Goal: Task Accomplishment & Management: Use online tool/utility

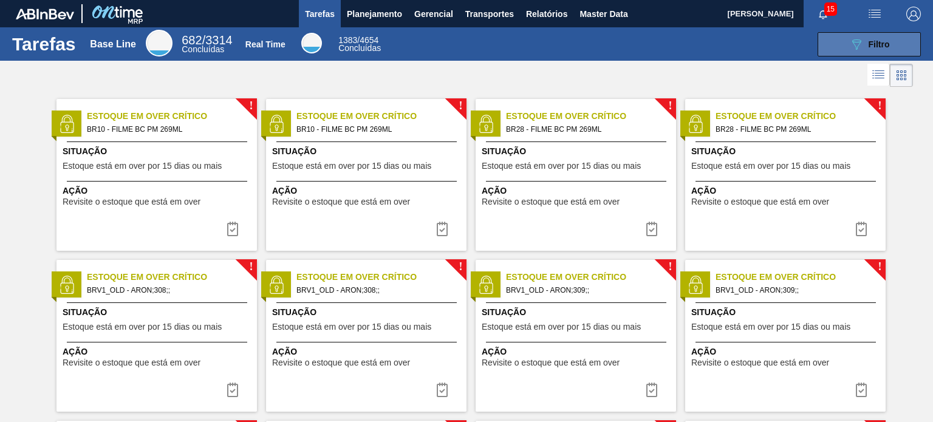
click at [833, 46] on button "089F7B8B-B2A5-4AFE-B5C0-19BA573D28AC Filtro" at bounding box center [868, 44] width 103 height 24
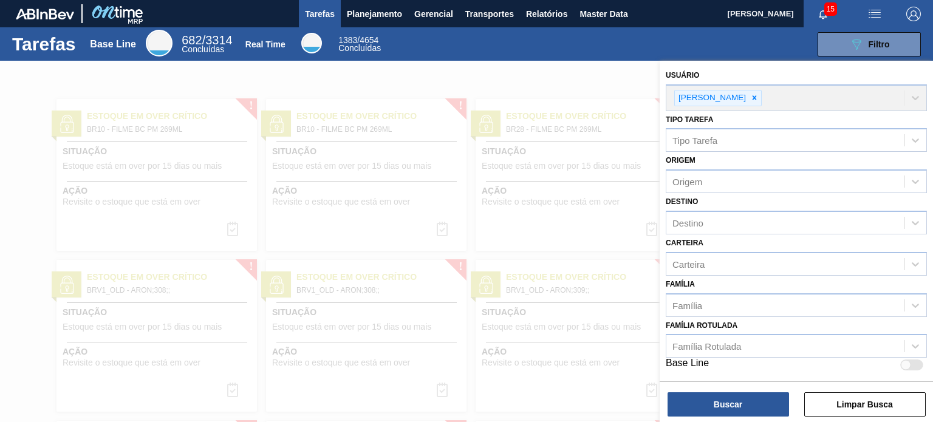
drag, startPoint x: 383, startPoint y: 47, endPoint x: 387, endPoint y: 35, distance: 12.7
click at [384, 47] on div "Real Time 1383 / 4654 Concluídas" at bounding box center [313, 44] width 152 height 23
click at [382, 16] on span "Planejamento" at bounding box center [374, 14] width 55 height 15
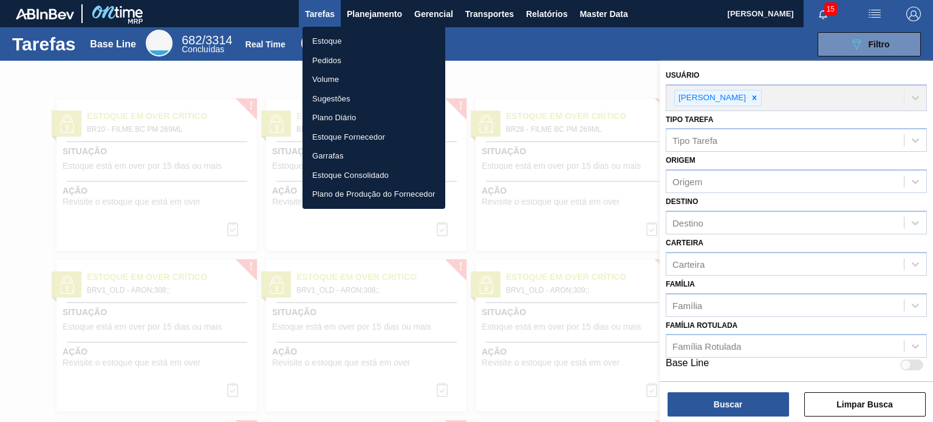
click at [358, 44] on li "Estoque" at bounding box center [373, 41] width 143 height 19
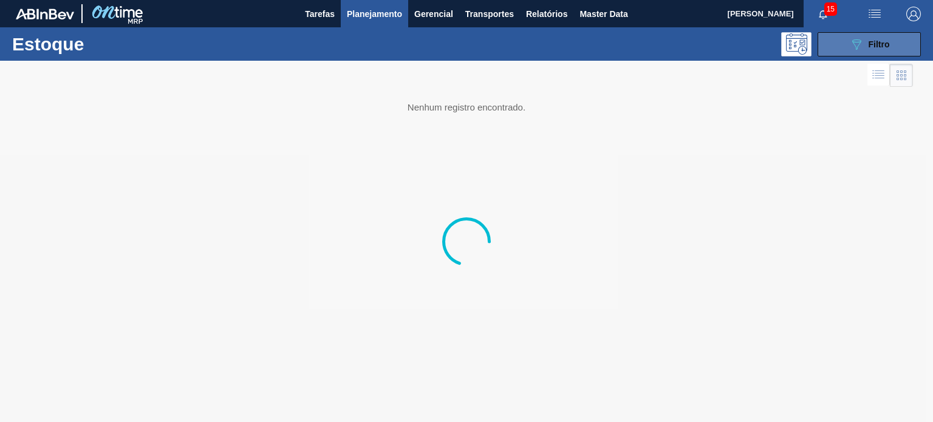
click at [854, 47] on icon "089F7B8B-B2A5-4AFE-B5C0-19BA573D28AC" at bounding box center [856, 44] width 15 height 15
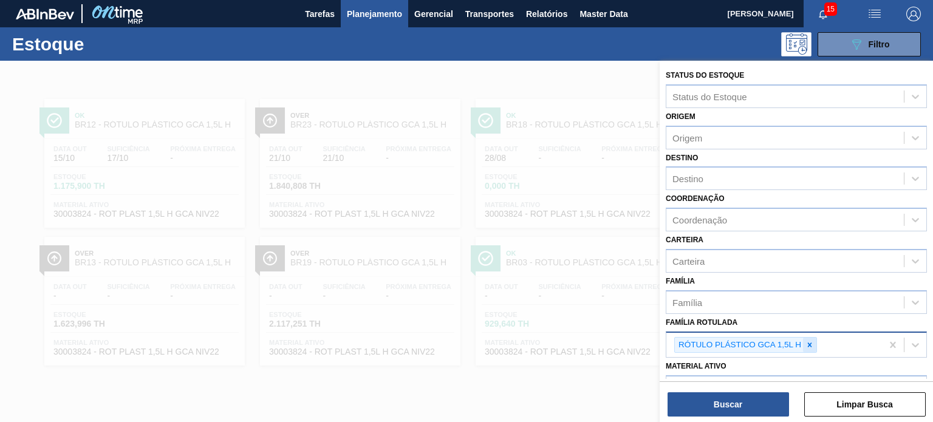
click at [814, 340] on div at bounding box center [809, 345] width 13 height 15
paste Rotulada "FILME AP 350ML MP"
type Rotulada "FILME AP 350ML MP"
click at [809, 341] on icon at bounding box center [809, 345] width 9 height 9
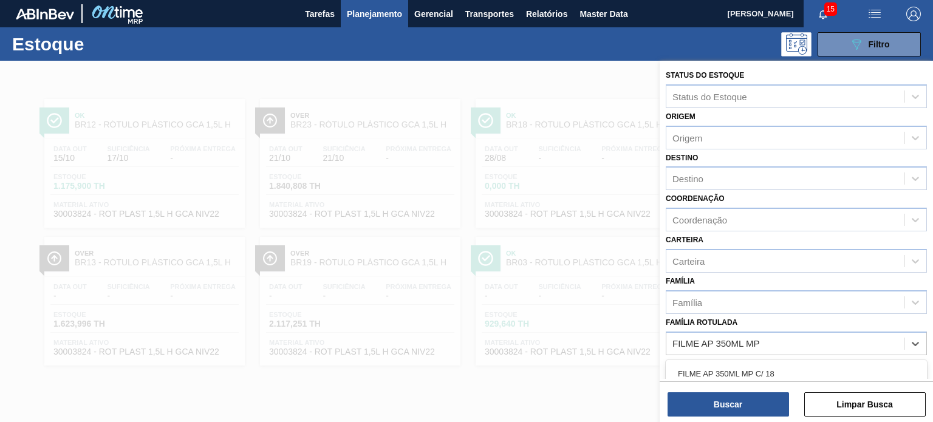
click at [770, 366] on div "FILME AP 350ML MP C/ 18" at bounding box center [796, 374] width 261 height 22
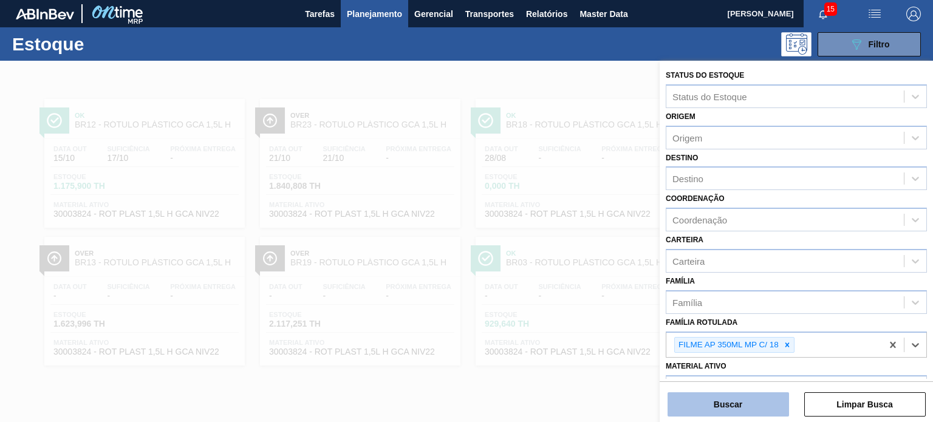
click at [748, 400] on button "Buscar" at bounding box center [727, 404] width 121 height 24
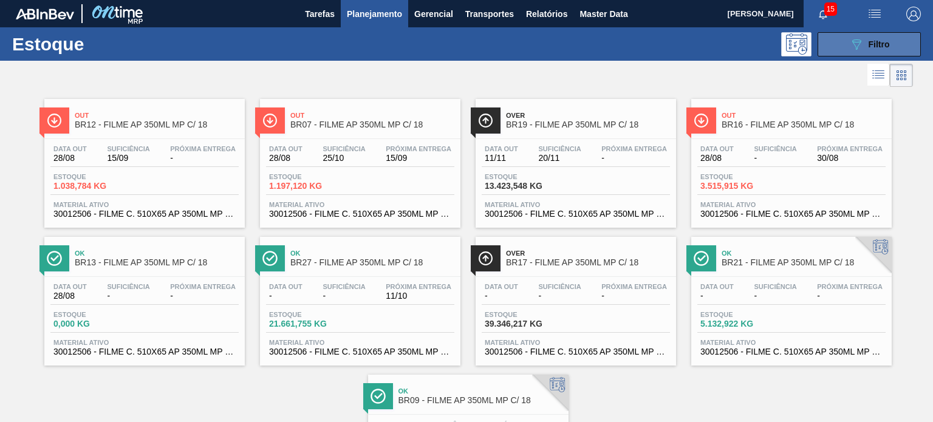
click at [826, 49] on button "089F7B8B-B2A5-4AFE-B5C0-19BA573D28AC Filtro" at bounding box center [868, 44] width 103 height 24
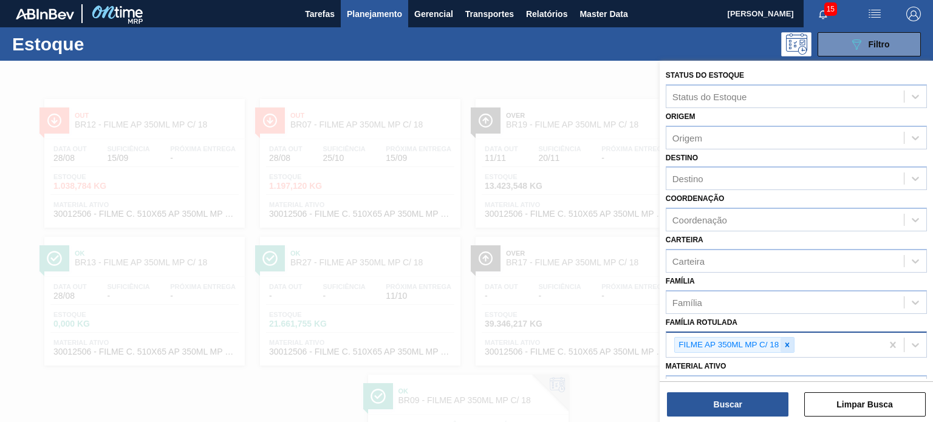
click at [783, 338] on div at bounding box center [786, 345] width 13 height 15
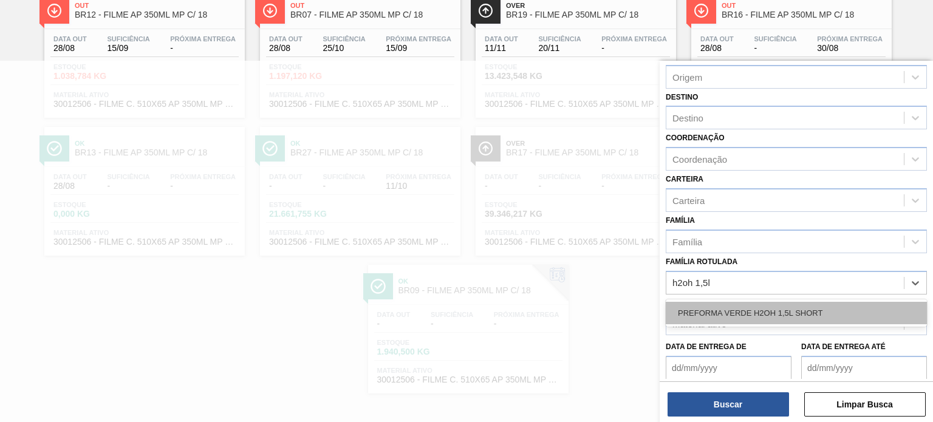
scroll to position [155, 0]
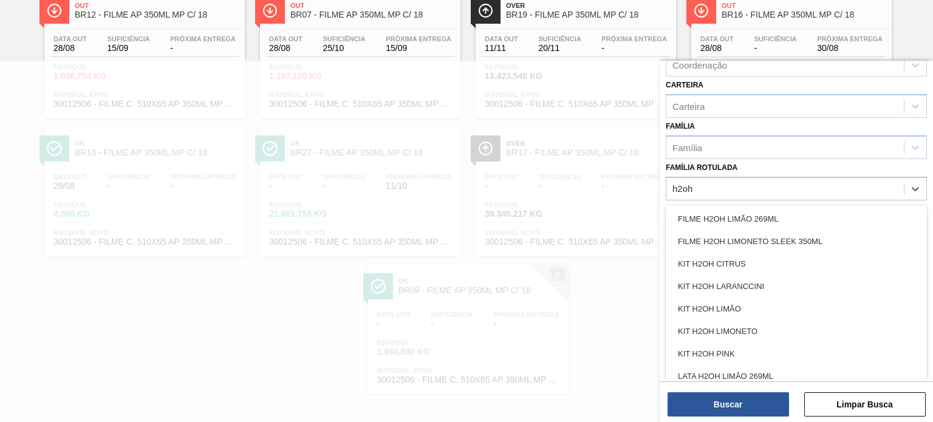
type Rotulada "h2oh"
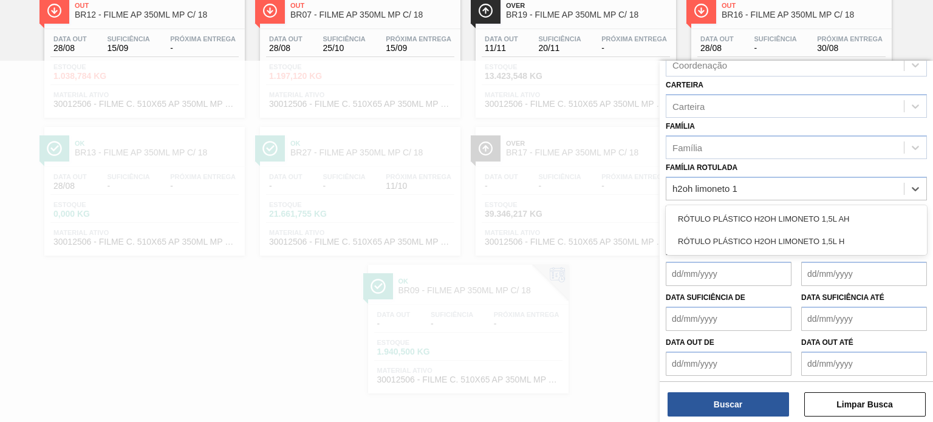
type Rotulada "h2oh limoneto 1,"
click at [735, 210] on div "RÓTULO PLÁSTICO H2OH LIMONETO 1,5L AH" at bounding box center [796, 219] width 261 height 22
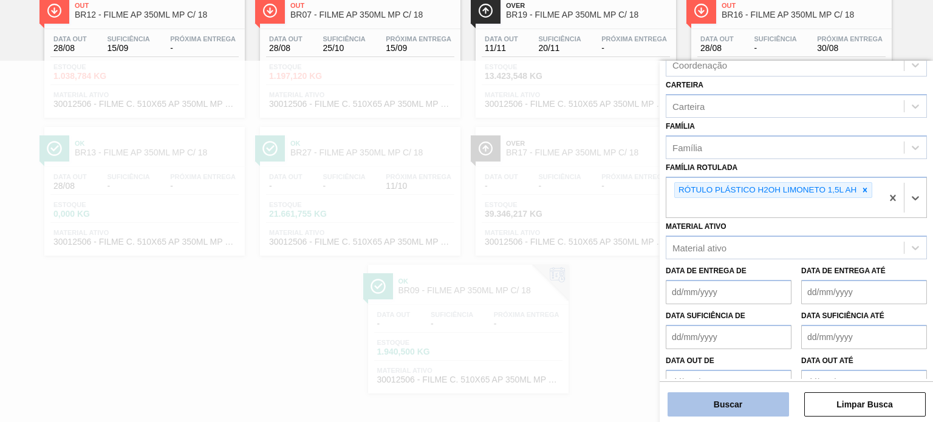
click at [722, 400] on button "Buscar" at bounding box center [727, 404] width 121 height 24
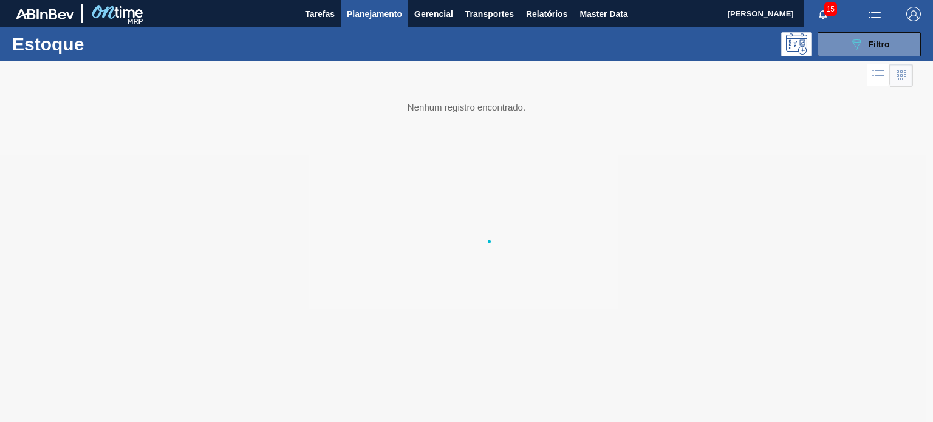
scroll to position [0, 0]
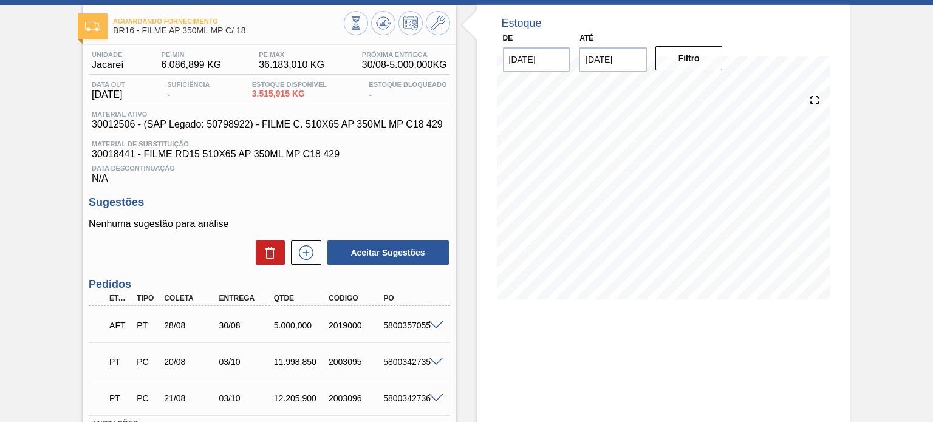
scroll to position [121, 0]
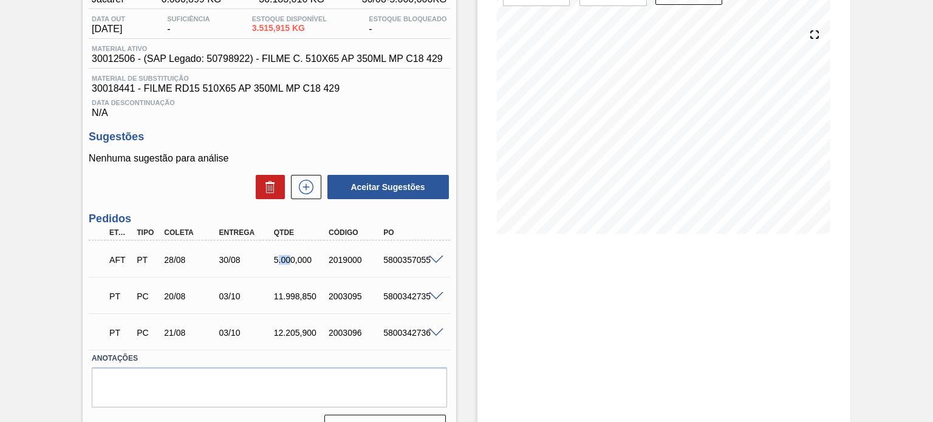
drag, startPoint x: 278, startPoint y: 264, endPoint x: 294, endPoint y: 264, distance: 16.4
click at [294, 264] on div "5.000,000" at bounding box center [301, 260] width 60 height 10
click at [293, 264] on div "5.000,000" at bounding box center [301, 260] width 60 height 10
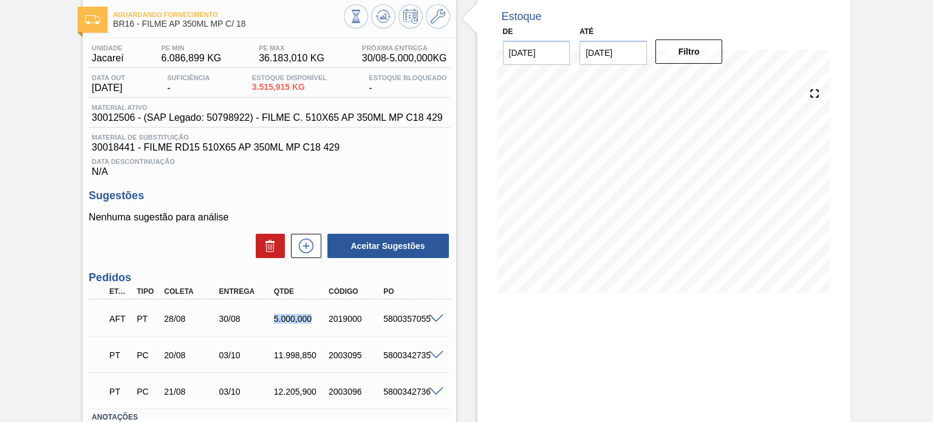
scroll to position [0, 0]
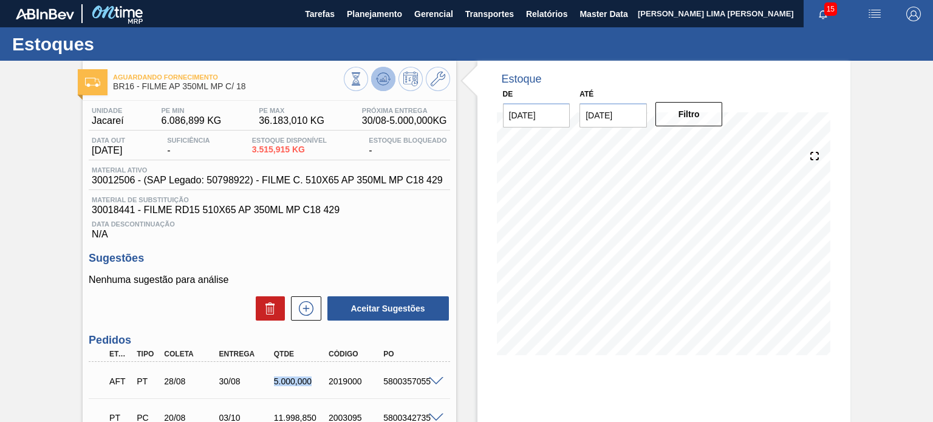
click at [386, 74] on icon at bounding box center [383, 79] width 15 height 15
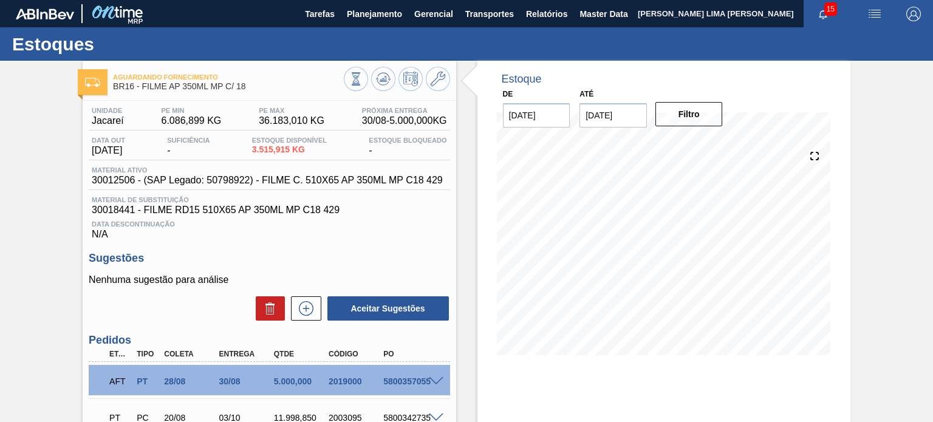
click at [384, 93] on div at bounding box center [397, 80] width 106 height 27
click at [378, 84] on icon at bounding box center [383, 79] width 15 height 15
click at [86, 207] on div "Unidade Jacareí PE MIN 6.086,899 KG PE MAX 36.183,010 KG Próxima Entrega 30/08 …" at bounding box center [269, 333] width 373 height 464
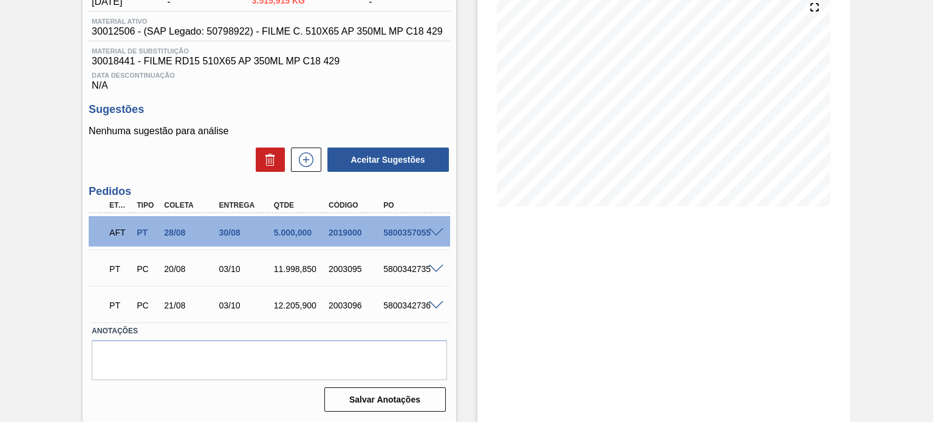
click at [435, 230] on span at bounding box center [436, 232] width 15 height 9
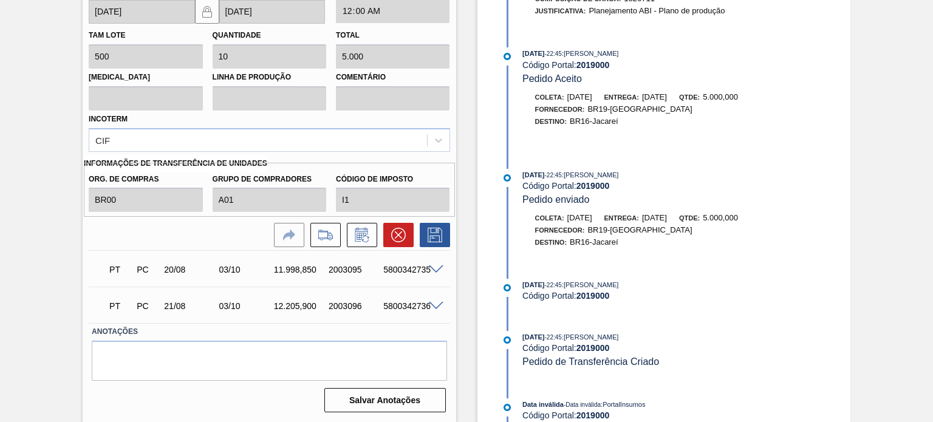
scroll to position [163, 0]
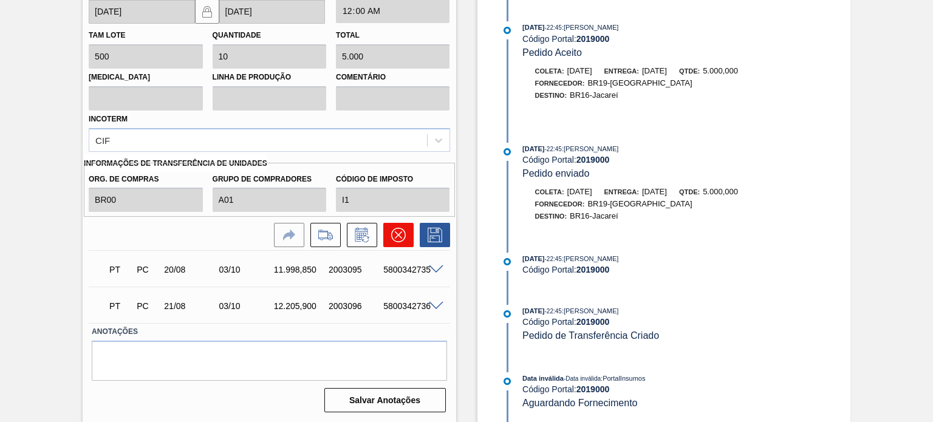
click at [396, 240] on icon at bounding box center [398, 235] width 15 height 15
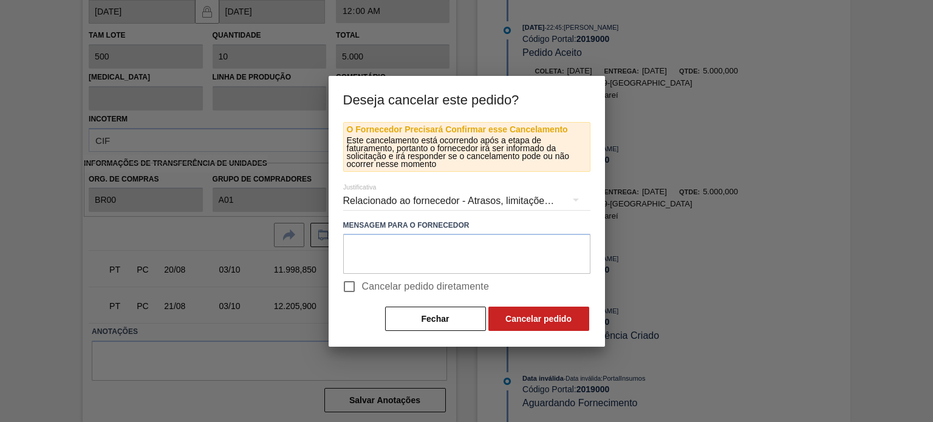
click at [423, 199] on div "Relacionado ao fornecedor - Atrasos, limitações de capacidade, etc." at bounding box center [466, 201] width 247 height 34
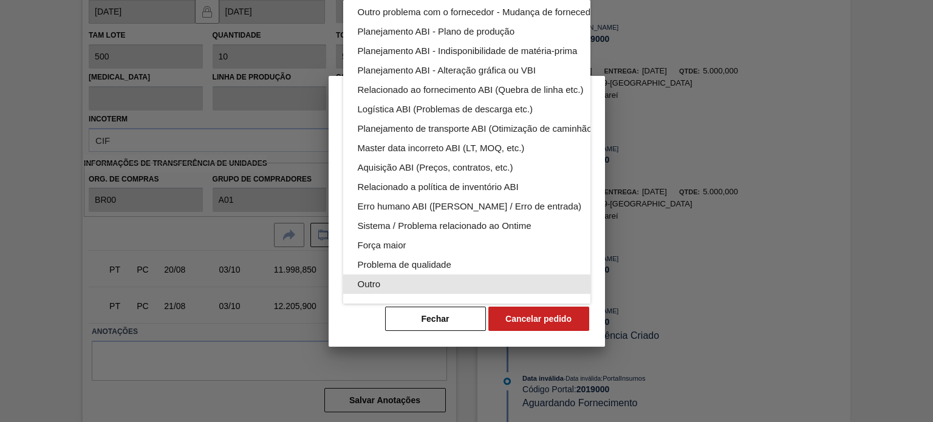
click at [418, 275] on div "Outro" at bounding box center [495, 284] width 275 height 19
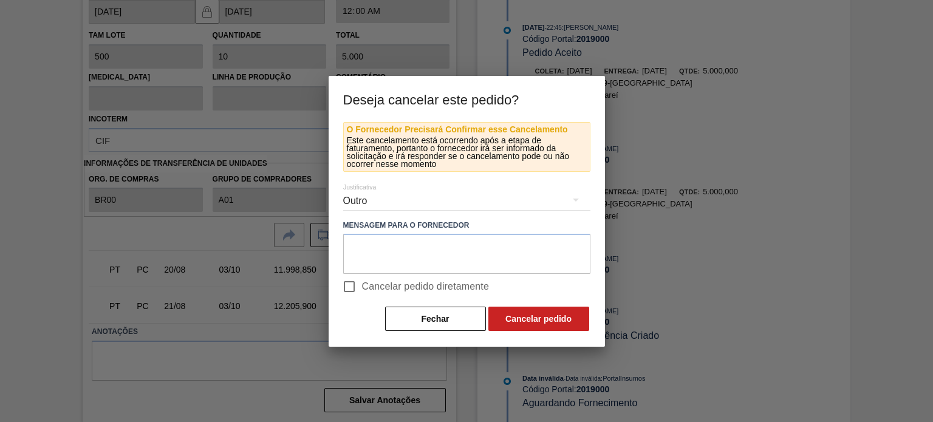
scroll to position [75, 0]
click at [347, 295] on input "Cancelar pedido diretamente" at bounding box center [349, 287] width 26 height 26
checkbox input "true"
click at [505, 315] on button "Cancelar pedido" at bounding box center [538, 319] width 101 height 24
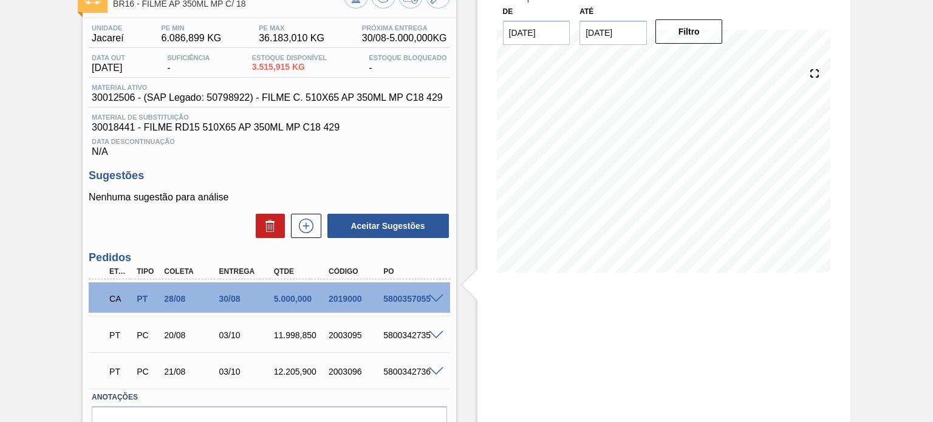
scroll to position [0, 0]
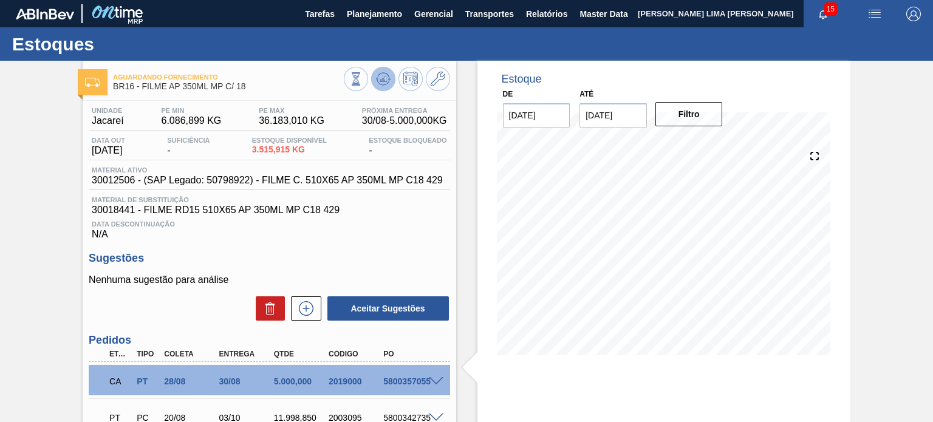
click at [386, 75] on icon at bounding box center [383, 79] width 15 height 15
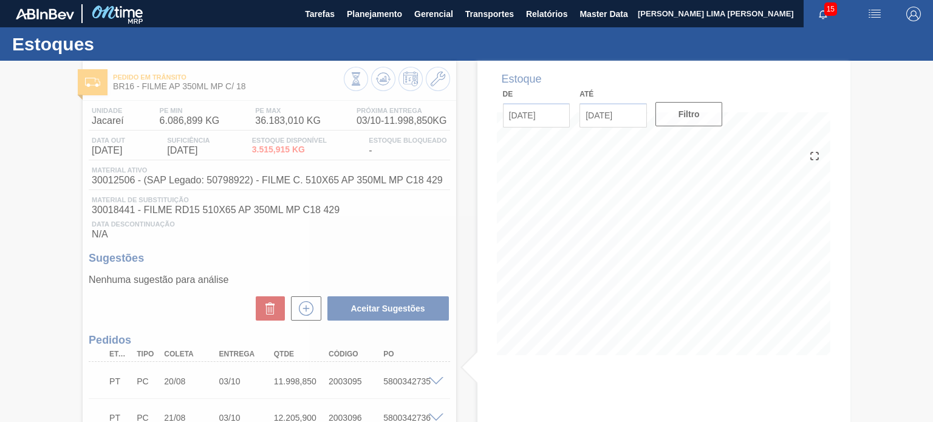
click at [309, 305] on div at bounding box center [466, 241] width 933 height 361
click at [310, 305] on div at bounding box center [466, 241] width 933 height 361
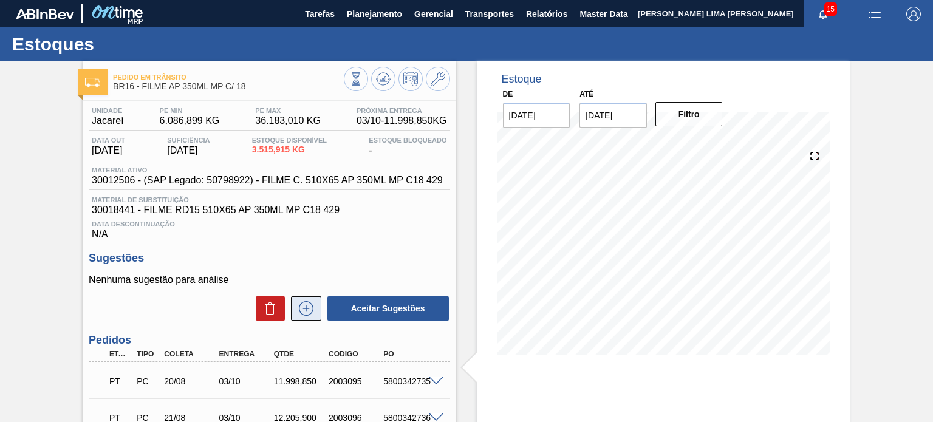
click at [310, 309] on icon at bounding box center [305, 308] width 19 height 15
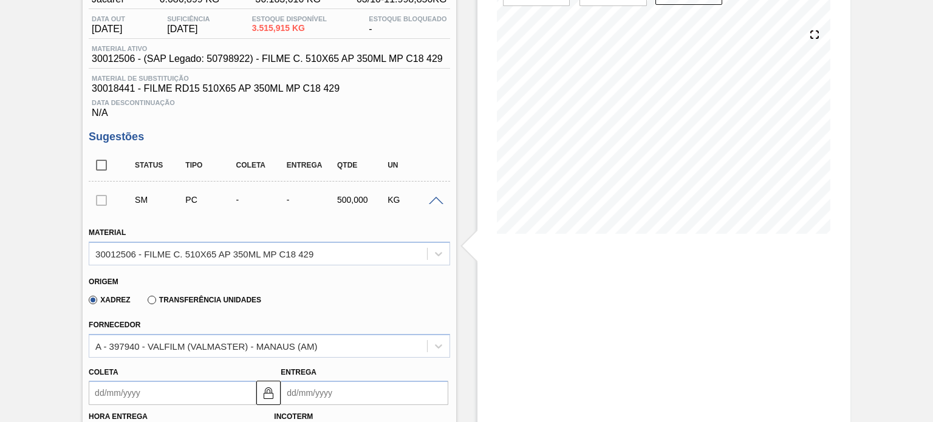
scroll to position [182, 0]
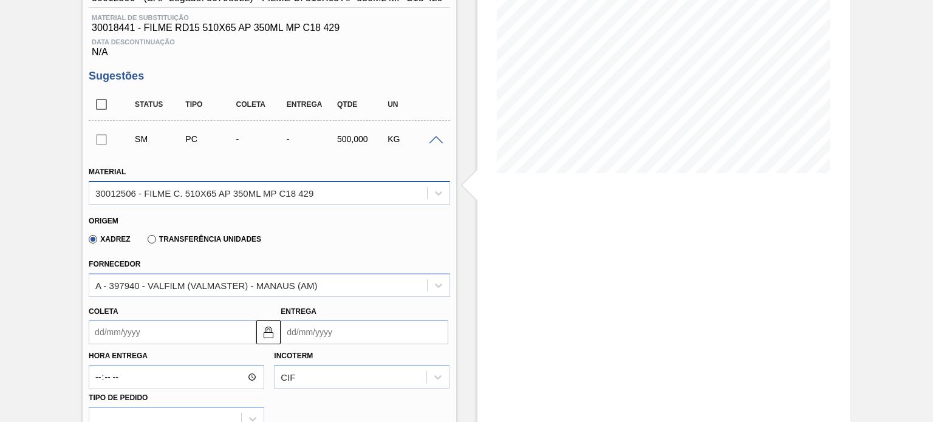
click at [196, 182] on div "30012506 - FILME C. 510X65 AP 350ML MP C18 429" at bounding box center [269, 193] width 361 height 24
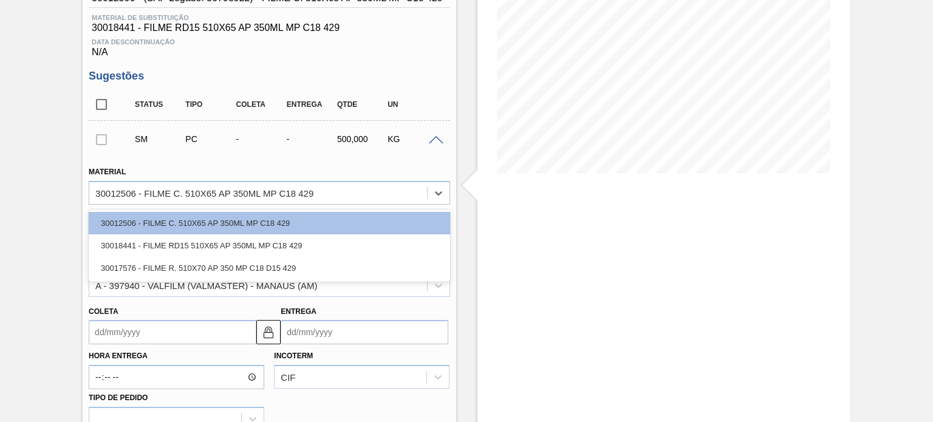
click at [243, 174] on div "Material option 30012506 - FILME C. 510X65 AP 350ML MP C18 429 focused, 1 of 3.…" at bounding box center [269, 183] width 361 height 41
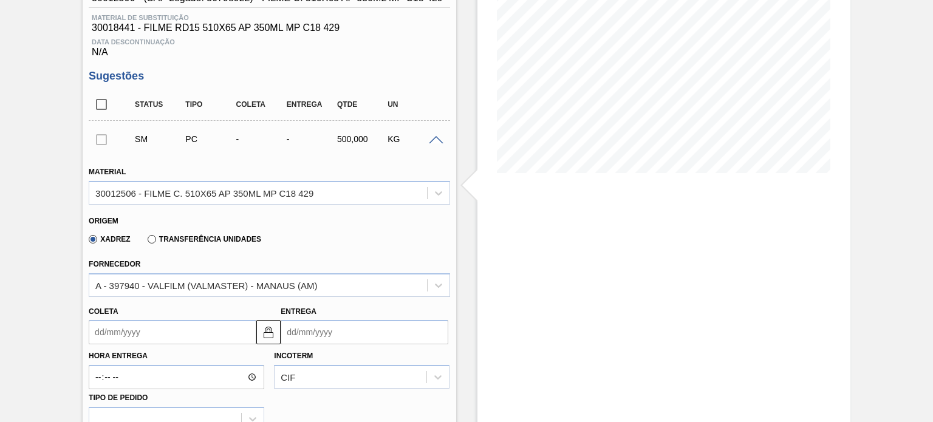
click at [168, 241] on label "Transferência Unidades" at bounding box center [205, 239] width 114 height 9
click at [146, 242] on input "Transferência Unidades" at bounding box center [146, 242] width 0 height 0
click at [171, 273] on div "BR12-Cebrasa" at bounding box center [269, 285] width 361 height 24
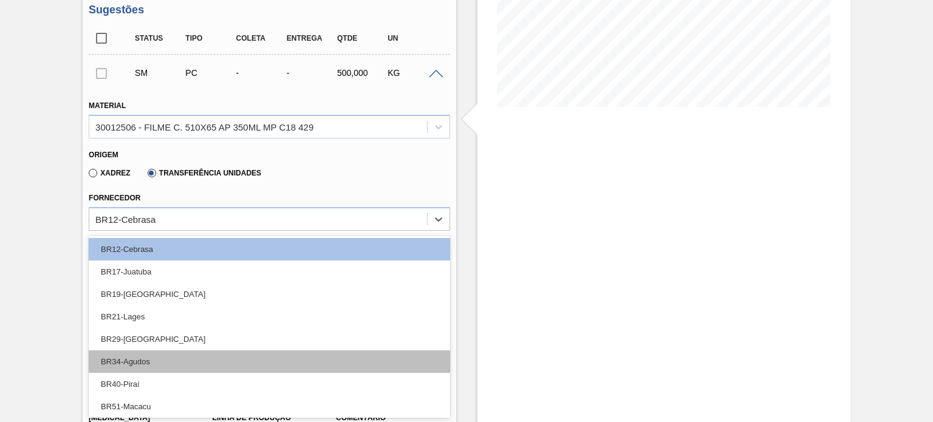
scroll to position [2, 0]
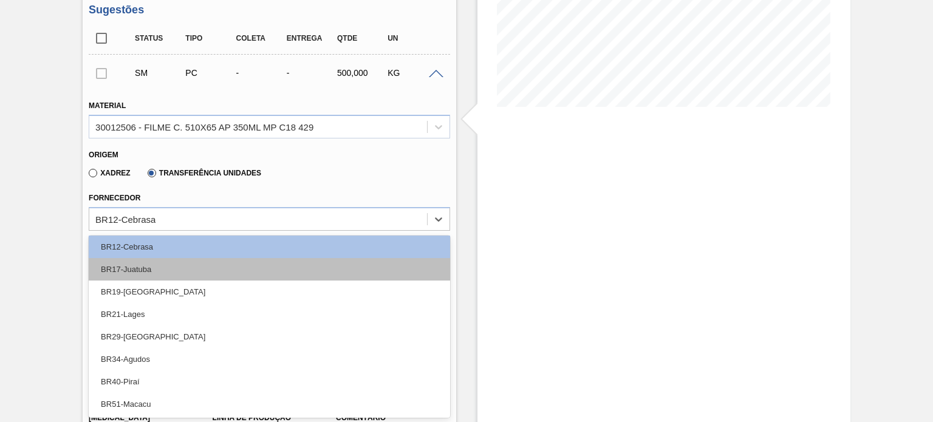
click at [165, 271] on div "BR17-Juatuba" at bounding box center [269, 269] width 361 height 22
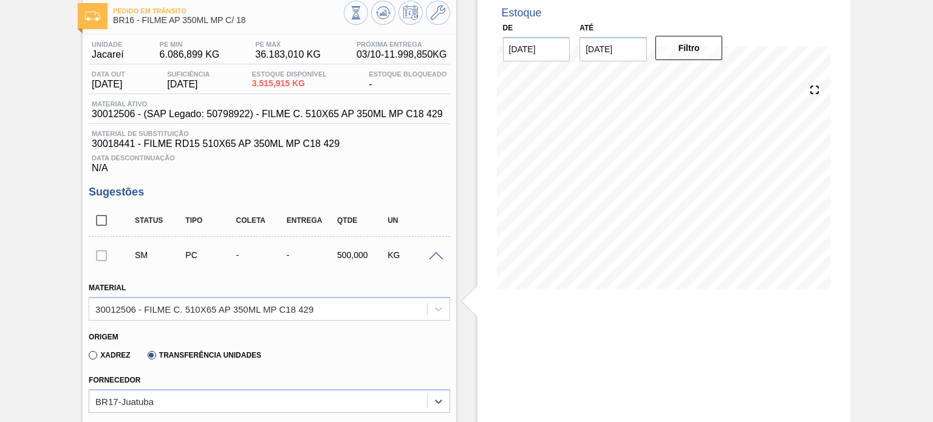
scroll to position [127, 0]
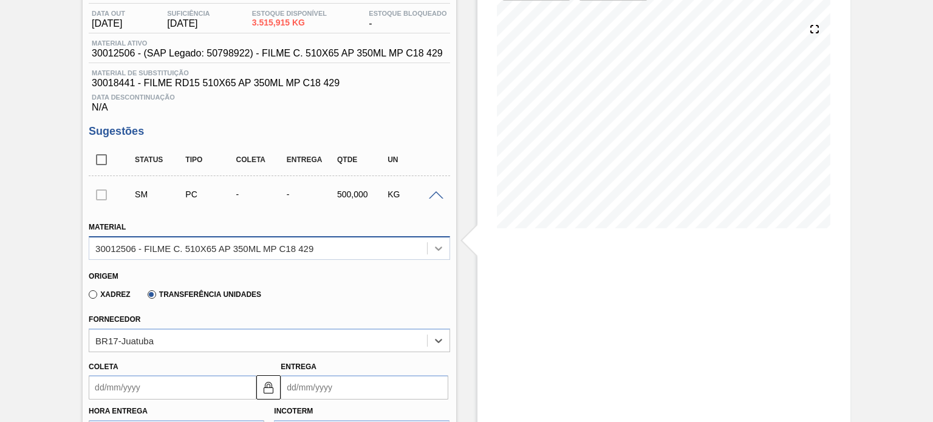
click at [441, 257] on div at bounding box center [439, 248] width 22 height 22
click at [441, 254] on div at bounding box center [439, 248] width 22 height 22
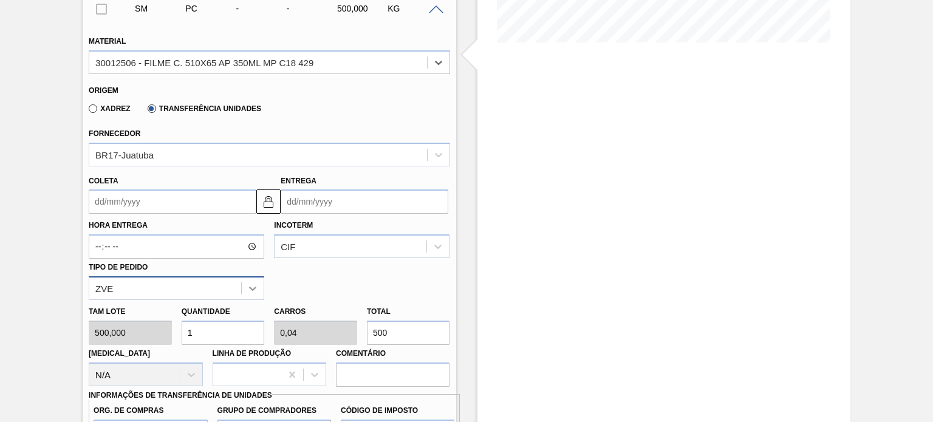
scroll to position [370, 0]
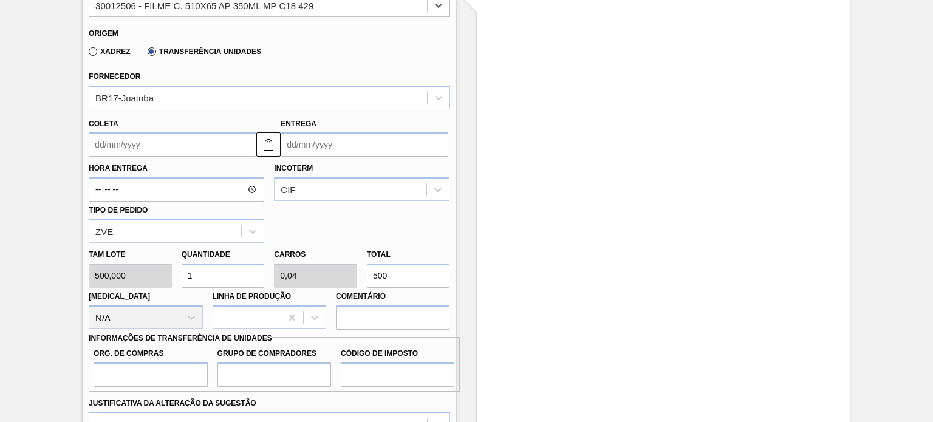
click at [133, 142] on input "Coleta" at bounding box center [173, 144] width 168 height 24
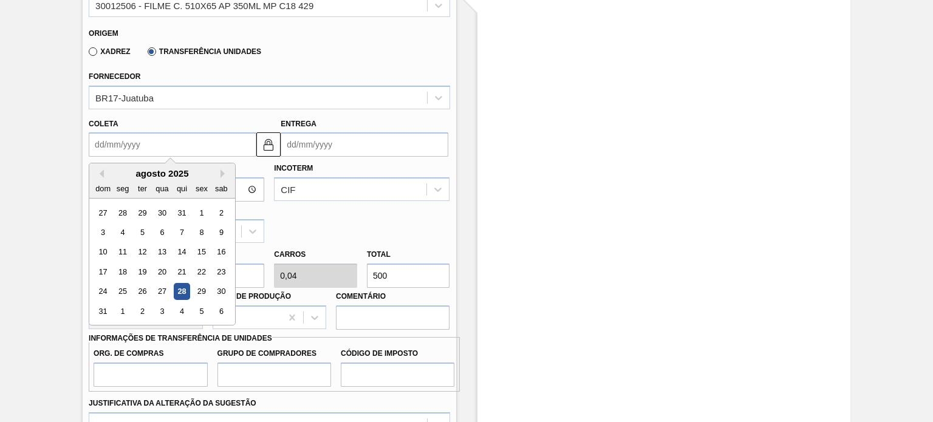
type input "2"
type input "01/09/2025"
type input "28"
type input "[DATE]"
type input "28/08/20"
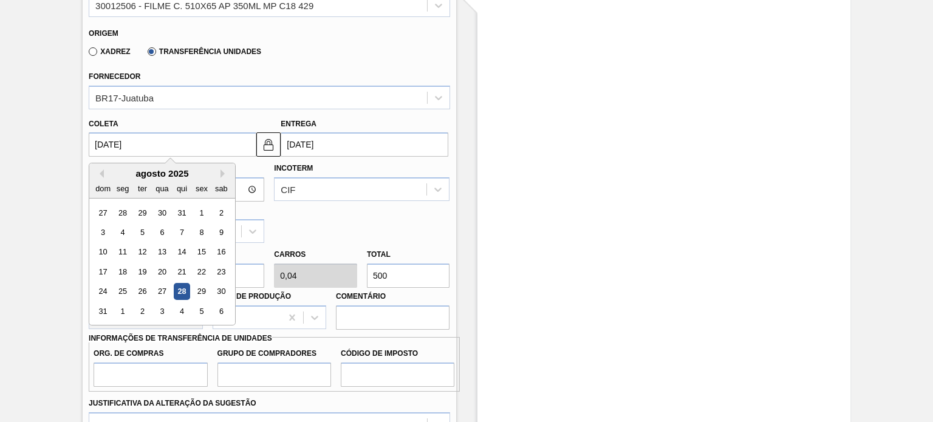
type input "27/09/2020"
type input "[DATE]"
click at [335, 189] on div "CIF" at bounding box center [351, 190] width 152 height 18
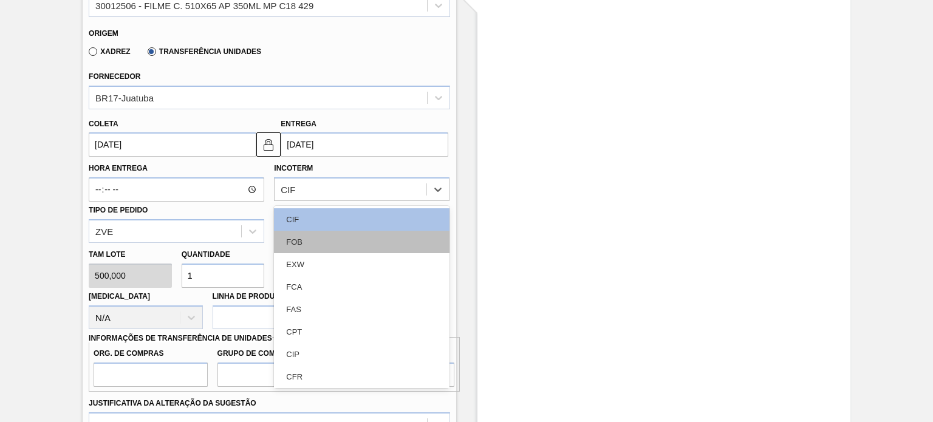
click at [327, 240] on div "FOB" at bounding box center [362, 242] width 176 height 22
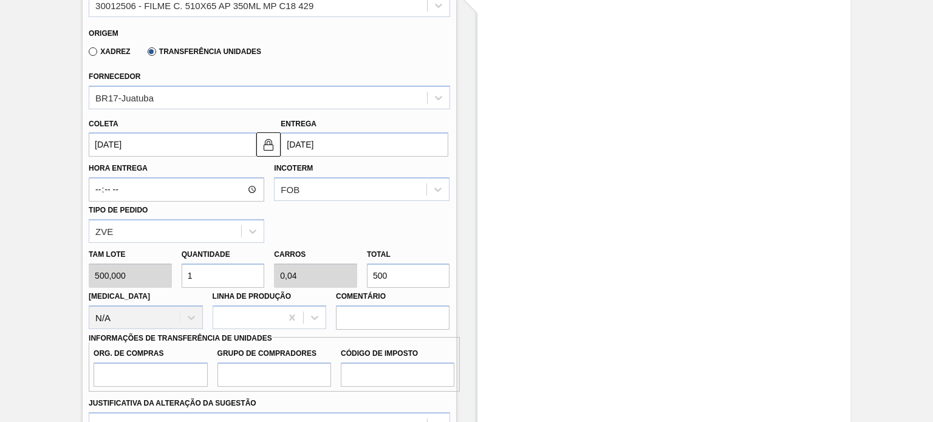
click at [363, 270] on div "Total 500" at bounding box center [408, 267] width 93 height 42
type input "0,012"
type input "0"
type input "6"
type input "0"
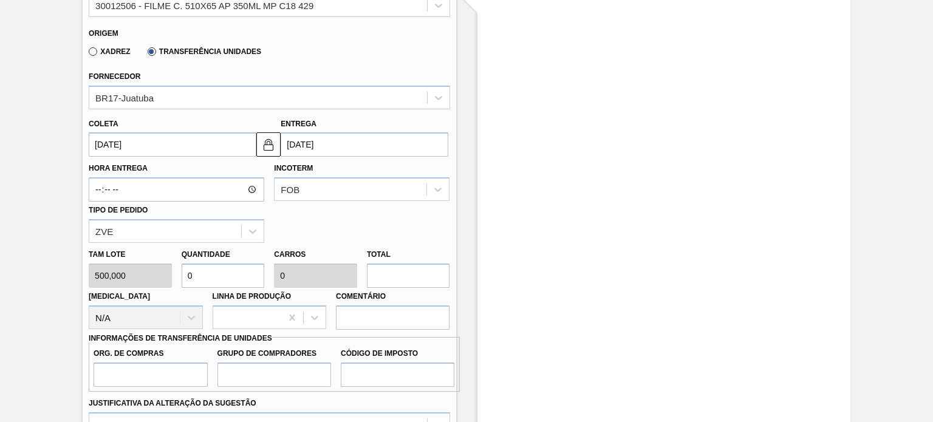
type input "0,016"
type input "0,001"
type input "8"
type input "0,16"
type input "0,006"
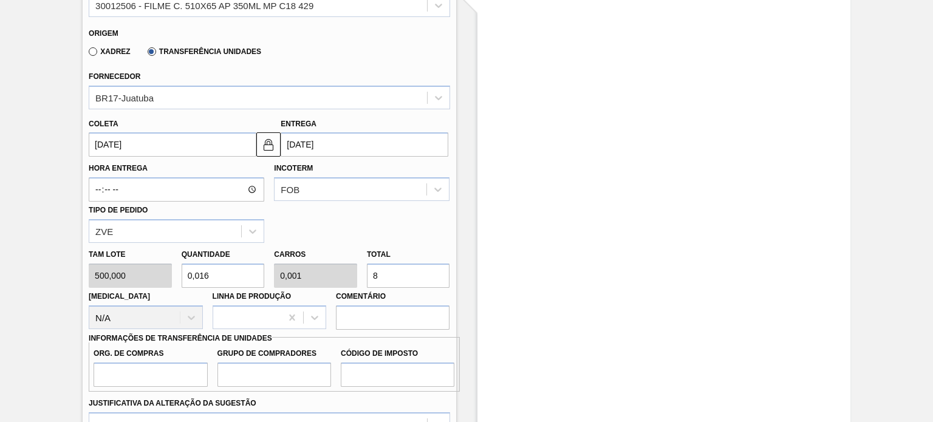
type input "80"
type input "1,6"
type input "0,064"
type input "800"
type input "16"
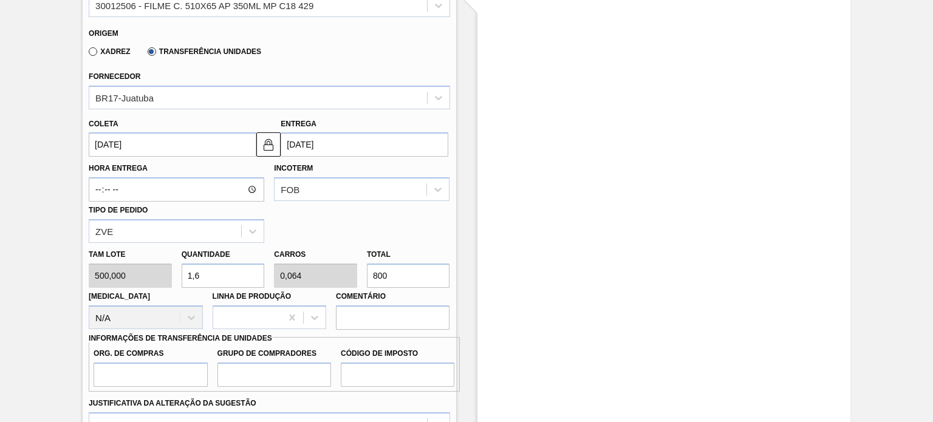
type input "0,64"
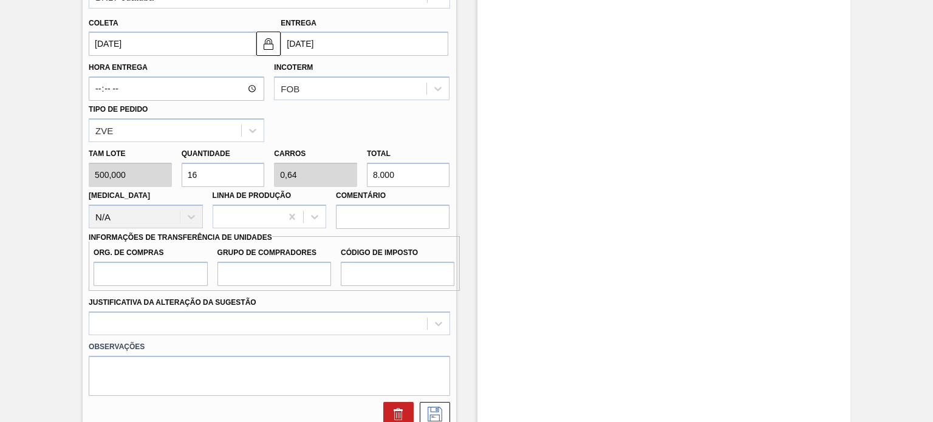
scroll to position [491, 0]
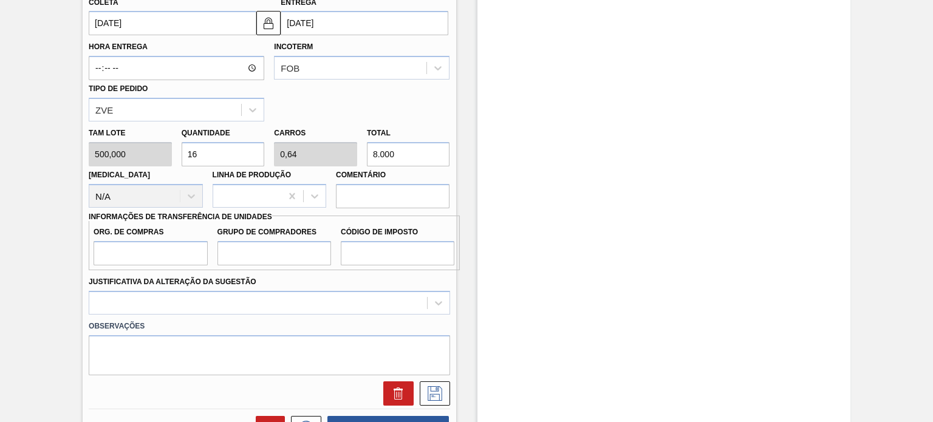
type input "8.000"
drag, startPoint x: 173, startPoint y: 255, endPoint x: 172, endPoint y: 262, distance: 7.3
click at [173, 254] on input "Org. de Compras" at bounding box center [151, 253] width 114 height 24
type input "BR00"
drag, startPoint x: 241, startPoint y: 257, endPoint x: 256, endPoint y: 264, distance: 17.4
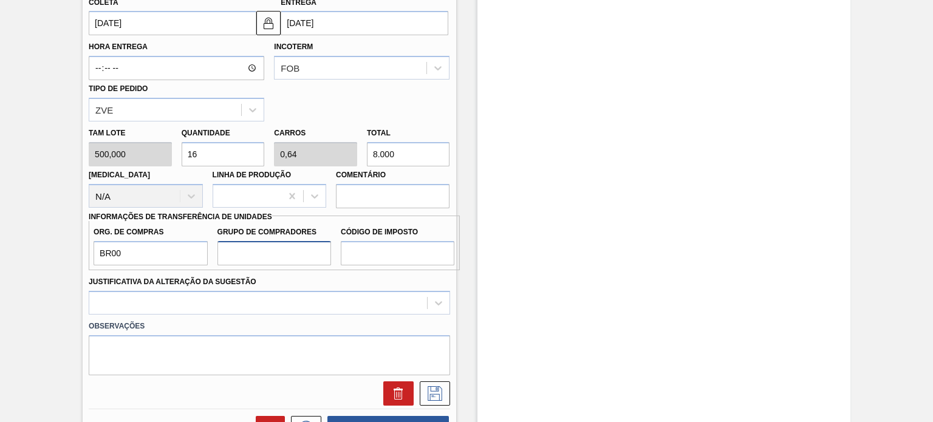
click at [241, 257] on input "Grupo de Compradores" at bounding box center [274, 253] width 114 height 24
type input "A01"
drag, startPoint x: 374, startPoint y: 263, endPoint x: 380, endPoint y: 276, distance: 14.1
click at [374, 262] on input "Código de Imposto" at bounding box center [398, 253] width 114 height 24
type input "I1"
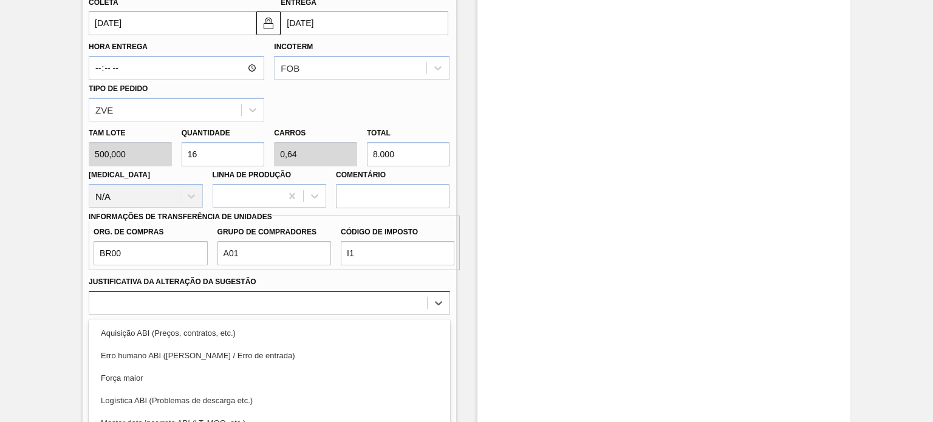
click at [313, 301] on div "option Força maior focused, 3 of 18. 18 results available. Use Up and Down to c…" at bounding box center [269, 303] width 361 height 24
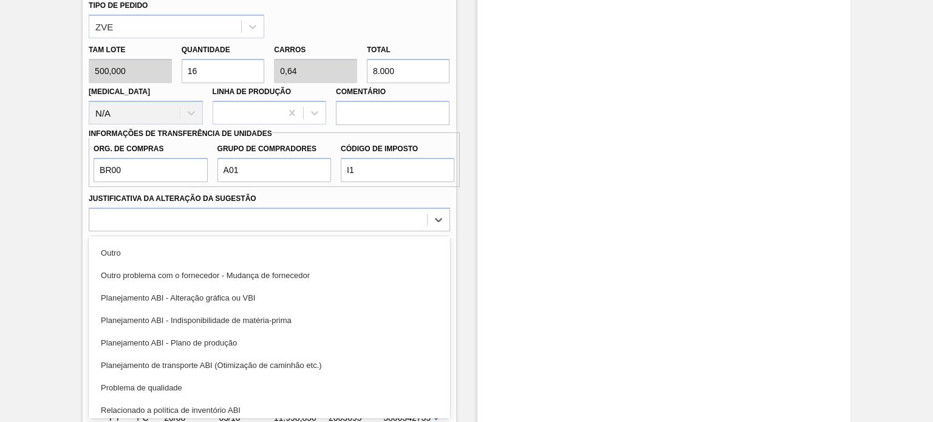
scroll to position [182, 0]
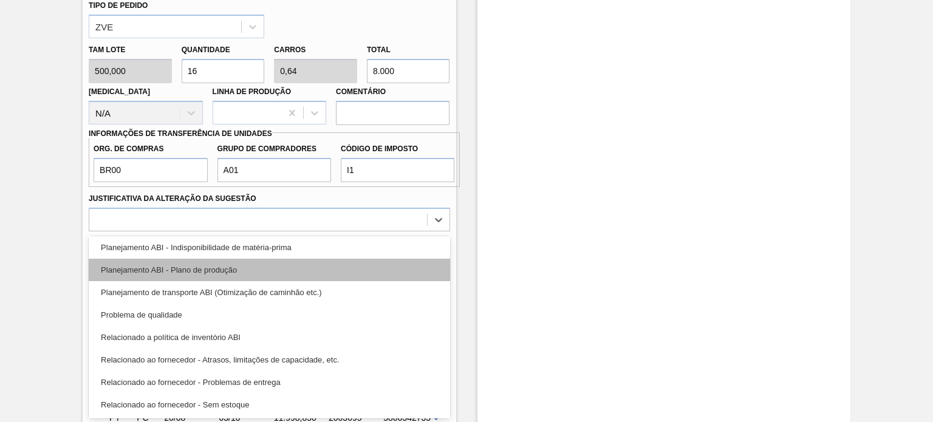
click at [245, 267] on div "Planejamento ABI - Plano de produção" at bounding box center [269, 270] width 361 height 22
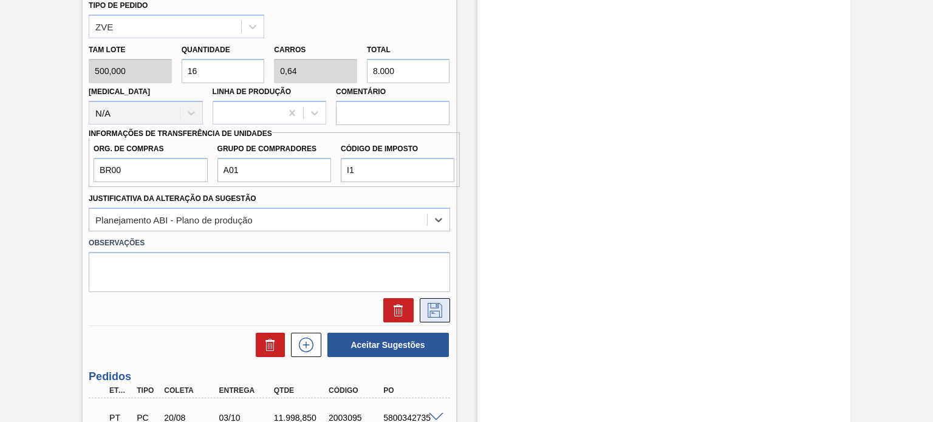
click at [437, 308] on icon at bounding box center [434, 310] width 19 height 15
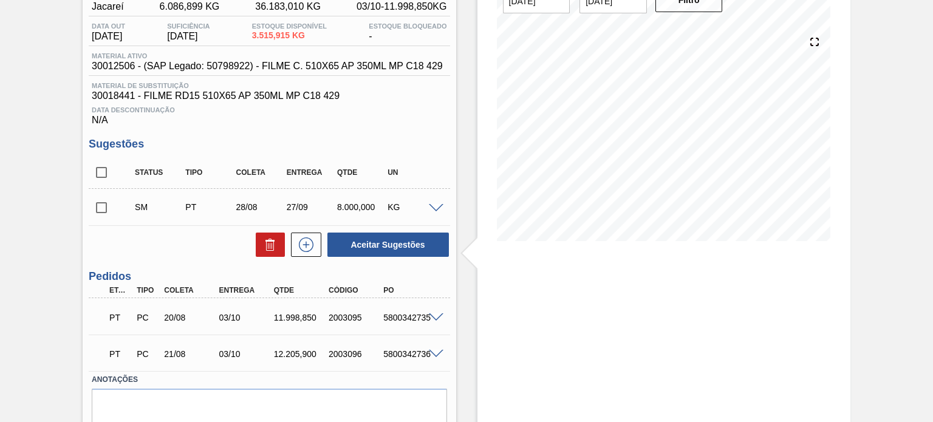
scroll to position [163, 0]
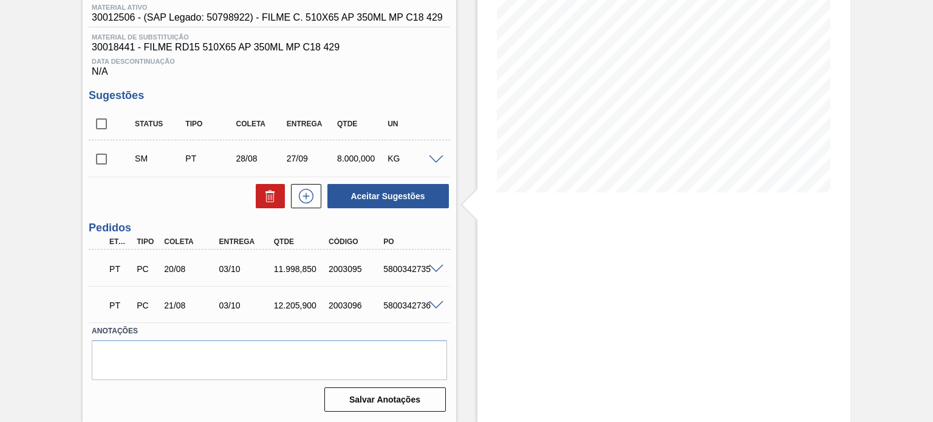
click at [87, 162] on div "Unidade Jacareí PE MIN 6.086,899 KG PE MAX 36.183,010 KG Próxima Entrega 03/10 …" at bounding box center [269, 177] width 373 height 478
click at [423, 154] on div "KG" at bounding box center [411, 159] width 55 height 10
click at [429, 155] on span at bounding box center [436, 159] width 15 height 9
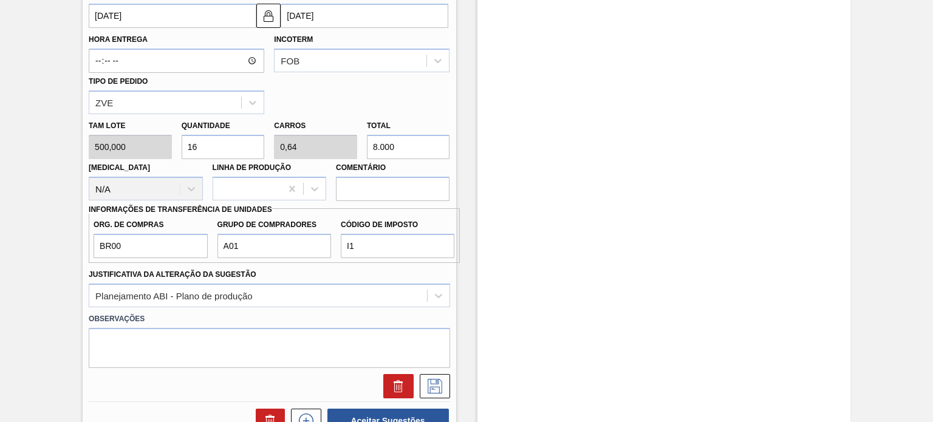
scroll to position [588, 0]
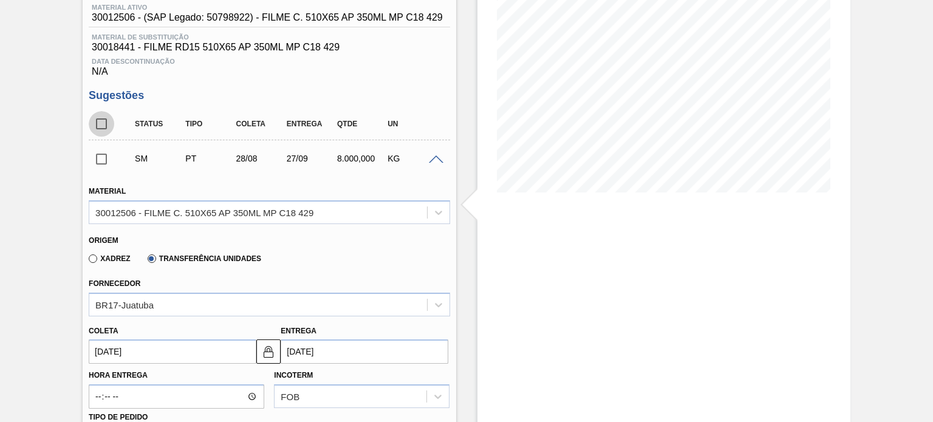
click at [107, 125] on input "checkbox" at bounding box center [102, 124] width 26 height 26
checkbox input "true"
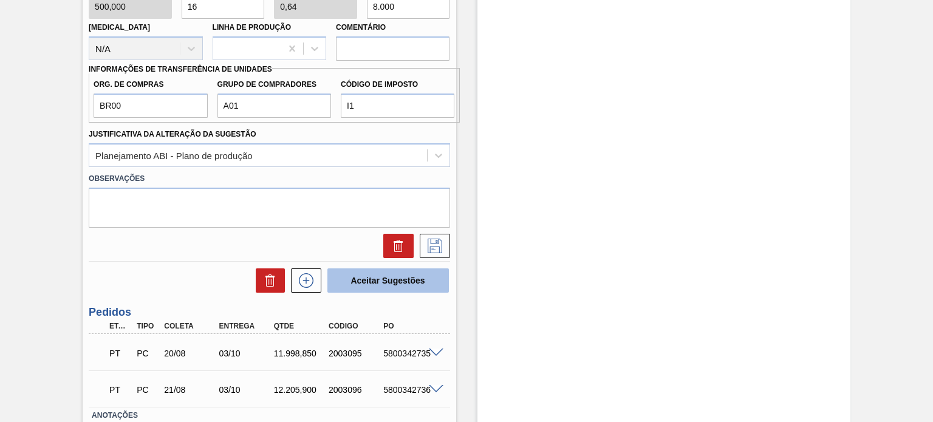
scroll to position [722, 0]
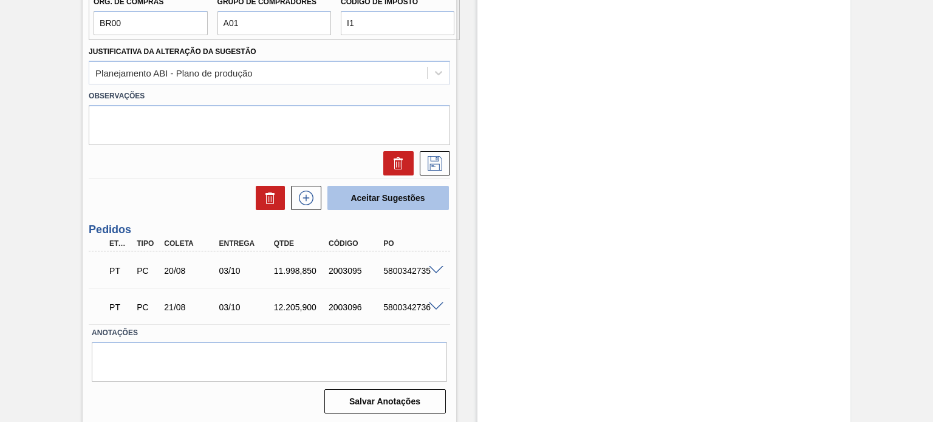
click at [372, 200] on button "Aceitar Sugestões" at bounding box center [387, 198] width 121 height 24
checkbox input "false"
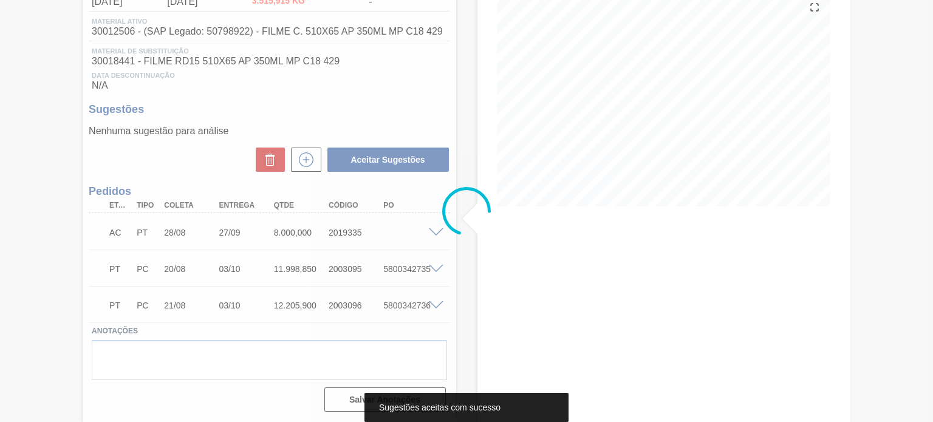
scroll to position [149, 0]
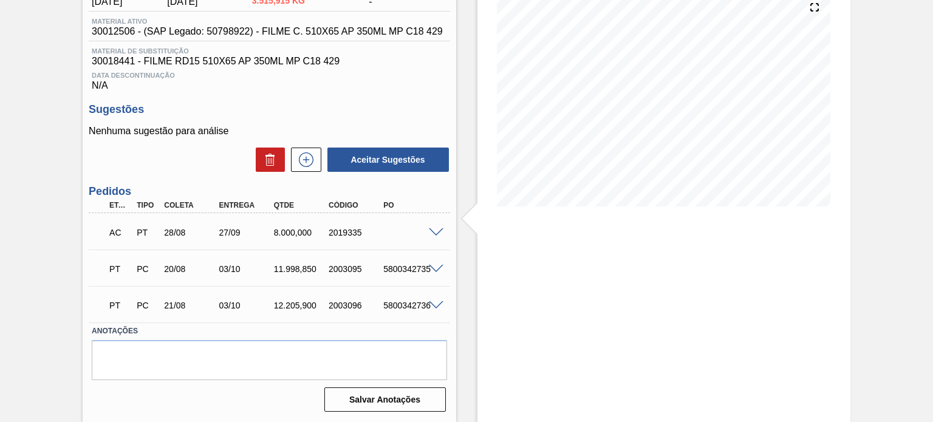
click at [440, 231] on span at bounding box center [436, 232] width 15 height 9
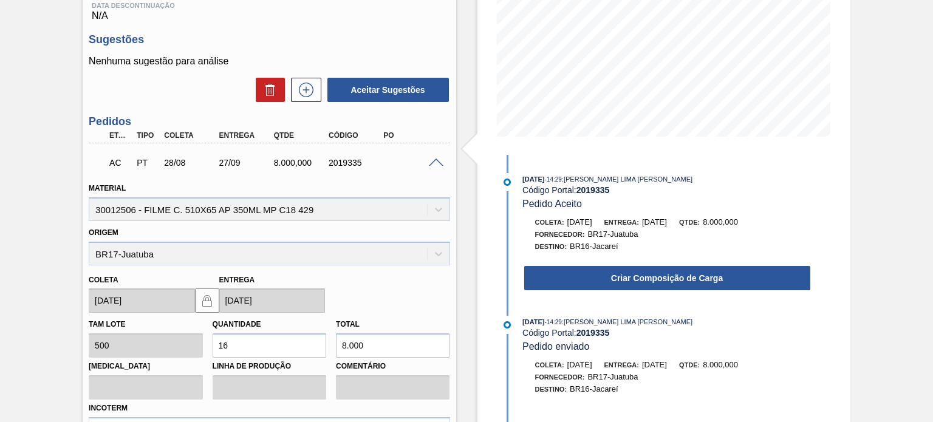
scroll to position [270, 0]
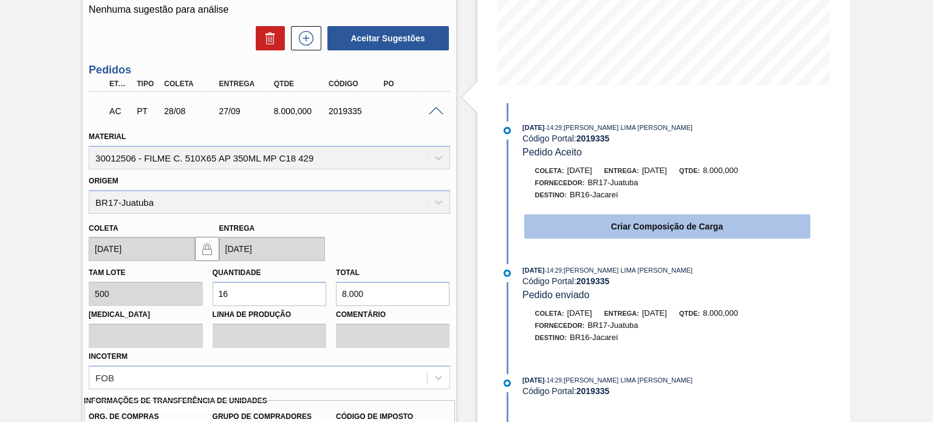
click at [542, 225] on button "Criar Composição de Carga" at bounding box center [667, 226] width 286 height 24
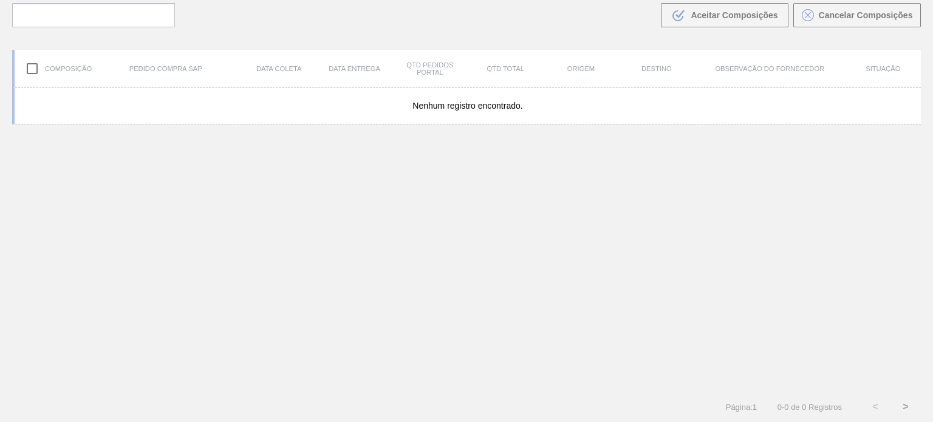
scroll to position [87, 0]
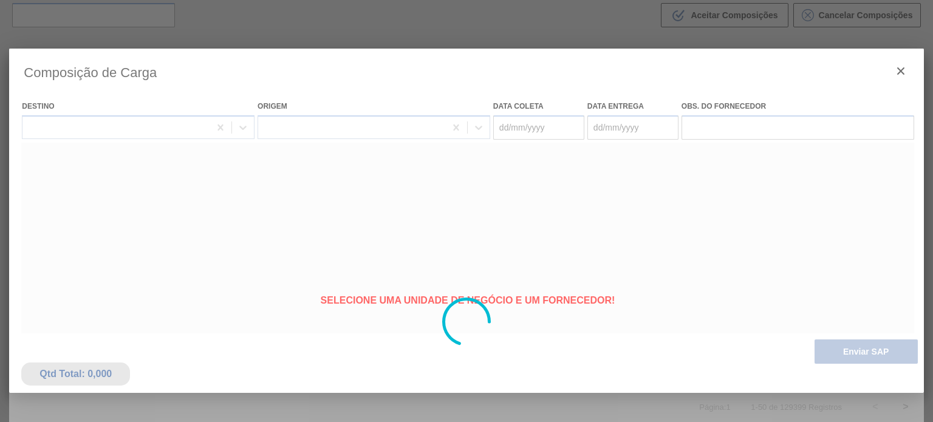
type coleta "28/08/2025"
type entrega "27/09/2025"
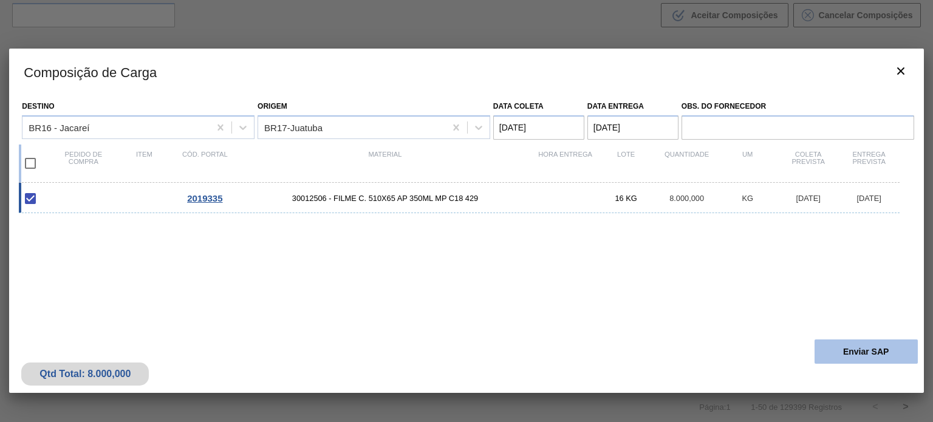
click at [855, 344] on button "Enviar SAP" at bounding box center [865, 351] width 103 height 24
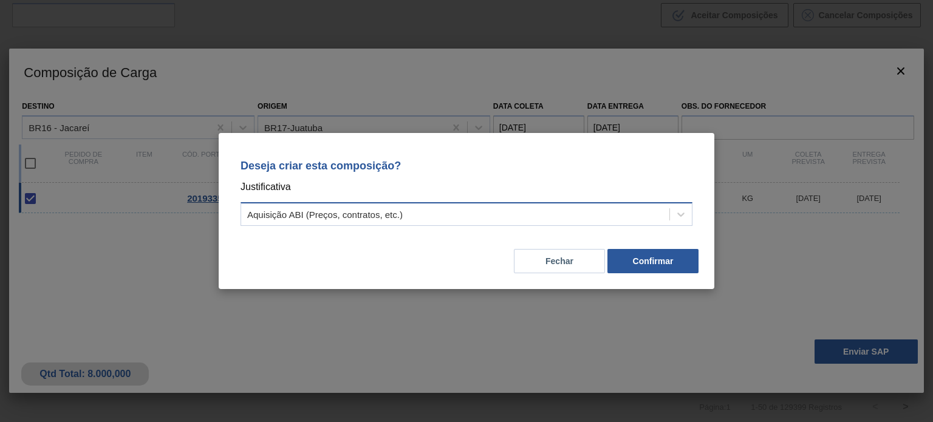
click at [522, 217] on div "Aquisição ABI (Preços, contratos, etc.)" at bounding box center [455, 215] width 428 height 18
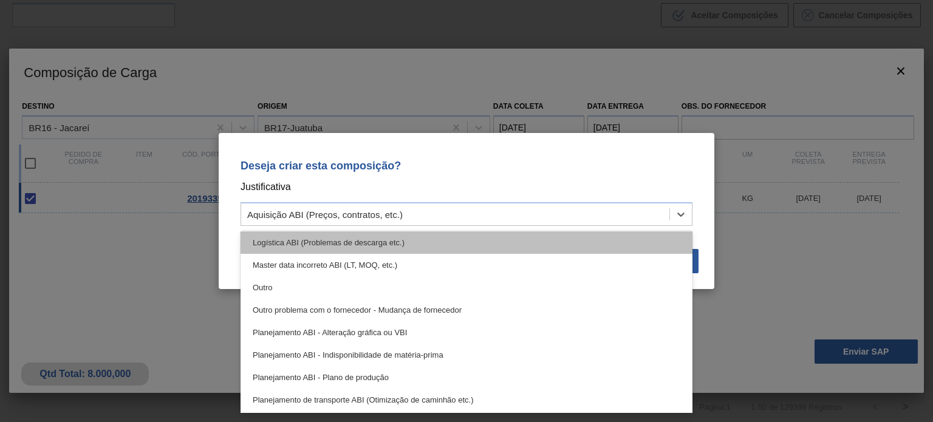
scroll to position [121, 0]
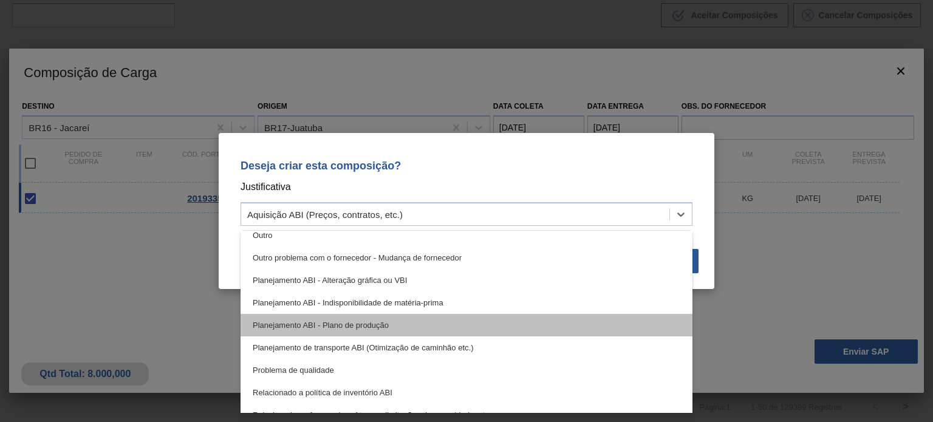
click at [377, 322] on div "Planejamento ABI - Plano de produção" at bounding box center [467, 325] width 452 height 22
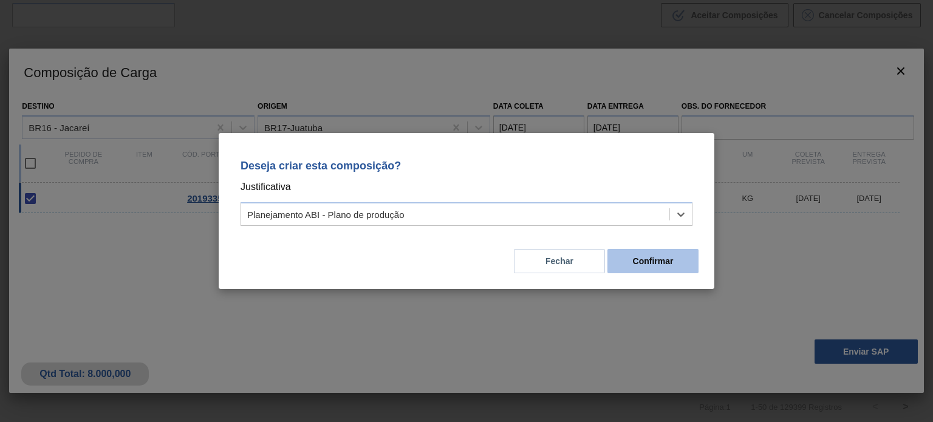
click at [664, 256] on button "Confirmar" at bounding box center [652, 261] width 91 height 24
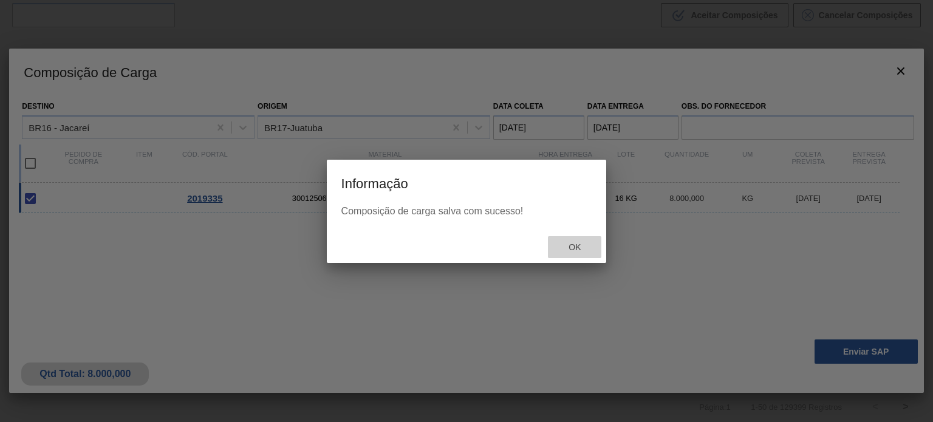
click at [567, 247] on span "Ok" at bounding box center [575, 247] width 32 height 10
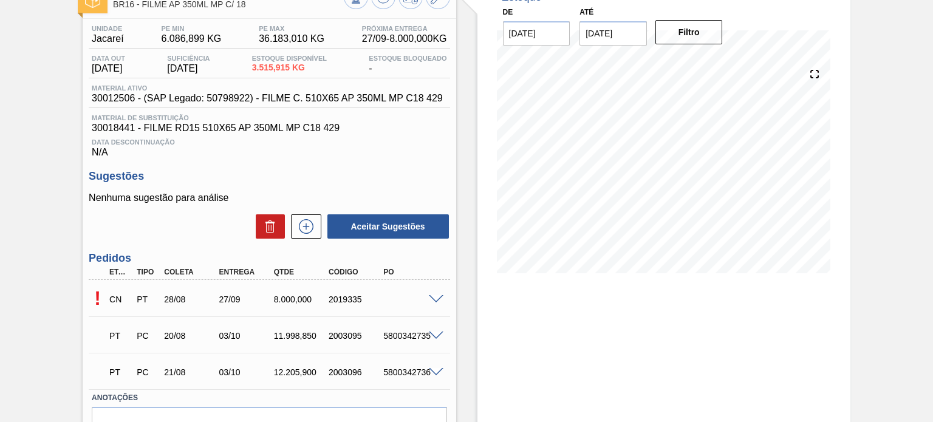
scroll to position [61, 0]
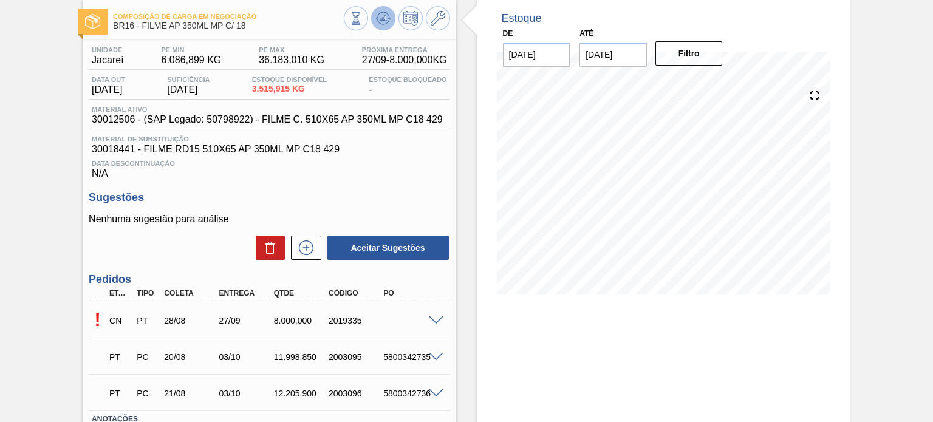
click at [379, 16] on icon at bounding box center [383, 18] width 15 height 15
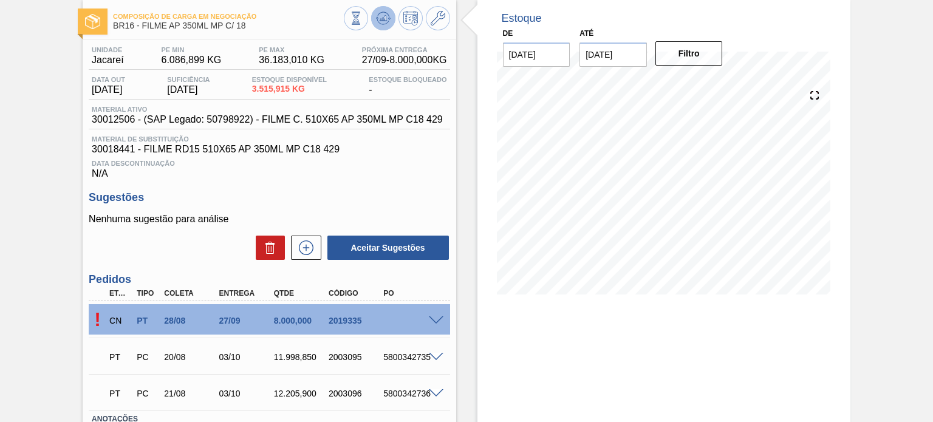
click at [374, 21] on button at bounding box center [383, 18] width 24 height 24
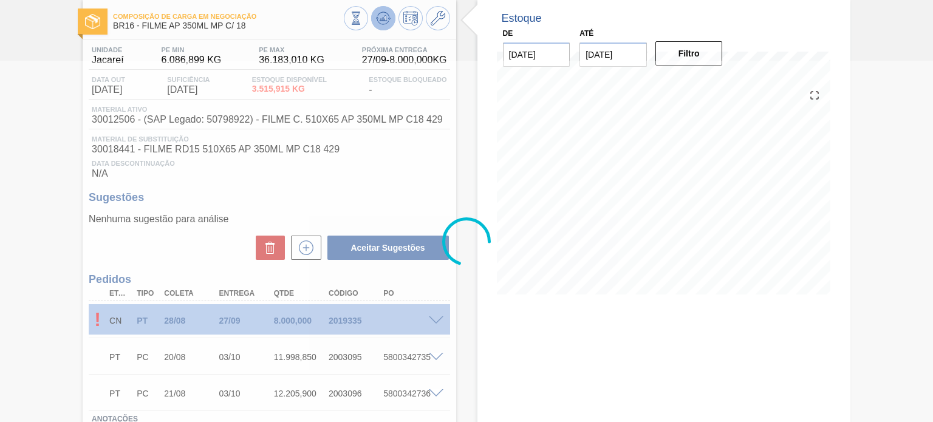
click at [379, 21] on icon at bounding box center [383, 18] width 15 height 15
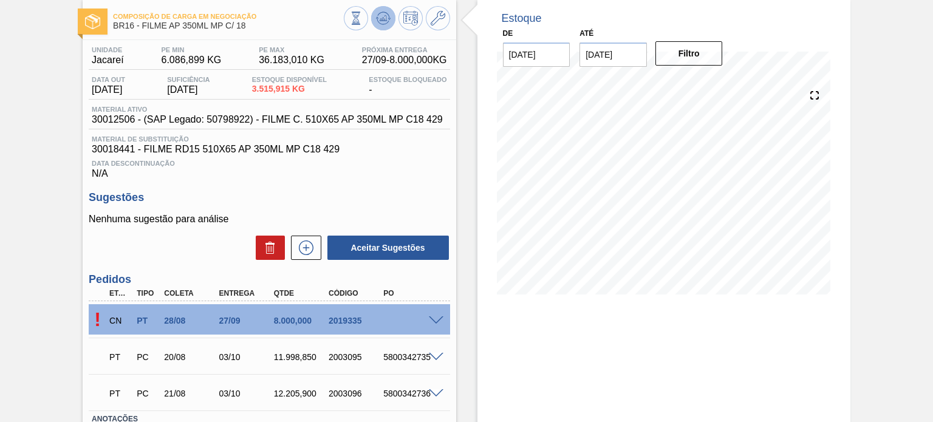
click at [376, 22] on icon at bounding box center [383, 18] width 15 height 15
click at [432, 317] on span at bounding box center [436, 320] width 15 height 9
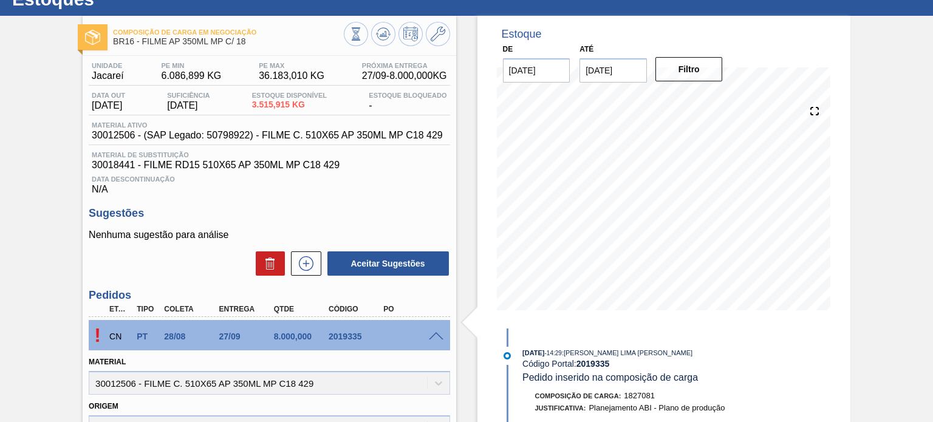
scroll to position [0, 0]
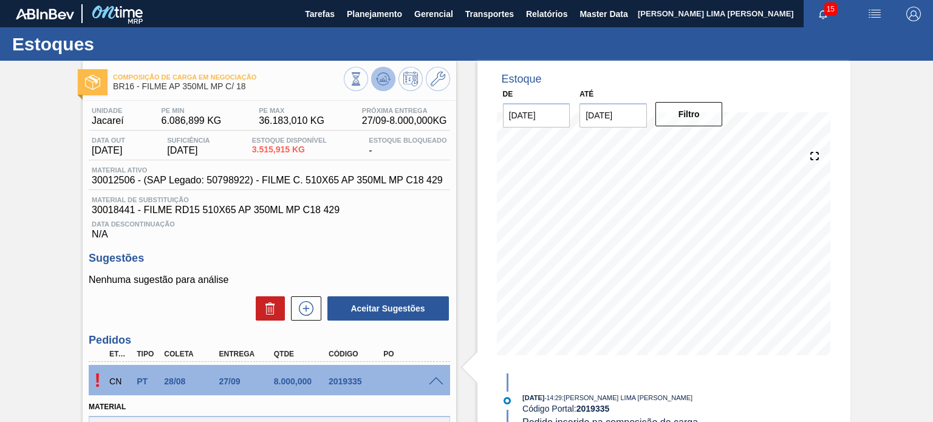
click at [386, 75] on icon at bounding box center [383, 79] width 15 height 15
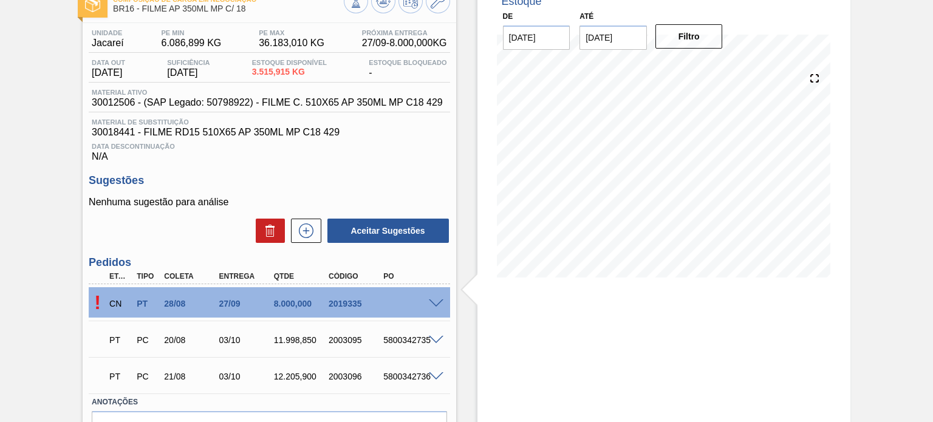
scroll to position [121, 0]
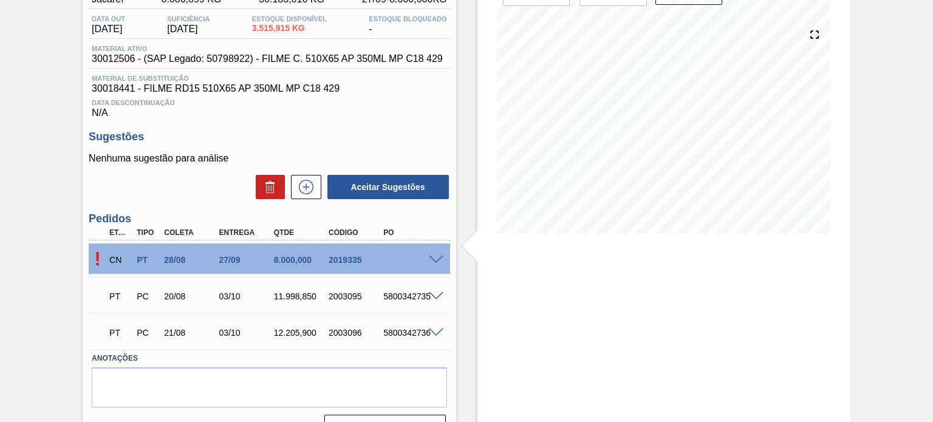
click at [432, 257] on span at bounding box center [436, 260] width 15 height 9
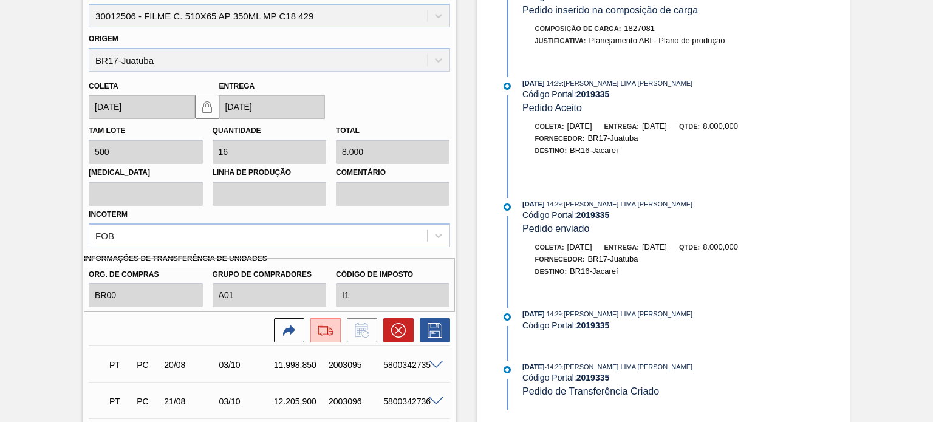
scroll to position [486, 0]
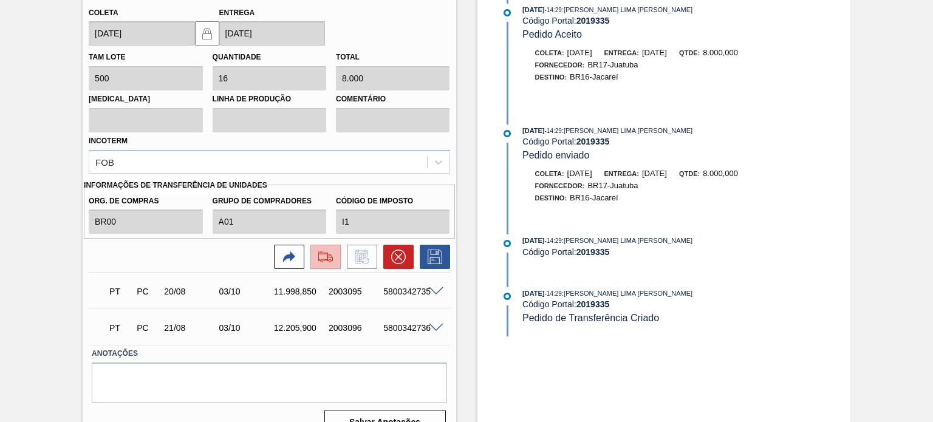
click at [332, 258] on img at bounding box center [325, 257] width 19 height 15
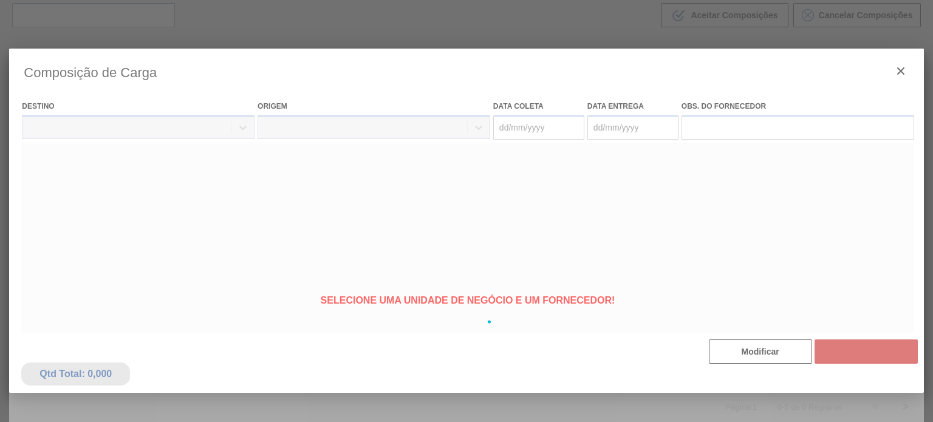
type coleta "[DATE]"
type entrega "[DATE]"
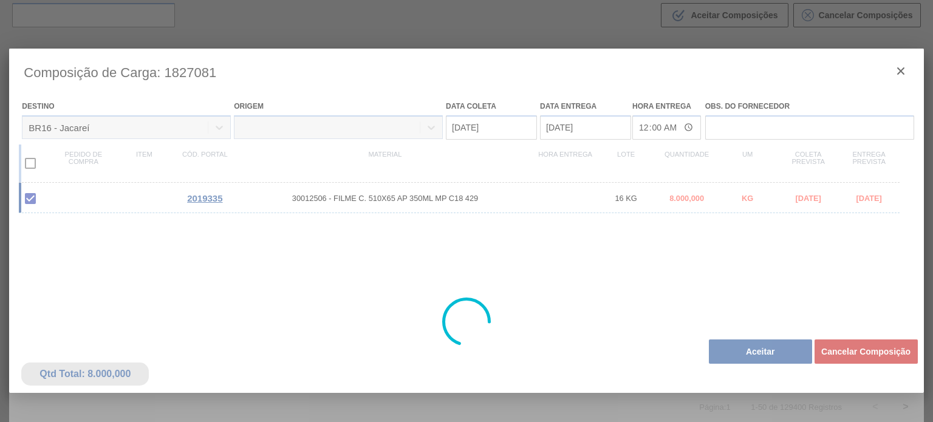
click at [722, 347] on div at bounding box center [466, 322] width 914 height 547
click at [727, 347] on div at bounding box center [466, 322] width 914 height 547
click at [729, 347] on div at bounding box center [466, 322] width 914 height 547
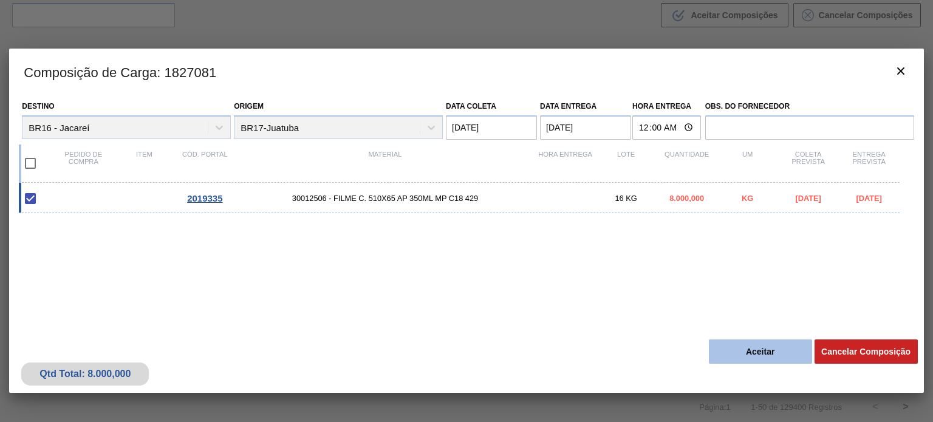
click at [733, 349] on button "Aceitar" at bounding box center [760, 351] width 103 height 24
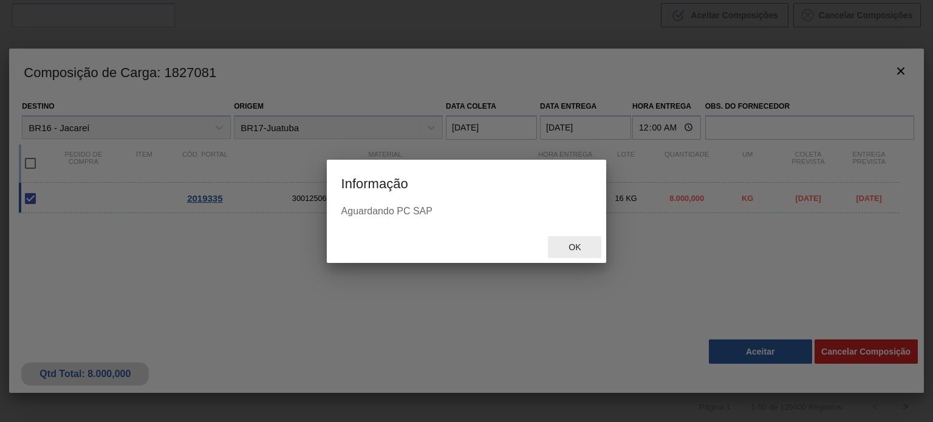
click at [588, 243] on span "Ok" at bounding box center [575, 247] width 32 height 10
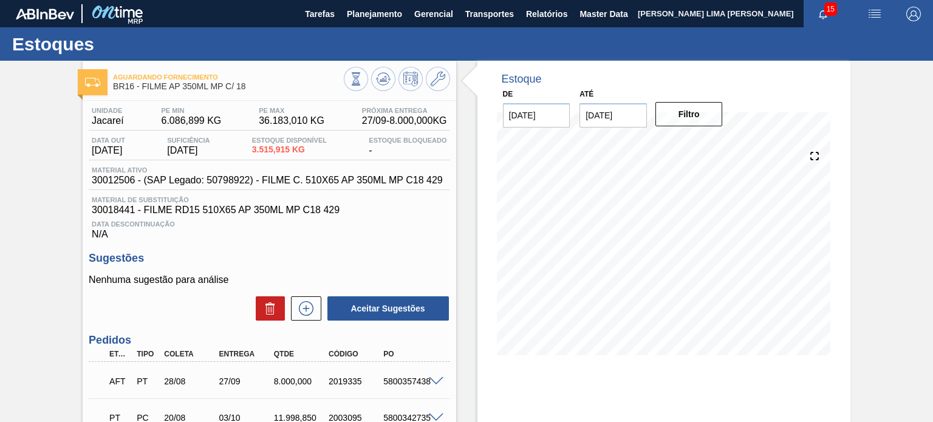
click at [406, 383] on div "5800357438" at bounding box center [410, 382] width 60 height 10
copy div "5800357438"
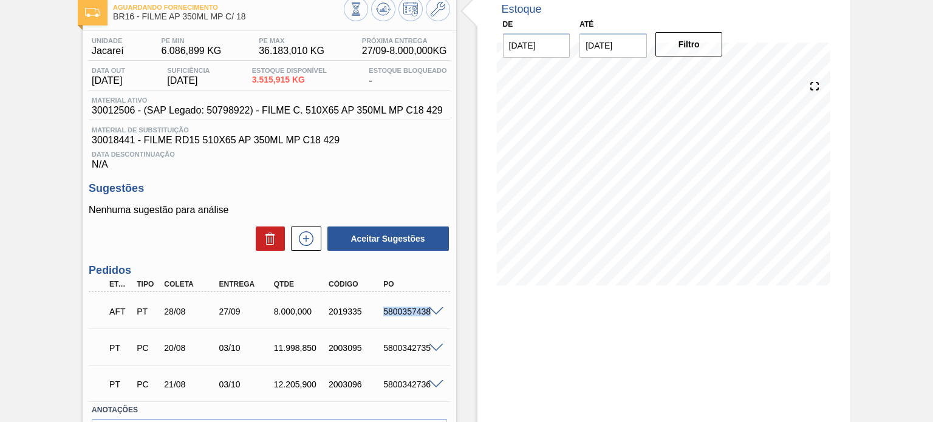
scroll to position [121, 0]
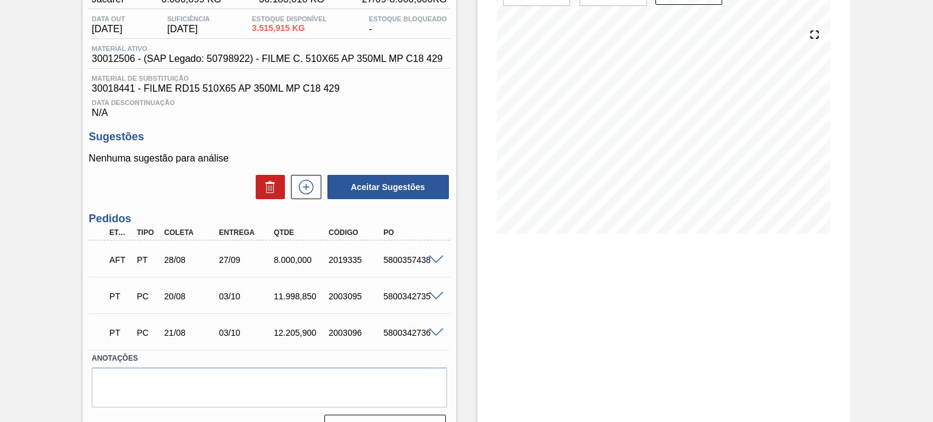
click at [472, 239] on div "Estoque De 28/08/2025 Até 31/01/2026 Filtro" at bounding box center [653, 194] width 394 height 510
click at [434, 259] on span at bounding box center [436, 260] width 15 height 9
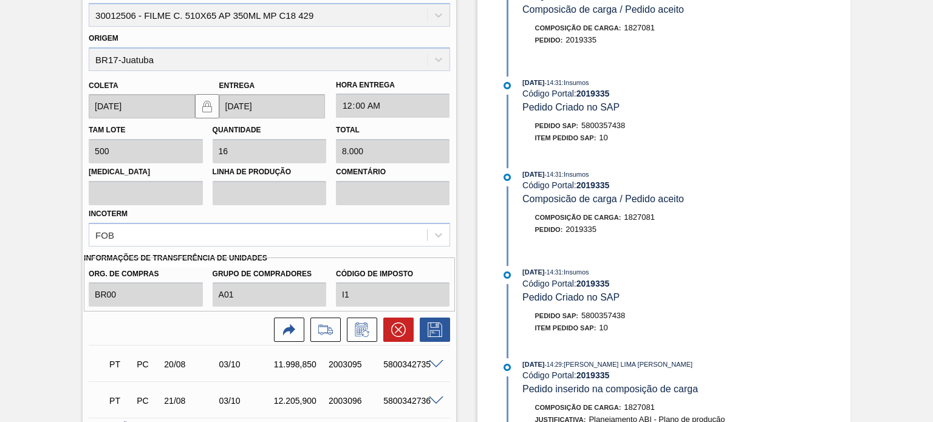
scroll to position [425, 0]
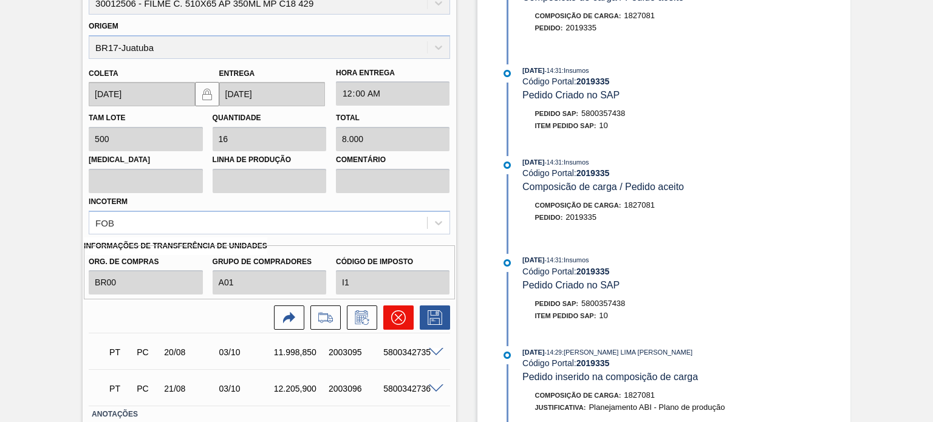
click at [393, 314] on icon at bounding box center [398, 317] width 15 height 15
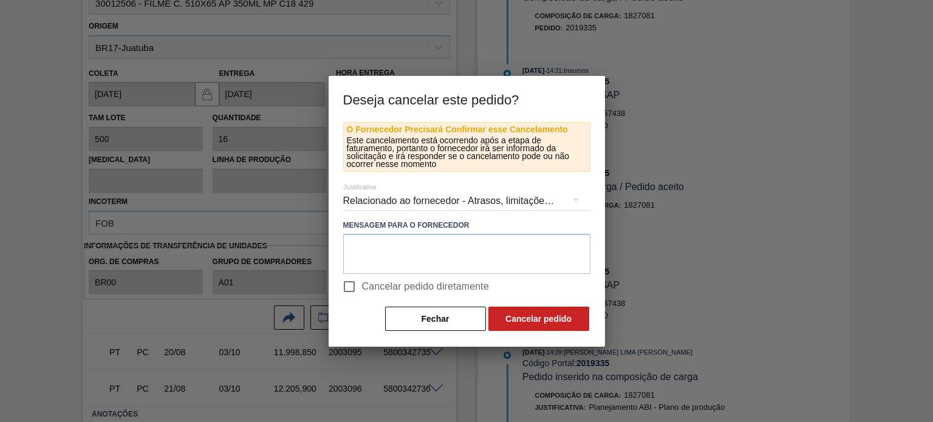
click at [409, 200] on div "Relacionado ao fornecedor - Atrasos, limitações de capacidade, etc." at bounding box center [466, 201] width 247 height 34
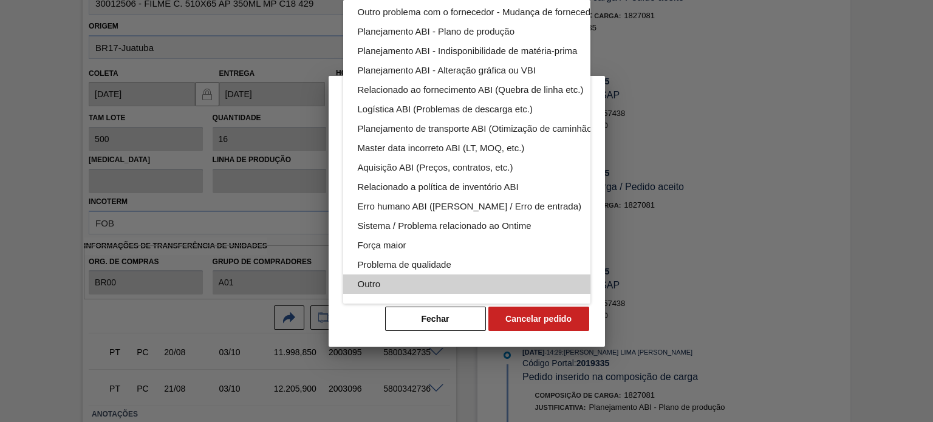
drag, startPoint x: 398, startPoint y: 278, endPoint x: 378, endPoint y: 284, distance: 21.5
click at [398, 278] on div "Outro" at bounding box center [495, 284] width 275 height 19
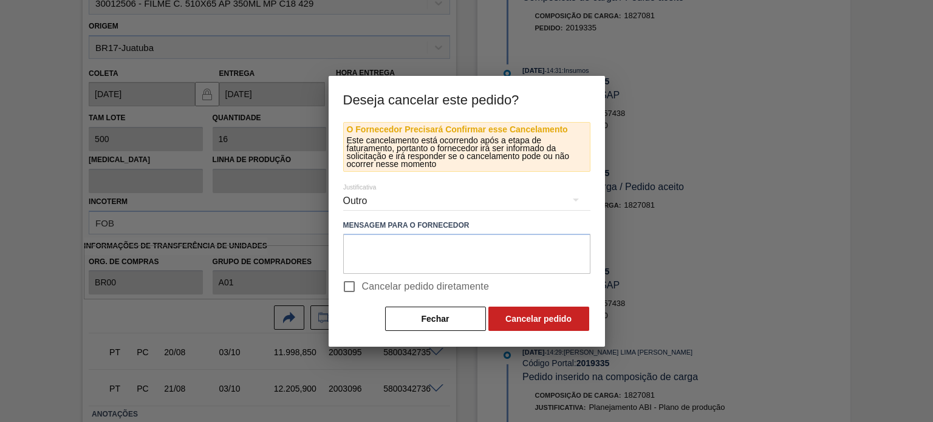
click at [345, 291] on div "Relacionado ao fornecedor - Atrasos, limitações de capacidade, etc. Relacionado…" at bounding box center [466, 211] width 933 height 422
click at [357, 278] on input "Cancelar pedido diretamente" at bounding box center [349, 287] width 26 height 26
checkbox input "true"
click at [556, 330] on button "Cancelar pedido" at bounding box center [538, 319] width 101 height 24
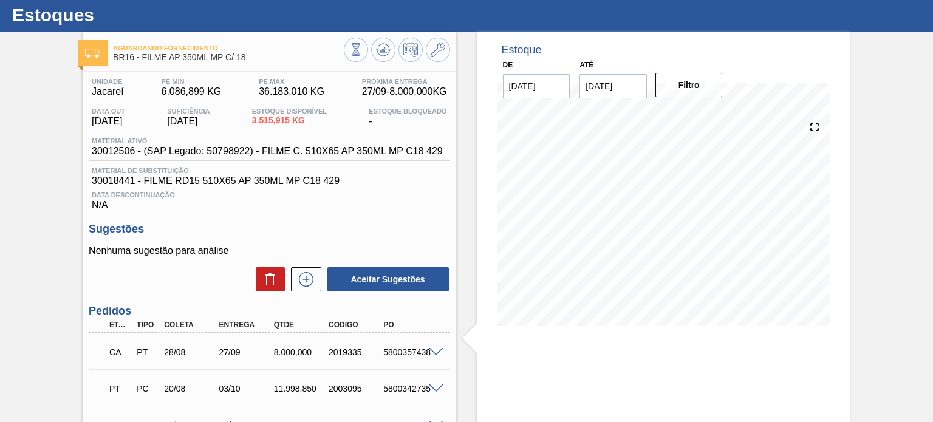
scroll to position [27, 0]
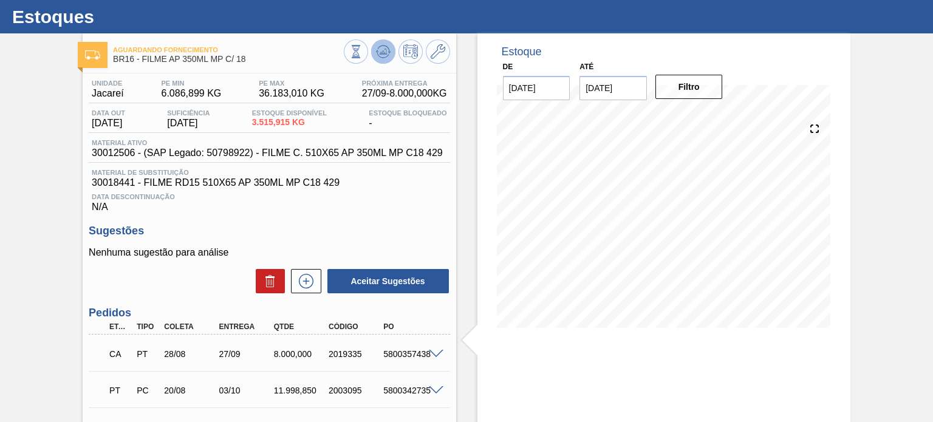
click at [377, 60] on button at bounding box center [383, 51] width 24 height 24
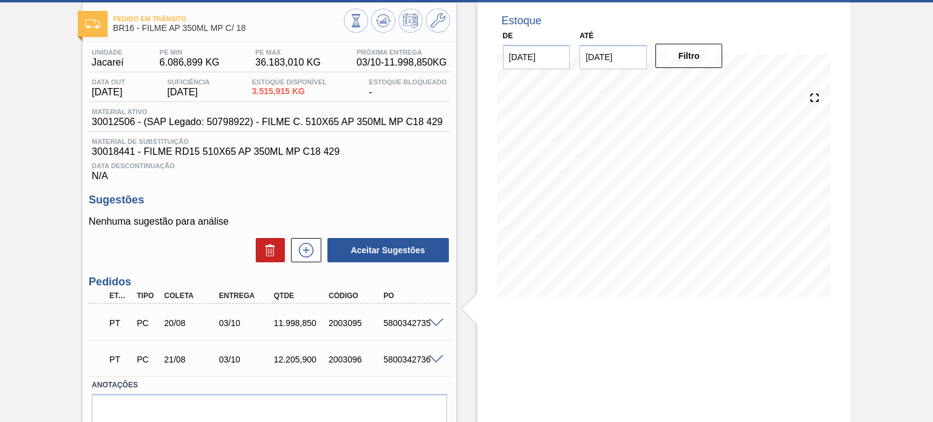
scroll to position [88, 0]
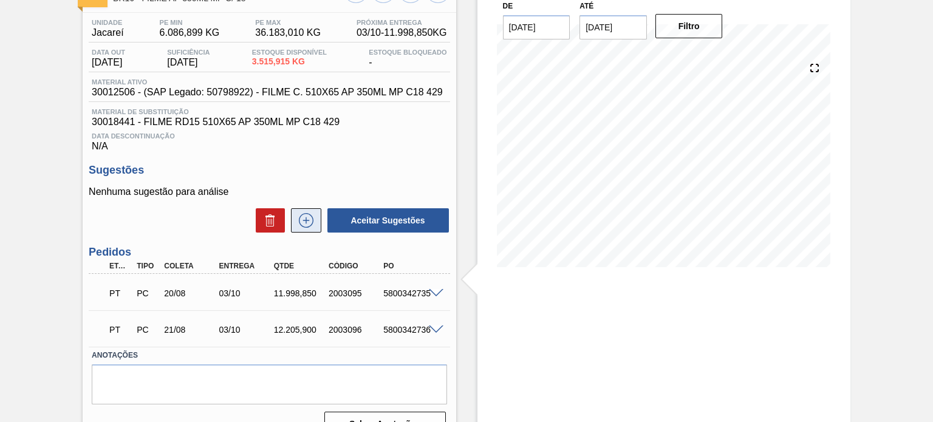
click at [304, 218] on icon at bounding box center [305, 220] width 19 height 15
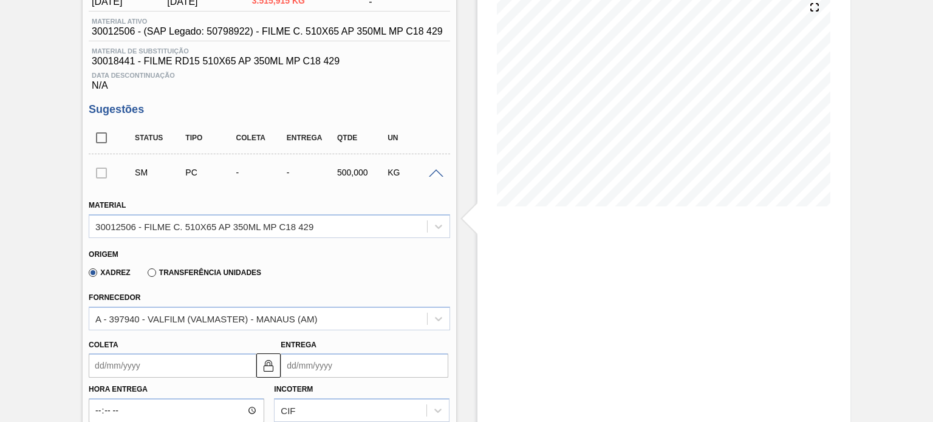
click at [190, 273] on label "Transferência Unidades" at bounding box center [205, 272] width 114 height 9
click at [146, 275] on input "Transferência Unidades" at bounding box center [146, 275] width 0 height 0
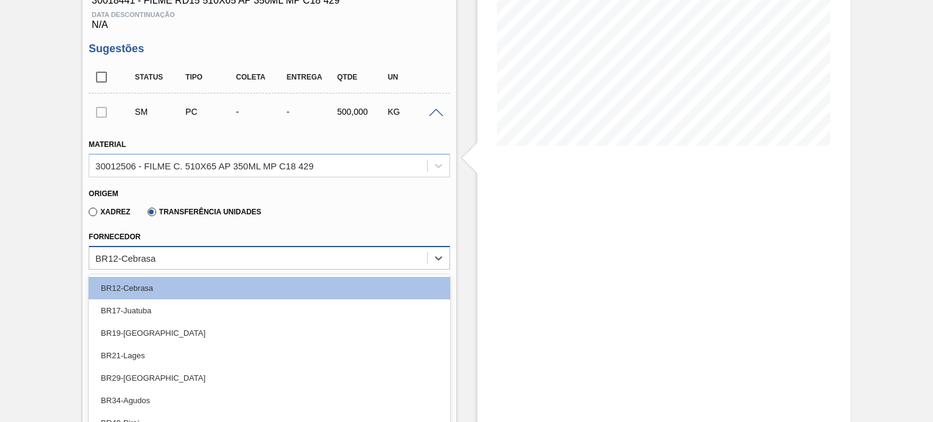
click at [189, 264] on div "option BR17-Juatuba focused, 2 of 8. 8 results available. Use Up and Down to ch…" at bounding box center [269, 258] width 361 height 24
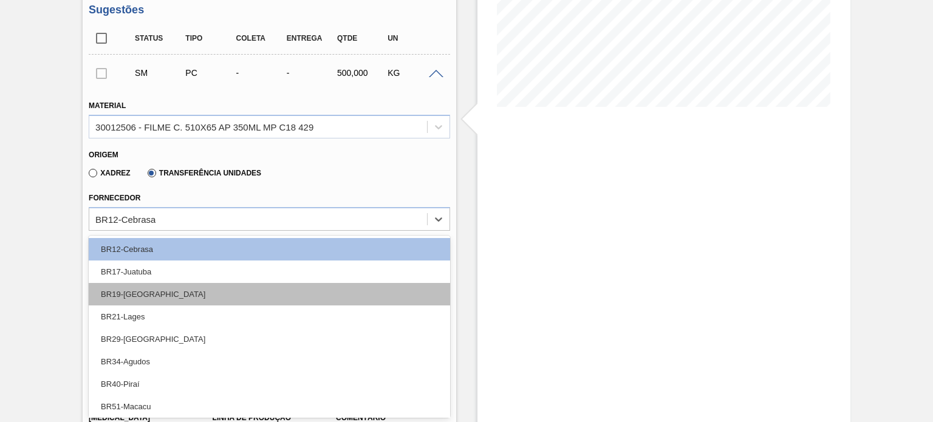
scroll to position [2, 0]
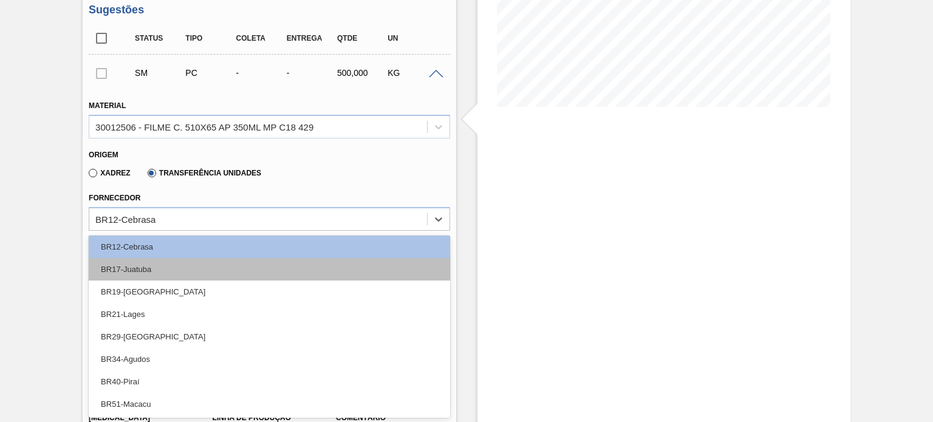
click at [160, 267] on div "BR17-Juatuba" at bounding box center [269, 269] width 361 height 22
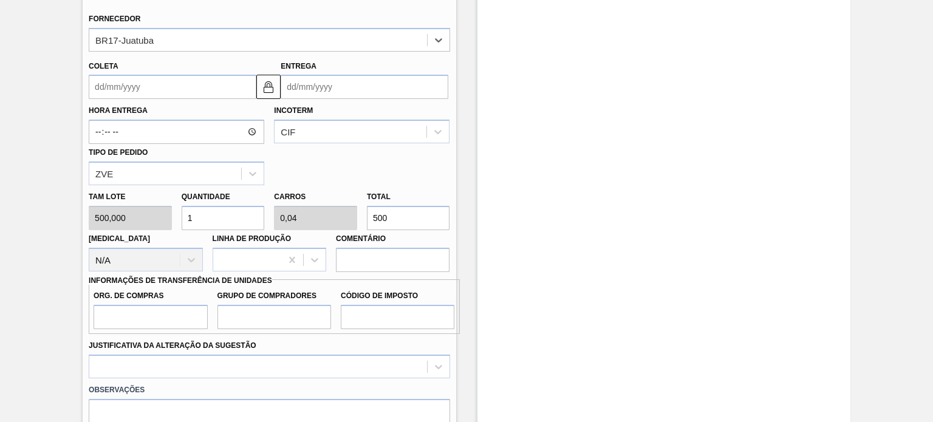
scroll to position [431, 0]
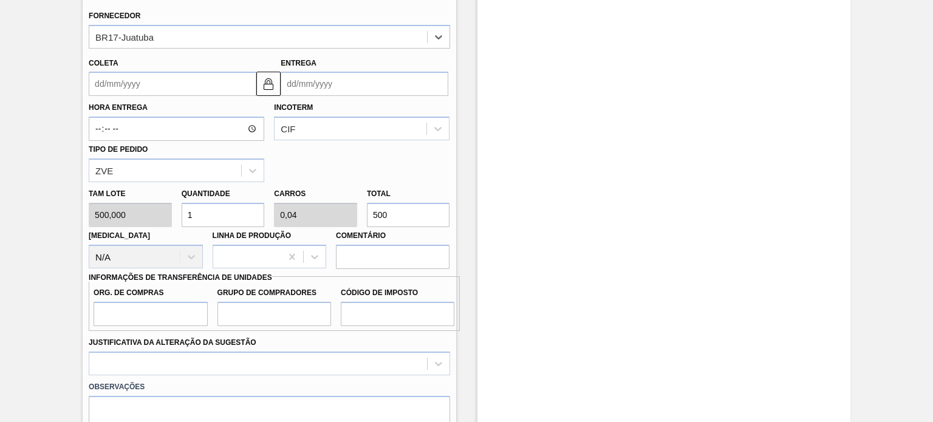
drag, startPoint x: 174, startPoint y: 81, endPoint x: 182, endPoint y: 81, distance: 8.5
click at [174, 81] on input "Coleta" at bounding box center [173, 84] width 168 height 24
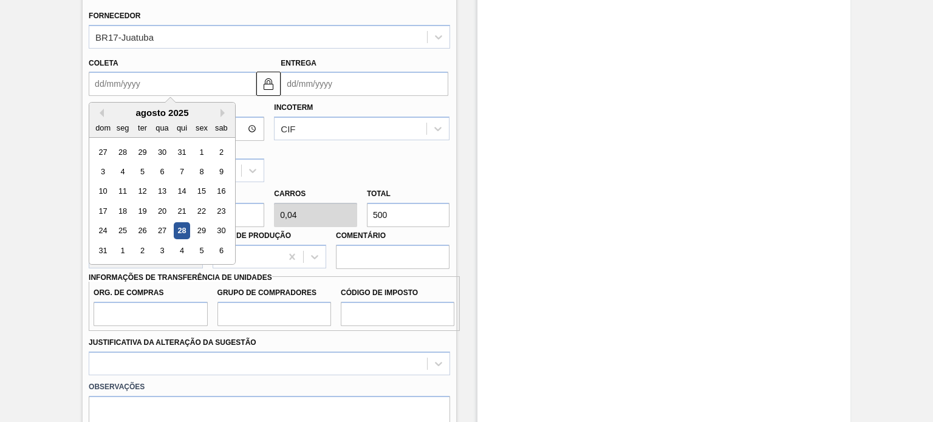
type input "2"
type input "01/09/2025"
type input "28"
type input "[DATE]"
type input "2808"
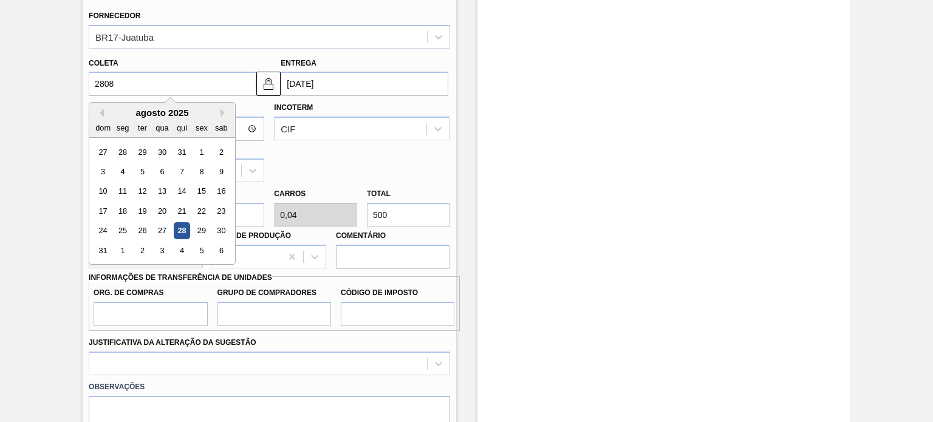
type input "30/01/2808"
type input "2808/"
type input "31/01/2808"
type input "2808"
type input "30/01/2808"
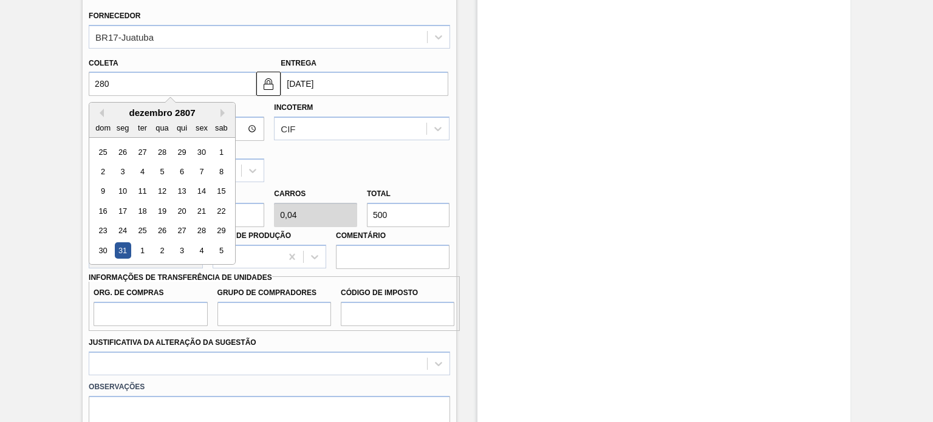
type input "28"
type input "[DATE]"
type input "28/08/20"
type input "27/09/2020"
type input "[DATE]"
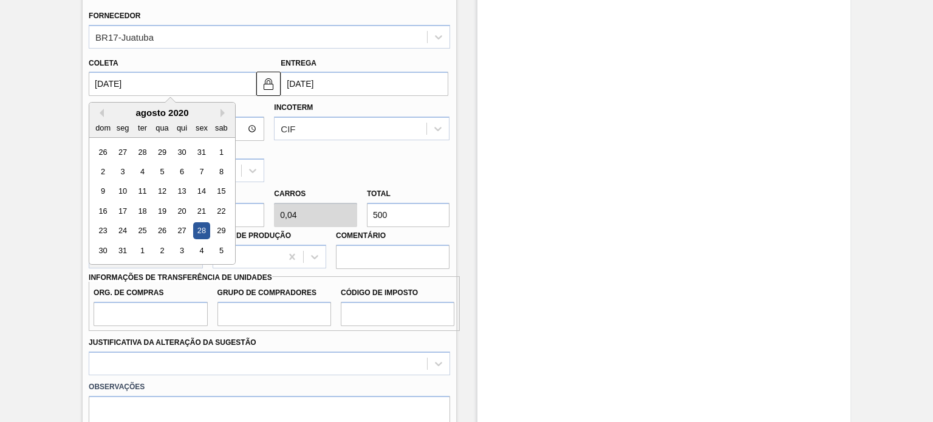
type input "[DATE]"
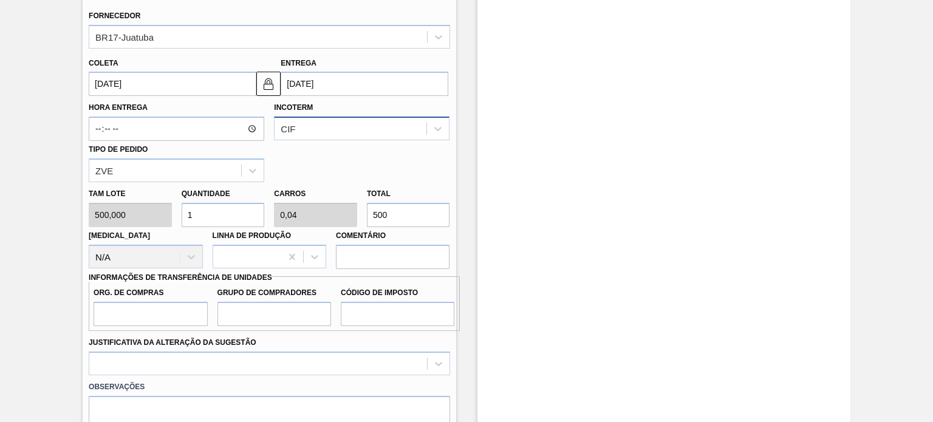
click at [395, 135] on div "CIF" at bounding box center [351, 129] width 152 height 18
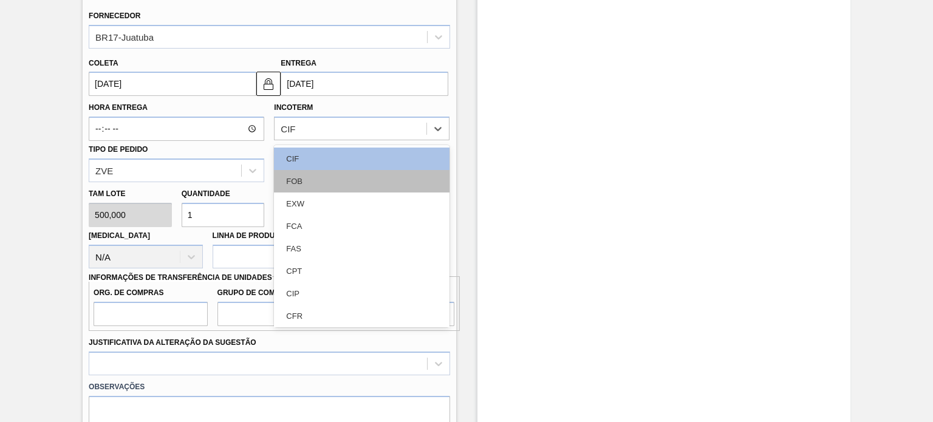
click at [352, 174] on div "FOB" at bounding box center [362, 181] width 176 height 22
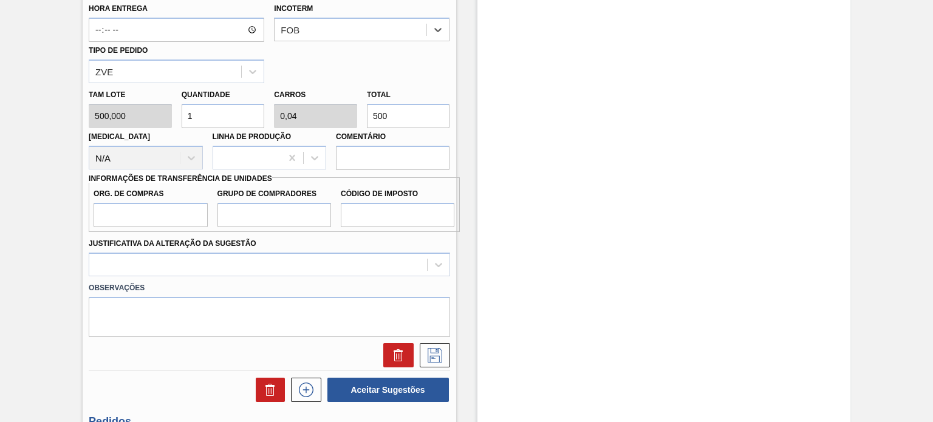
scroll to position [552, 0]
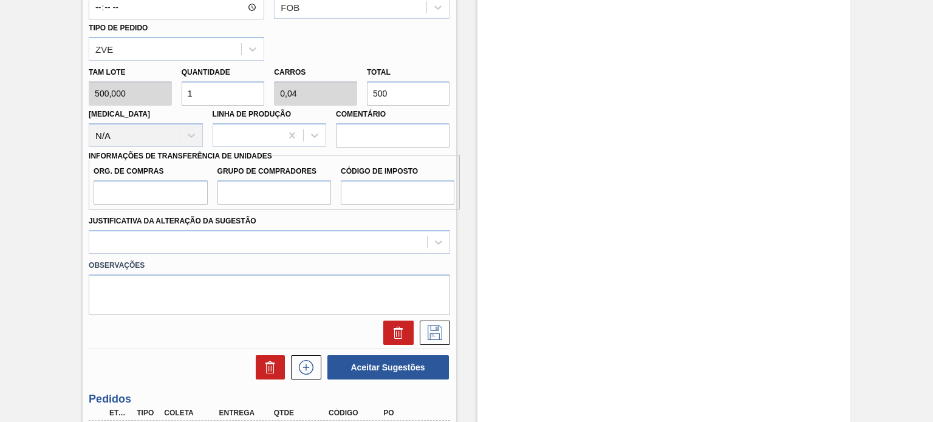
drag, startPoint x: 395, startPoint y: 87, endPoint x: 343, endPoint y: 80, distance: 52.7
click at [345, 80] on div "Tam lote 500,000 Quantidade 1 Carros 0,04 Total 500 Doca N/A Linha de Produção …" at bounding box center [269, 104] width 370 height 87
type input "0,008"
type input "0"
type input "4"
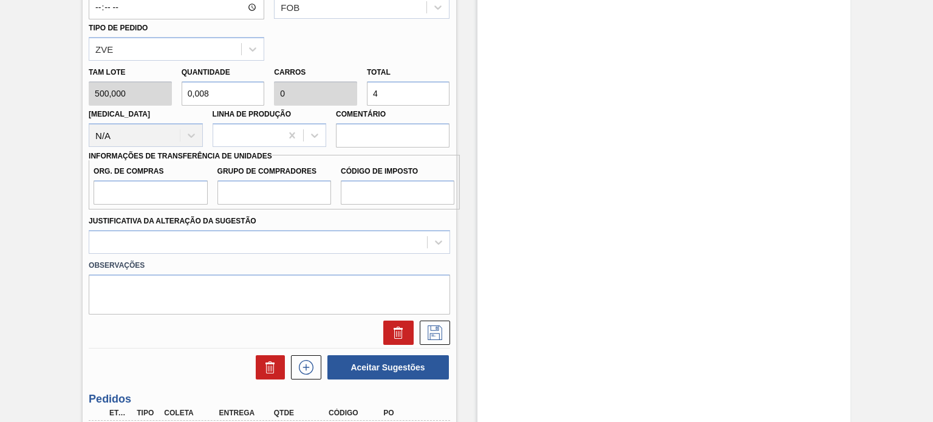
type input "0,08"
type input "0,003"
type input "40"
type input "0,8"
type input "0,032"
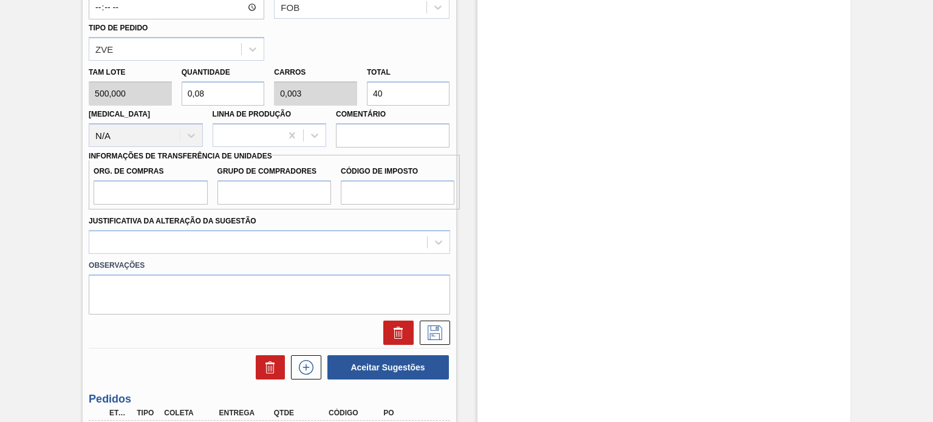
type input "400"
type input "8"
type input "0,32"
type input "4.000"
click at [199, 196] on input "Org. de Compras" at bounding box center [151, 192] width 114 height 24
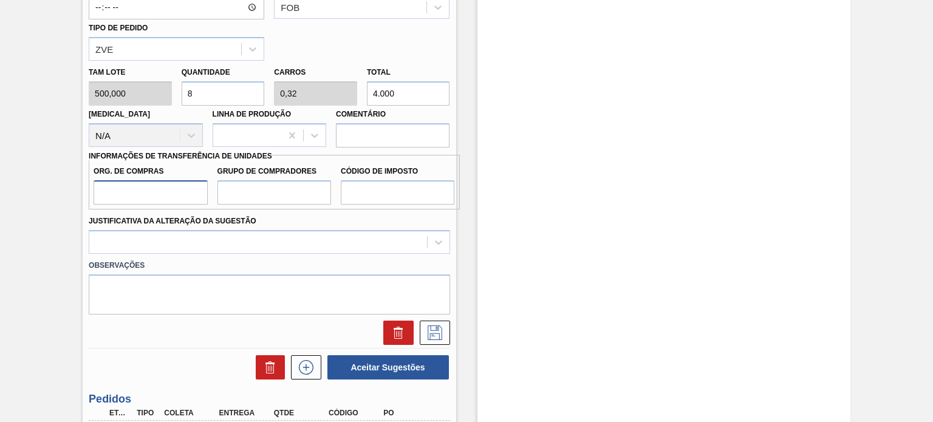
type input "BR00"
click at [217, 203] on input "Grupo de Compradores" at bounding box center [274, 192] width 114 height 24
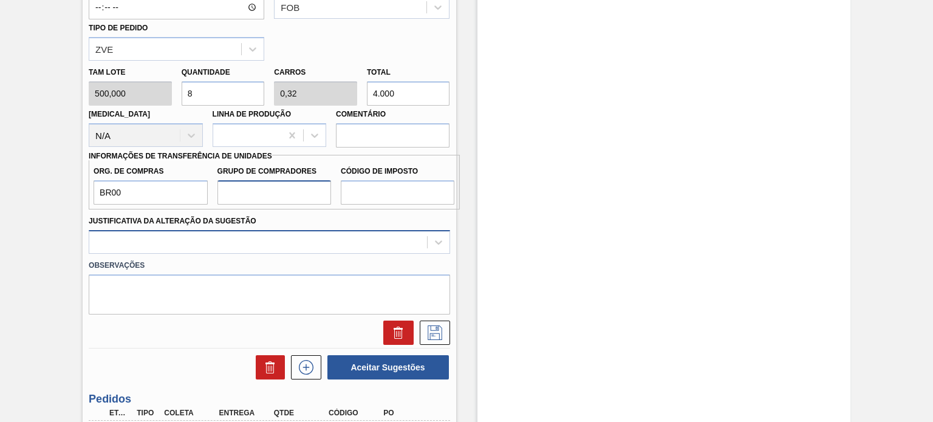
type input "A01"
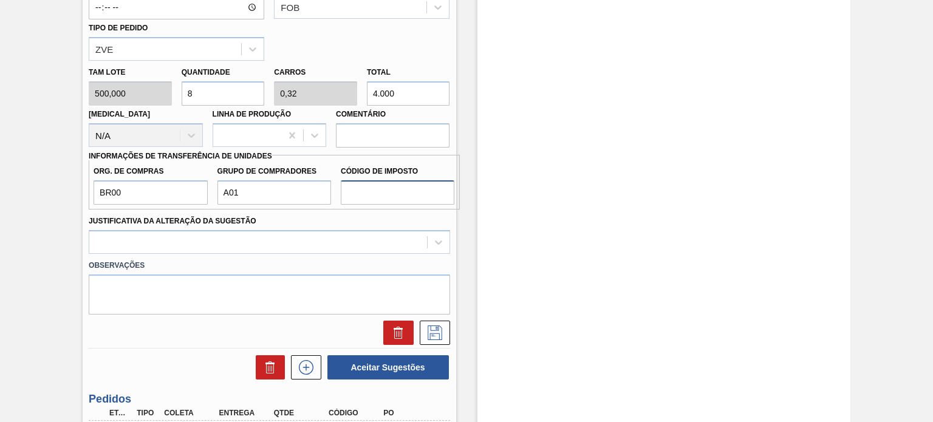
click at [389, 199] on input "Código de Imposto" at bounding box center [398, 192] width 114 height 24
type input "I1"
click at [253, 233] on div "Material 30012506 - FILME C. 510X65 AP 350ML MP C18 429 Origem Xadrez Transferê…" at bounding box center [269, 64] width 361 height 561
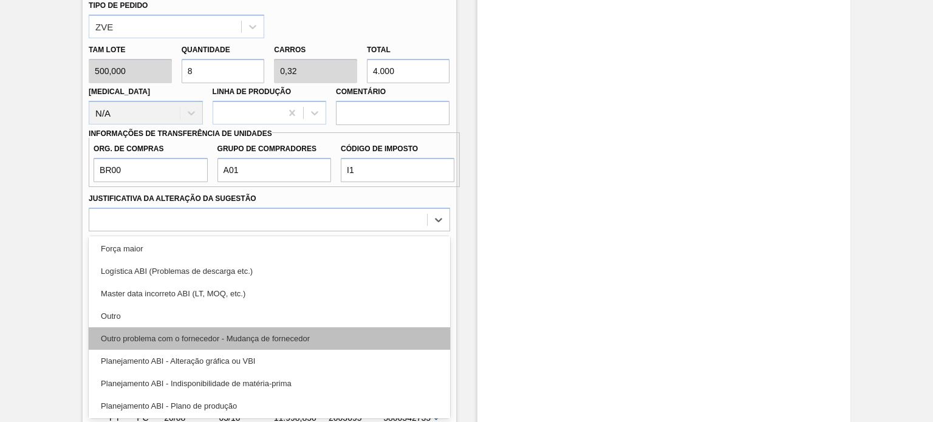
scroll to position [61, 0]
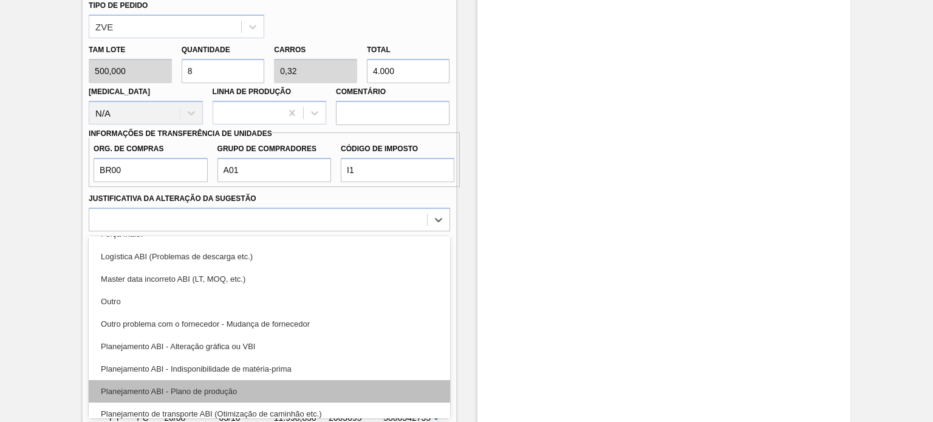
click at [231, 384] on div "Planejamento ABI - Plano de produção" at bounding box center [269, 391] width 361 height 22
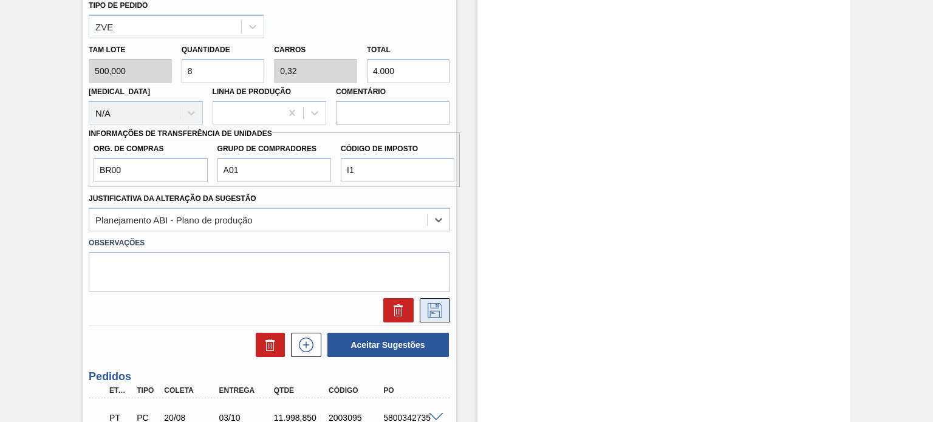
click at [435, 301] on button at bounding box center [435, 310] width 30 height 24
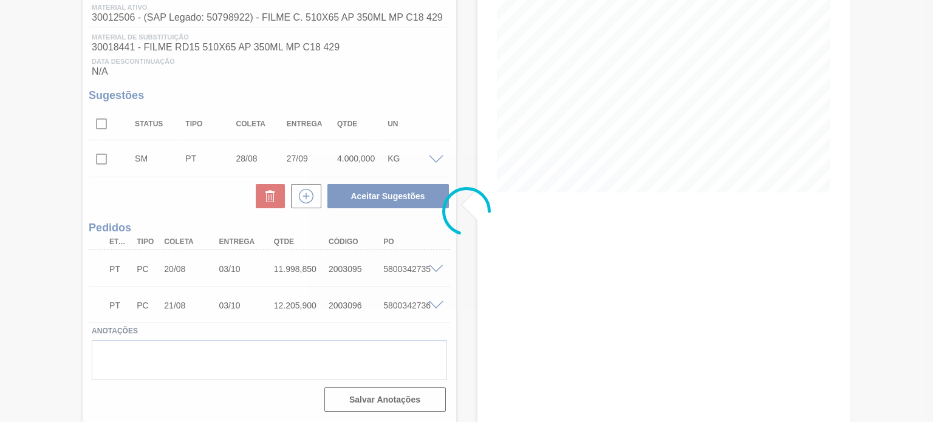
scroll to position [163, 0]
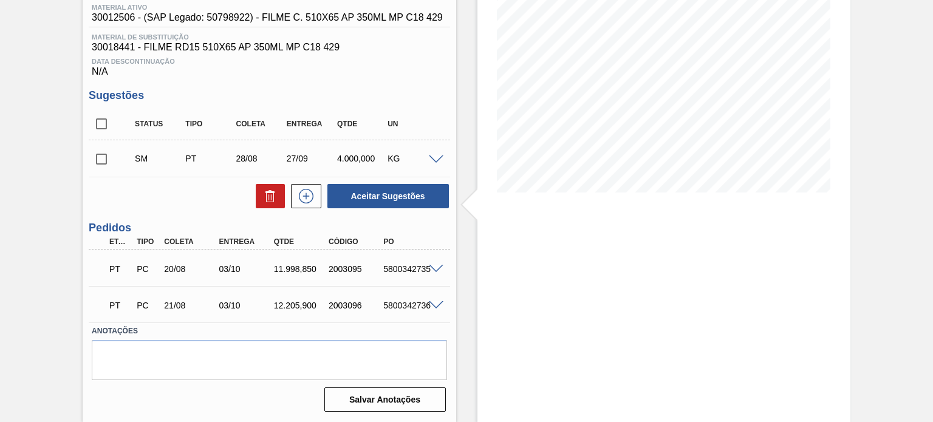
drag, startPoint x: 114, startPoint y: 160, endPoint x: 199, endPoint y: 174, distance: 85.7
click at [113, 160] on div "SM PT 28/08 27/09 4.000,000 KG" at bounding box center [269, 158] width 361 height 30
click at [110, 131] on input "checkbox" at bounding box center [102, 124] width 26 height 26
checkbox input "true"
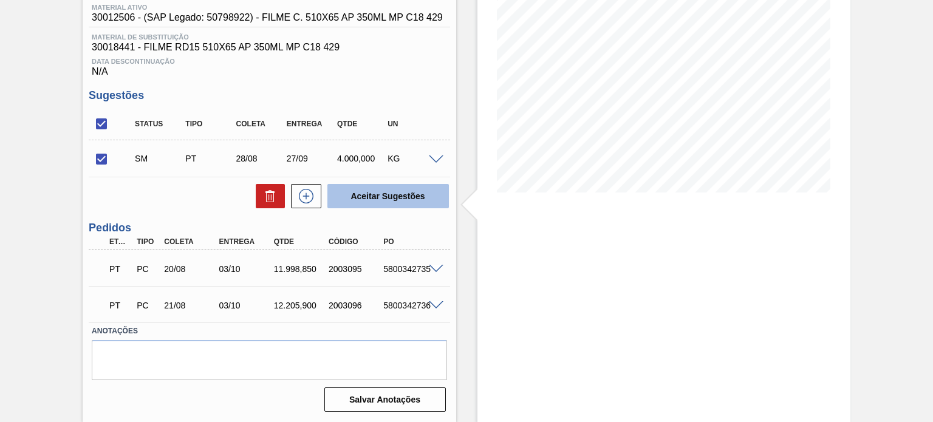
click at [389, 203] on button "Aceitar Sugestões" at bounding box center [387, 196] width 121 height 24
checkbox input "false"
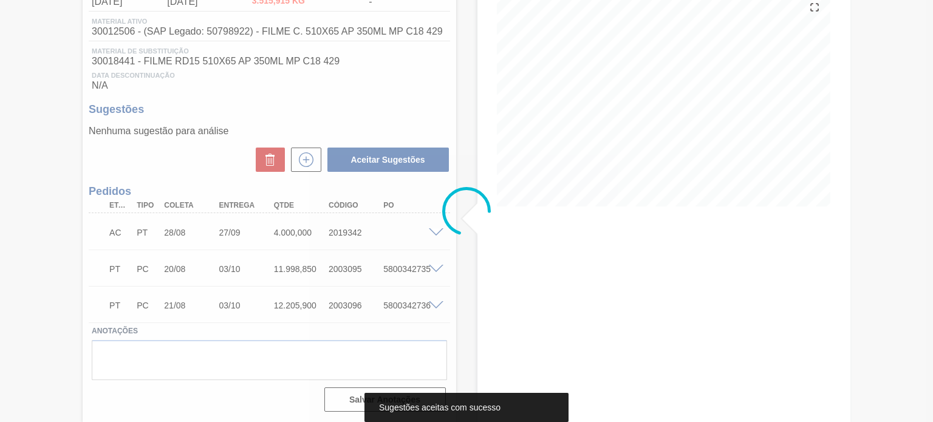
scroll to position [149, 0]
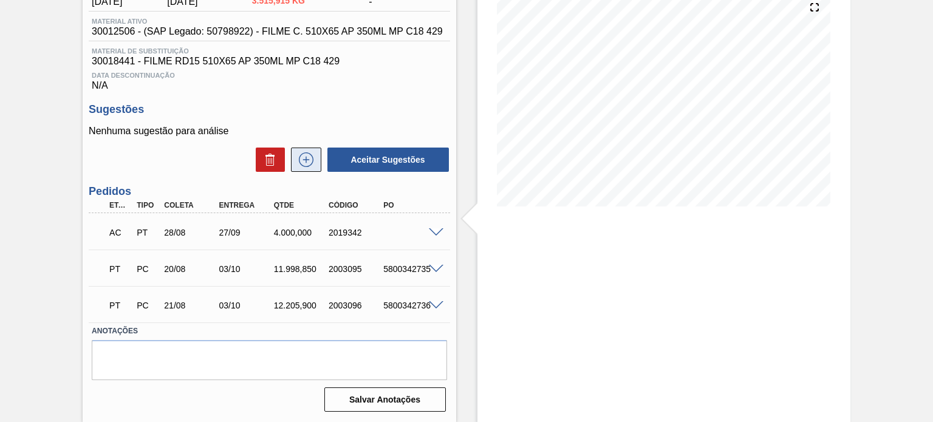
click at [299, 155] on icon at bounding box center [306, 159] width 15 height 15
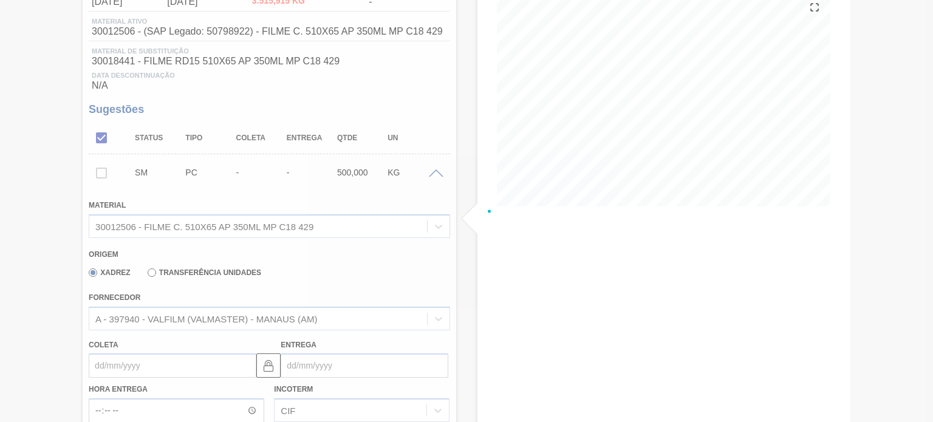
click at [301, 157] on div at bounding box center [466, 211] width 933 height 422
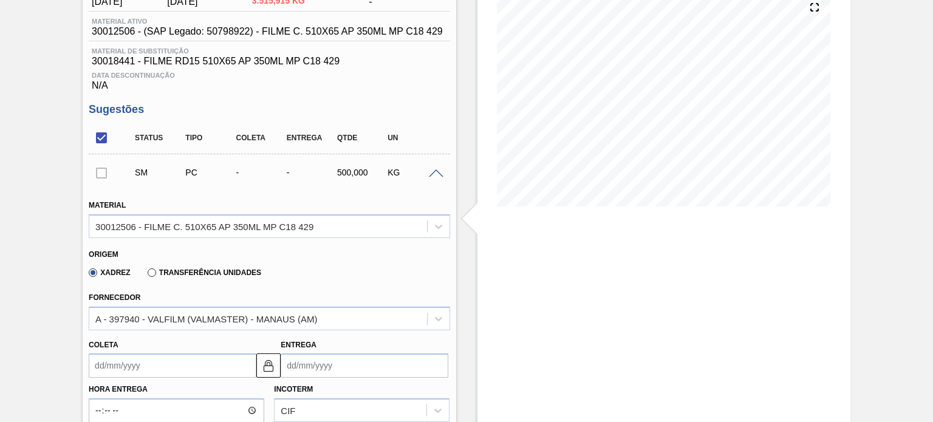
click at [176, 271] on label "Transferência Unidades" at bounding box center [205, 272] width 114 height 9
click at [146, 275] on input "Transferência Unidades" at bounding box center [146, 275] width 0 height 0
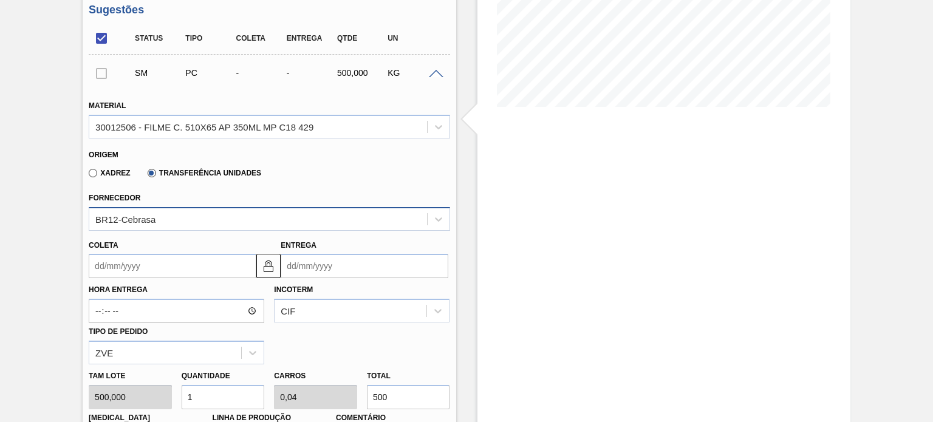
click at [160, 231] on div "BR12-Cebrasa" at bounding box center [269, 219] width 361 height 24
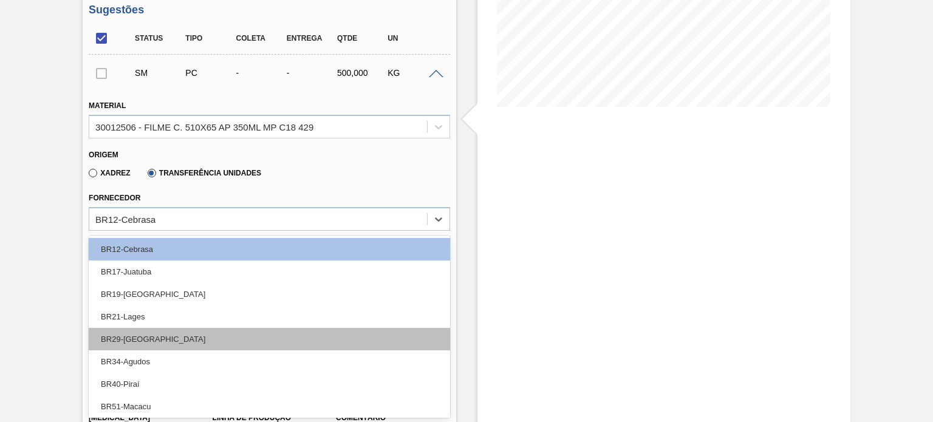
scroll to position [2, 0]
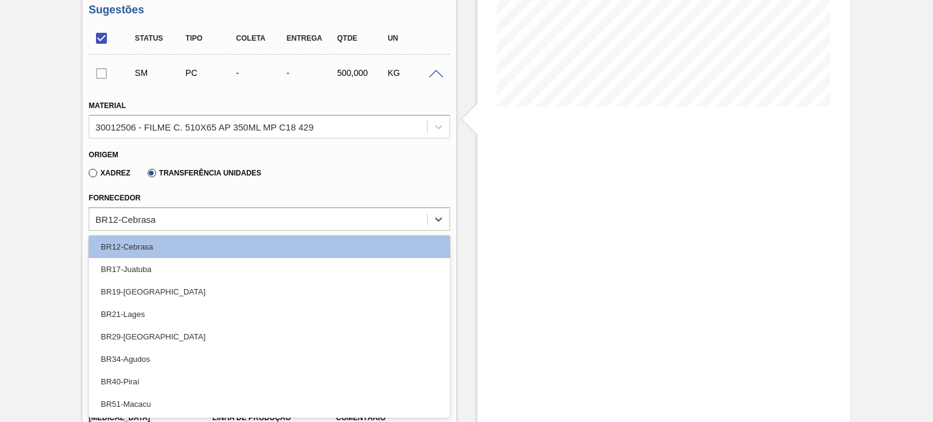
click at [172, 271] on div "BR17-Juatuba" at bounding box center [269, 269] width 361 height 22
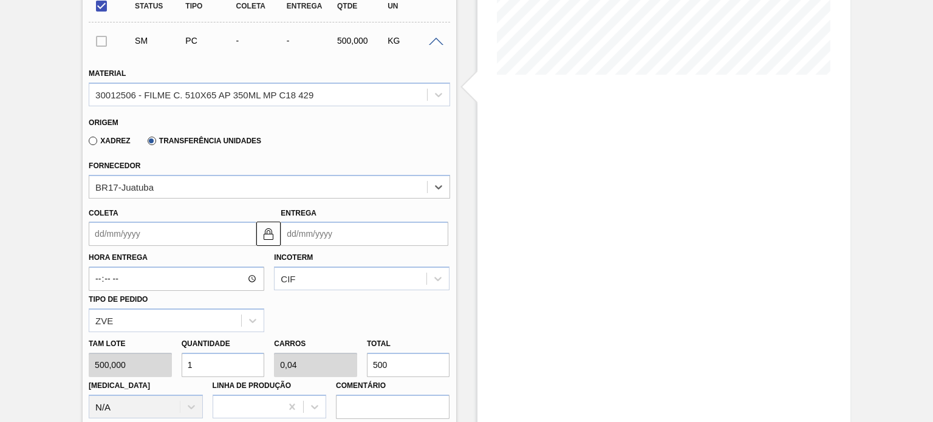
scroll to position [309, 0]
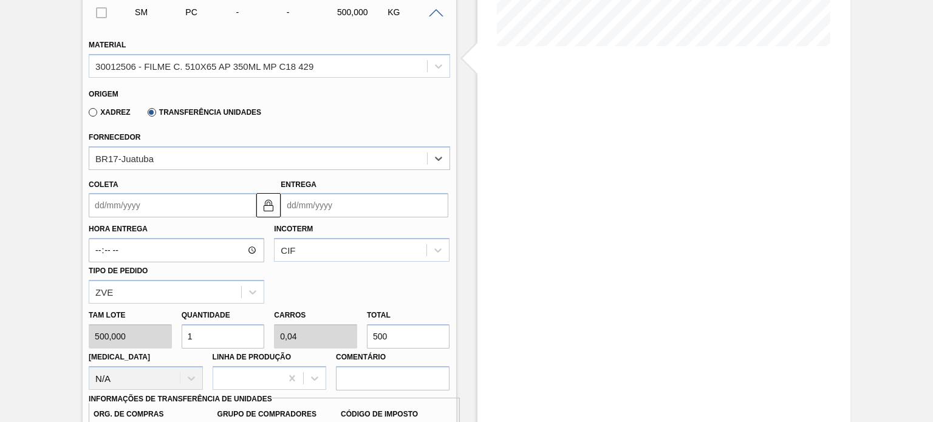
click at [157, 200] on input "Coleta" at bounding box center [173, 205] width 168 height 24
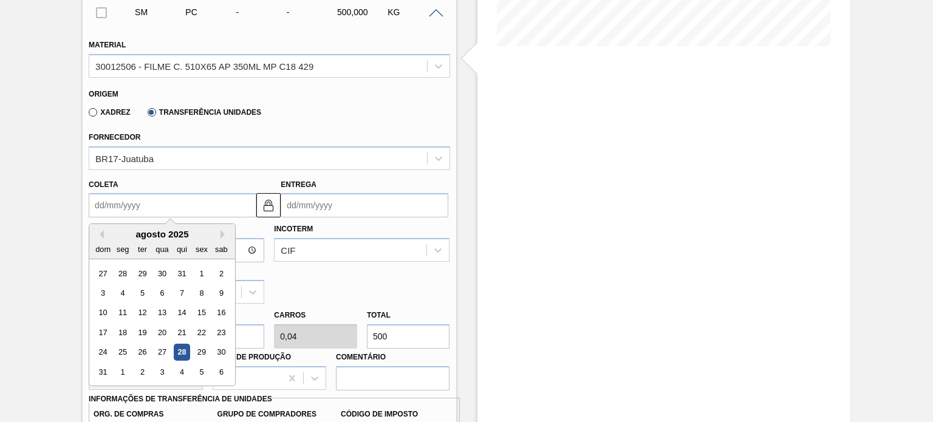
click at [182, 344] on div "28" at bounding box center [182, 352] width 16 height 16
type input "28/08/2025"
type input "27/09/2025"
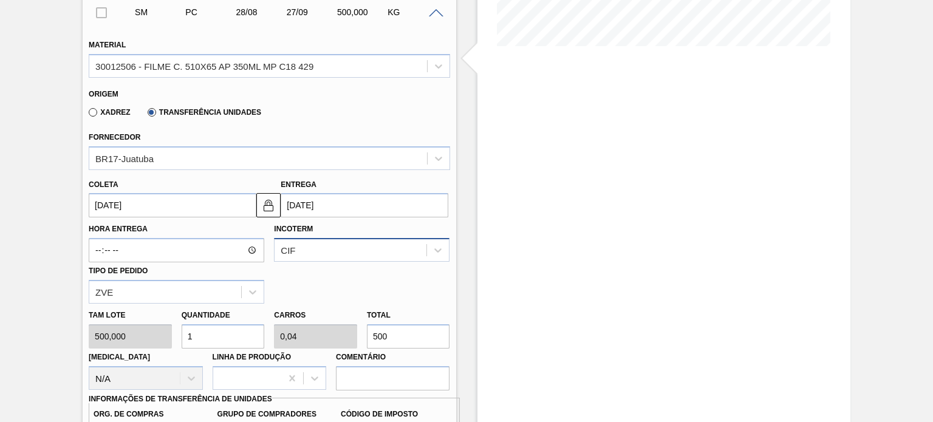
click at [302, 248] on div "CIF" at bounding box center [362, 250] width 176 height 24
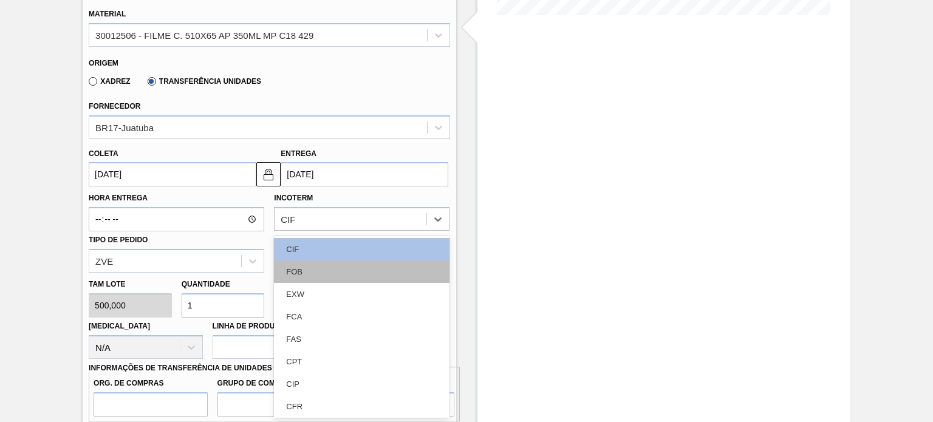
click at [313, 273] on div "FOB" at bounding box center [362, 272] width 176 height 22
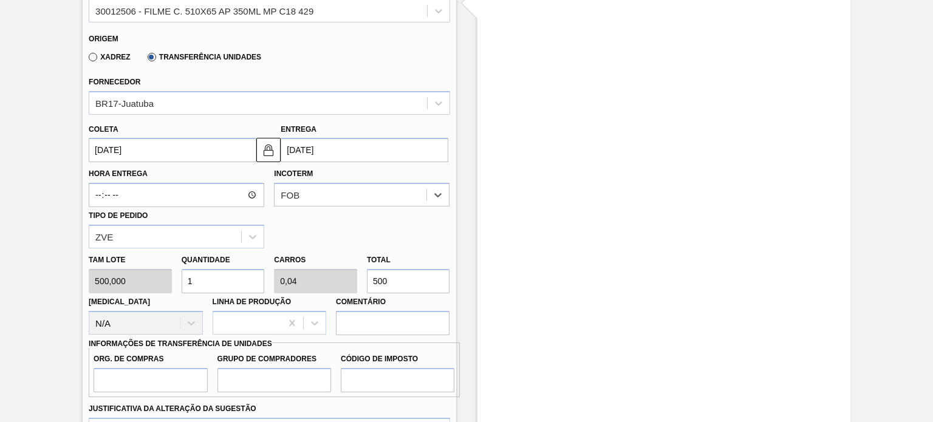
scroll to position [522, 0]
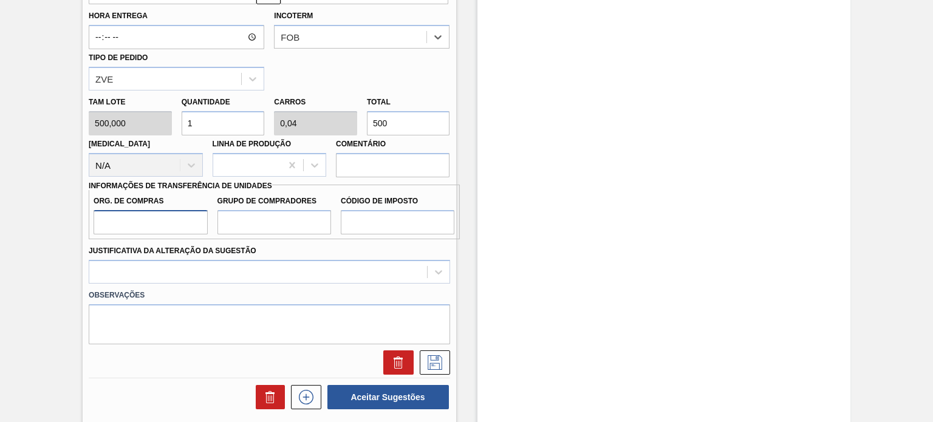
click at [181, 218] on input "Org. de Compras" at bounding box center [151, 222] width 114 height 24
type input "BR00"
drag, startPoint x: 270, startPoint y: 220, endPoint x: 271, endPoint y: 232, distance: 11.6
click at [270, 220] on input "Grupo de Compradores" at bounding box center [274, 222] width 114 height 24
type input "A01"
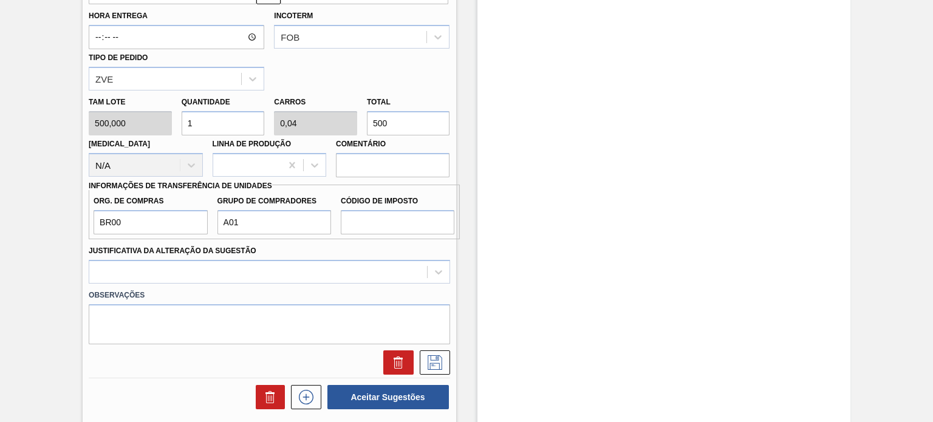
drag, startPoint x: 271, startPoint y: 232, endPoint x: 296, endPoint y: 250, distance: 30.9
click at [295, 250] on div "Justificativa da Alteração da Sugestão" at bounding box center [269, 262] width 361 height 41
click at [372, 213] on input "Código de Imposto" at bounding box center [398, 222] width 114 height 24
type input "I1"
click at [313, 275] on div at bounding box center [269, 272] width 361 height 24
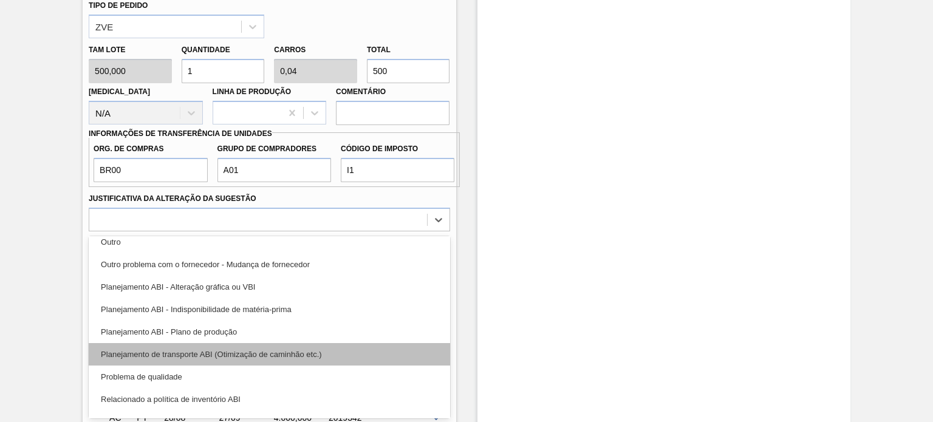
scroll to position [121, 0]
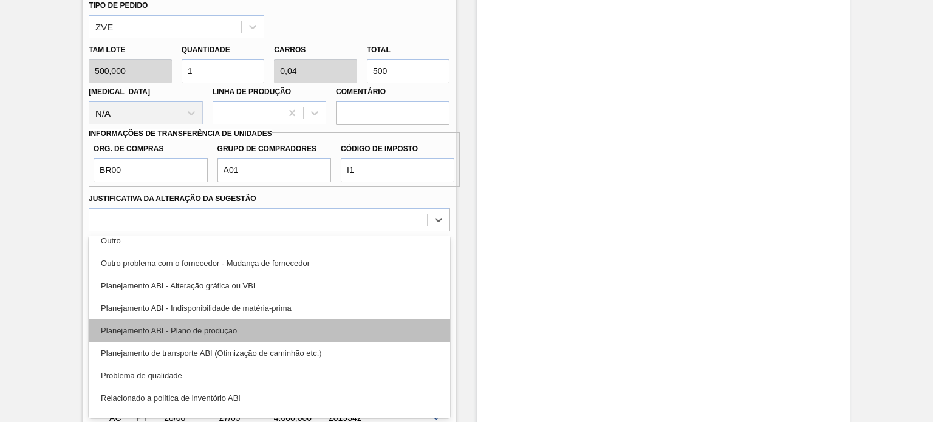
click at [258, 330] on div "Planejamento ABI - Plano de produção" at bounding box center [269, 330] width 361 height 22
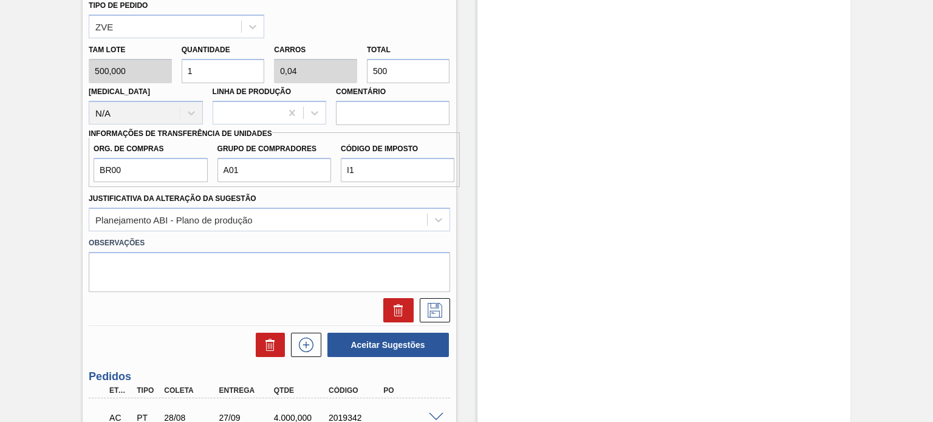
click at [365, 72] on div "Total 500" at bounding box center [408, 62] width 93 height 42
type input "0,008"
type input "0"
type input "4"
type input "0,08"
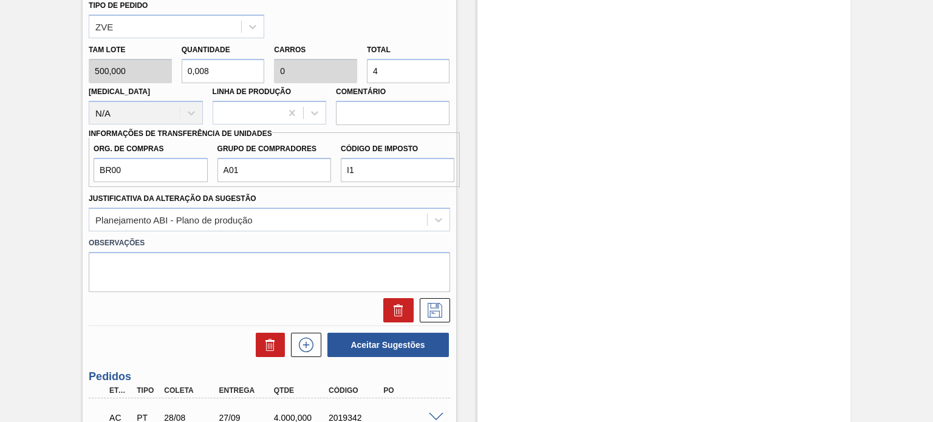
type input "0,003"
type input "40"
type input "0,8"
type input "0,032"
type input "400"
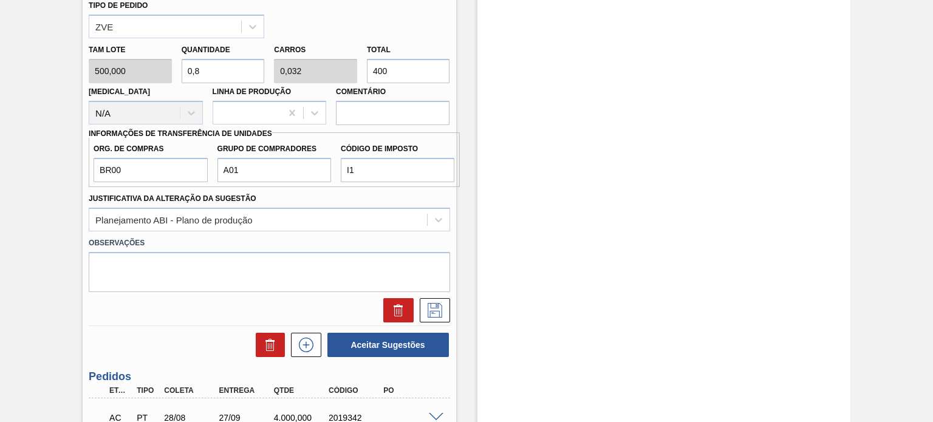
type input "8"
type input "0,32"
type input "4.000"
click at [421, 296] on div at bounding box center [269, 307] width 370 height 30
click at [429, 304] on icon at bounding box center [435, 310] width 15 height 15
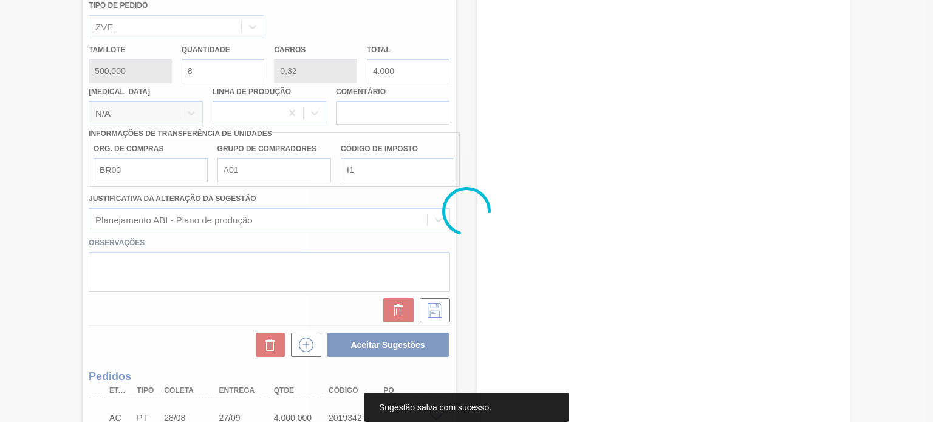
click at [420, 339] on div at bounding box center [466, 211] width 933 height 422
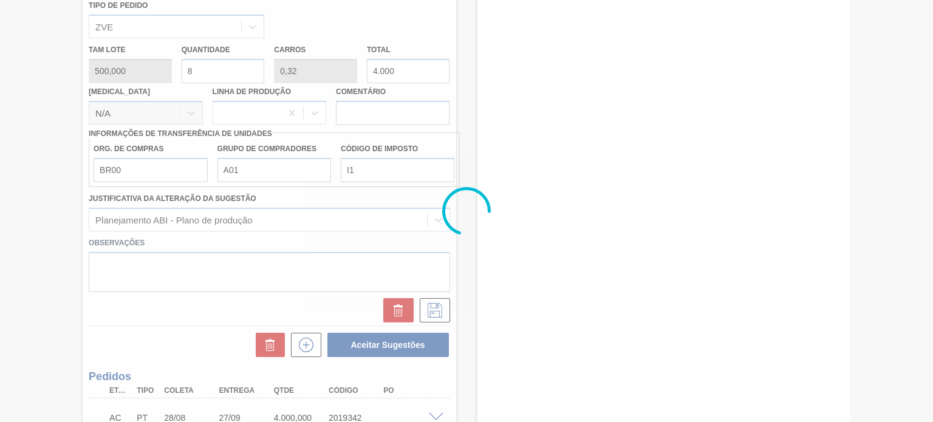
scroll to position [199, 0]
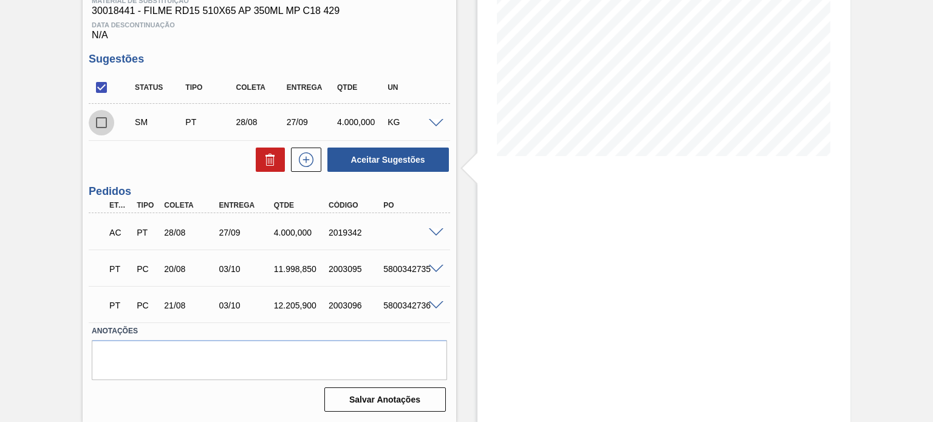
click at [102, 125] on input "checkbox" at bounding box center [102, 123] width 26 height 26
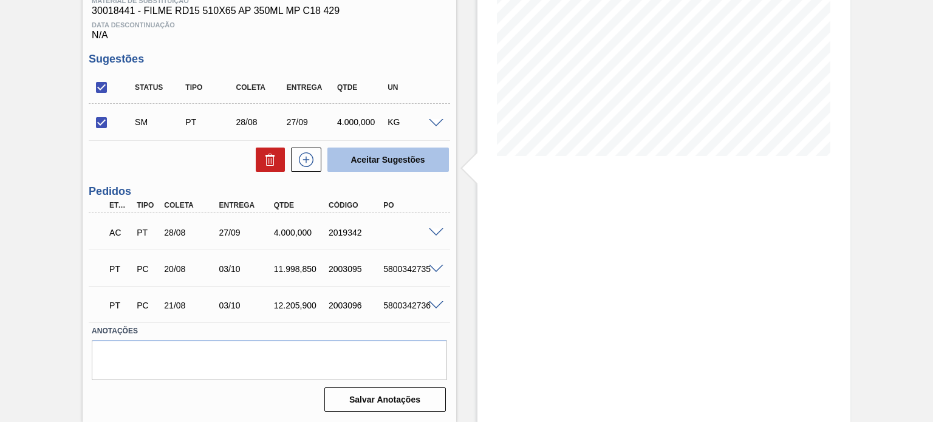
click at [381, 159] on button "Aceitar Sugestões" at bounding box center [387, 160] width 121 height 24
checkbox input "false"
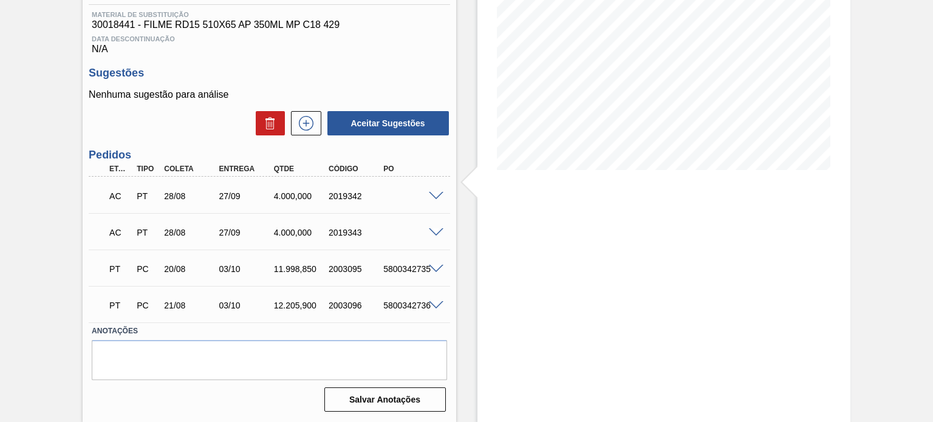
scroll to position [185, 0]
click at [437, 196] on span at bounding box center [436, 196] width 15 height 9
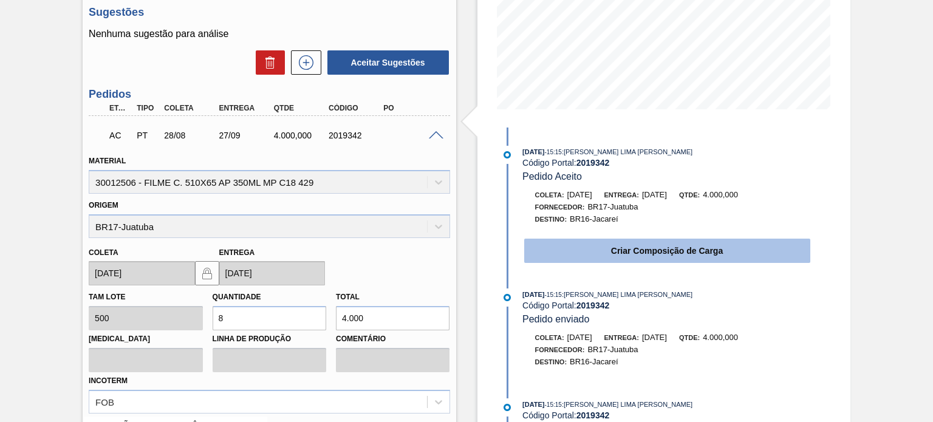
click at [565, 248] on button "Criar Composição de Carga" at bounding box center [667, 251] width 286 height 24
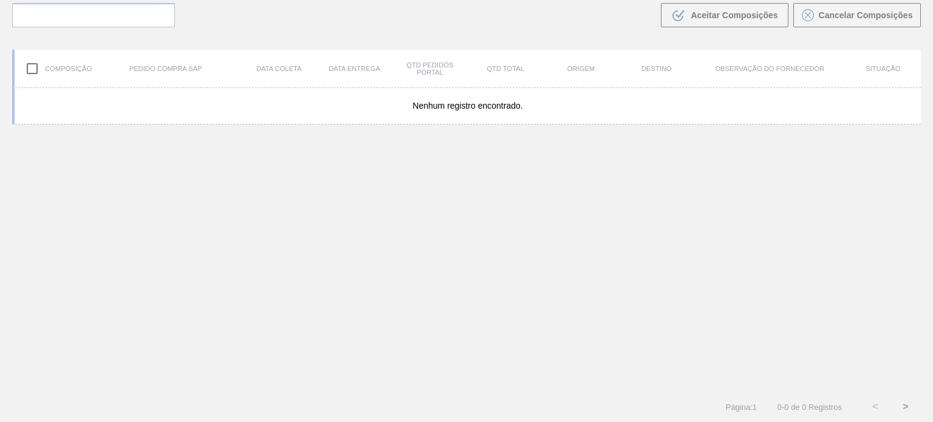
scroll to position [87, 0]
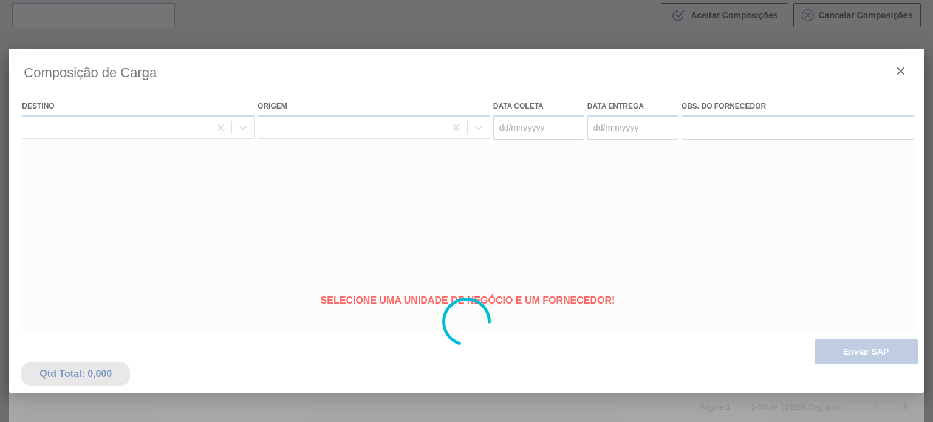
type coleta "[DATE]"
type entrega "[DATE]"
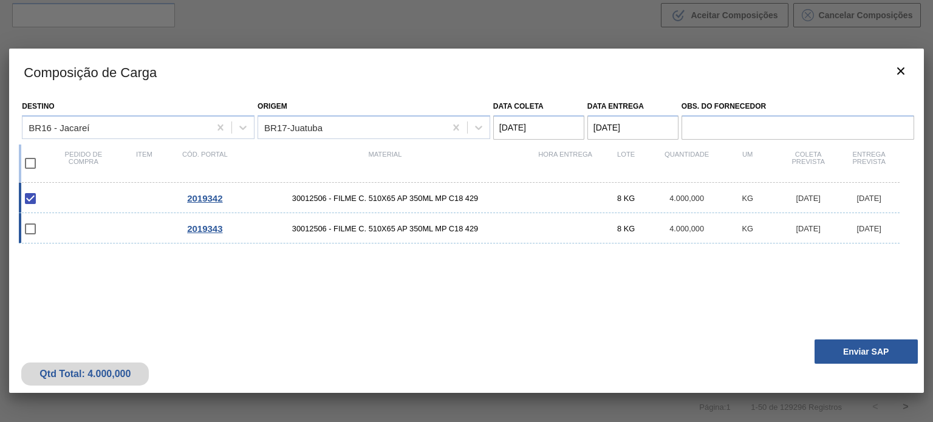
click at [30, 231] on input "checkbox" at bounding box center [31, 229] width 26 height 26
checkbox input "false"
click at [858, 346] on button "Enviar SAP" at bounding box center [865, 351] width 103 height 24
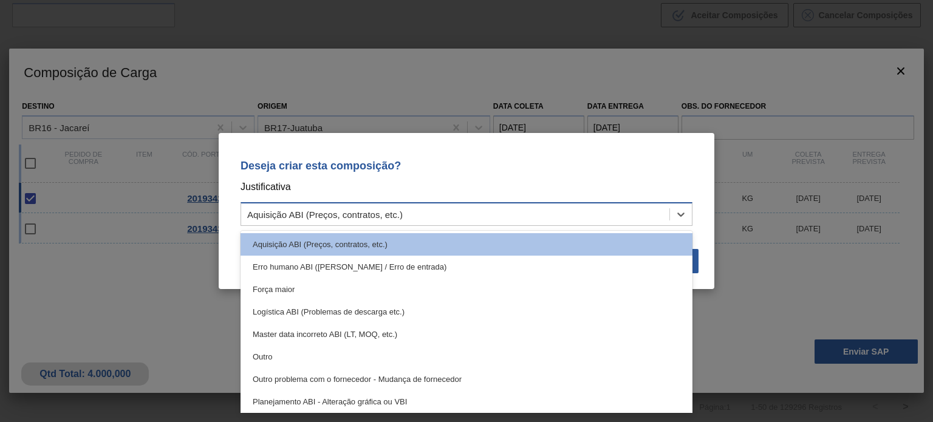
click at [476, 206] on div "Aquisição ABI (Preços, contratos, etc.)" at bounding box center [455, 215] width 428 height 18
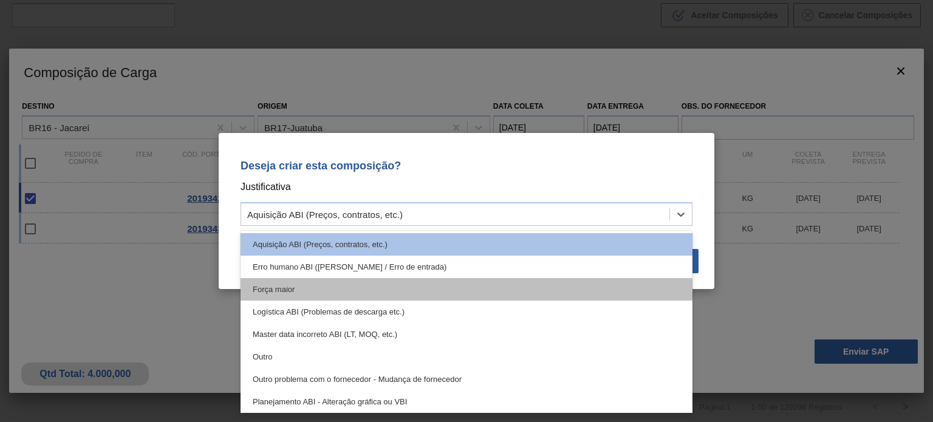
scroll to position [61, 0]
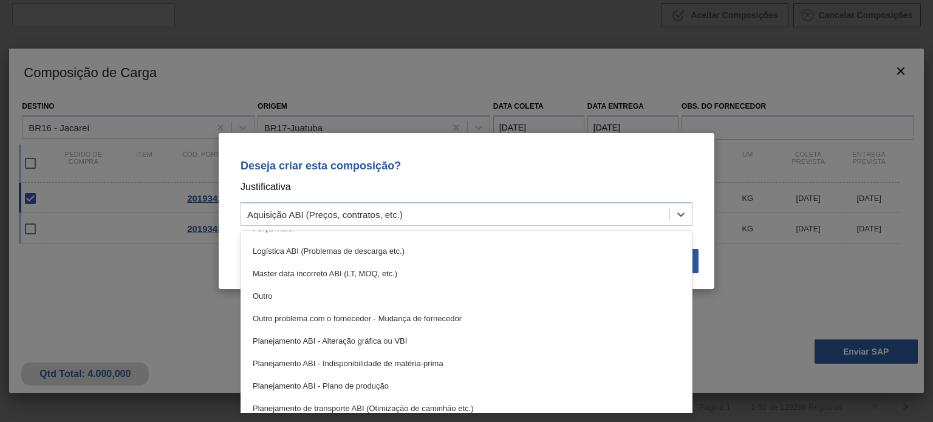
click at [389, 376] on div "Planejamento ABI - Plano de produção" at bounding box center [467, 386] width 452 height 22
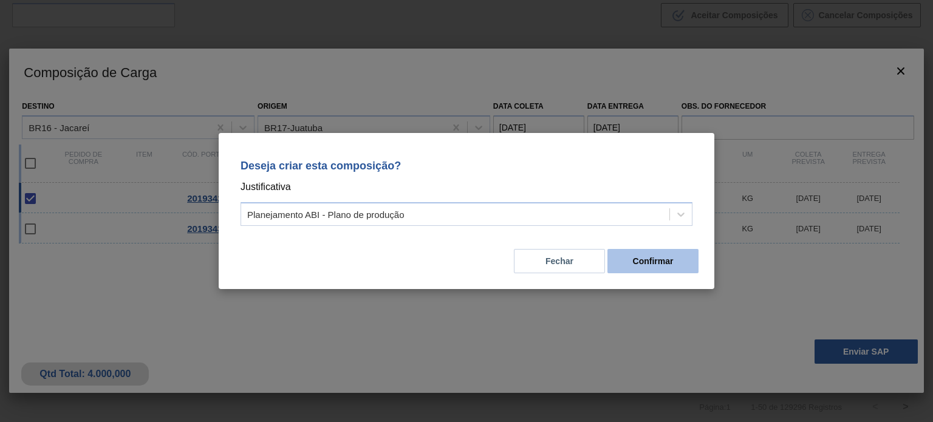
click at [684, 258] on button "Confirmar" at bounding box center [652, 261] width 91 height 24
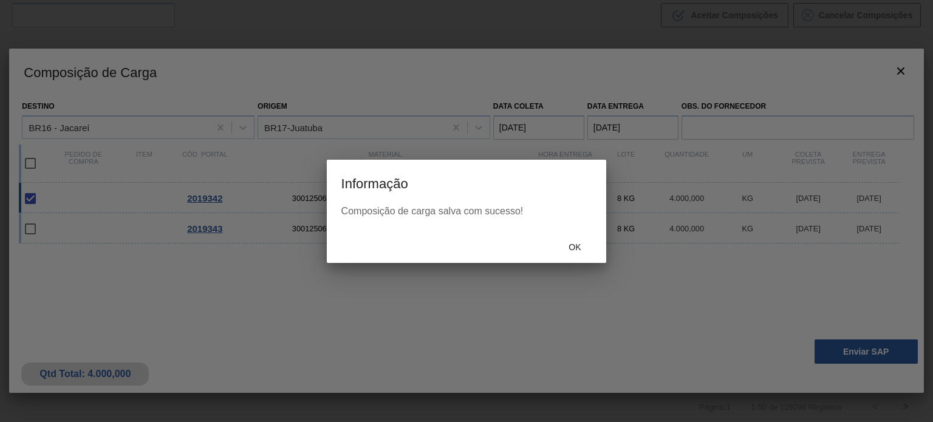
click at [578, 244] on span "Ok" at bounding box center [575, 247] width 32 height 10
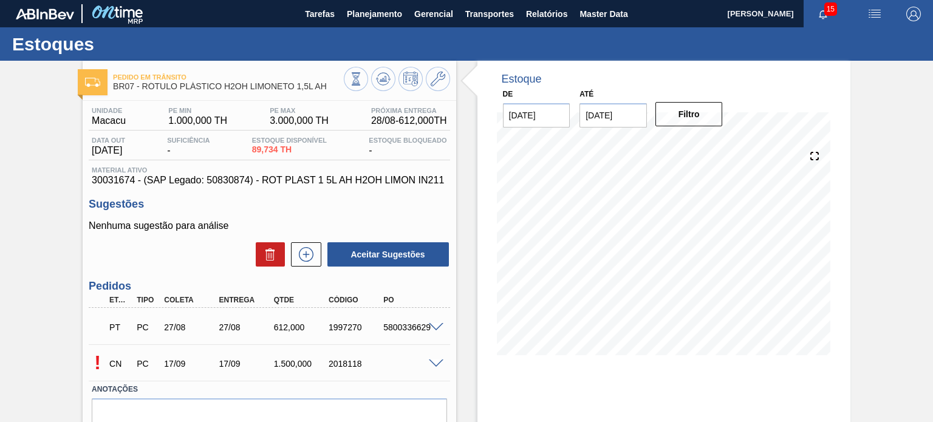
click at [439, 328] on span at bounding box center [436, 327] width 15 height 9
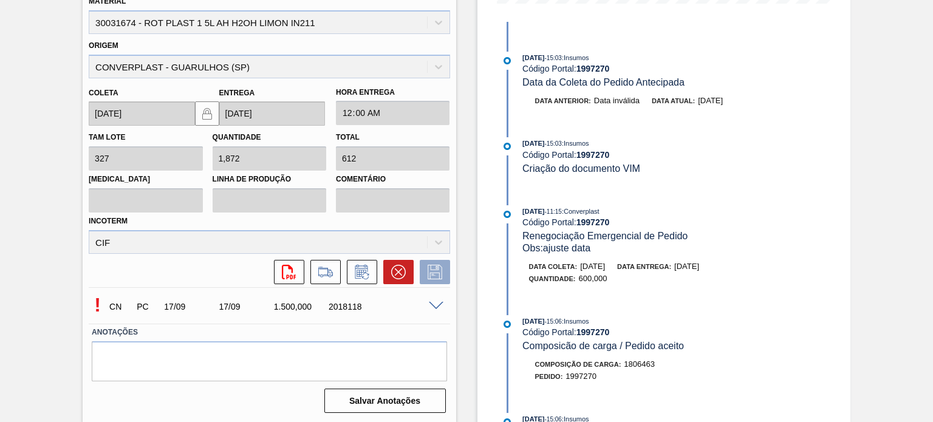
scroll to position [138, 0]
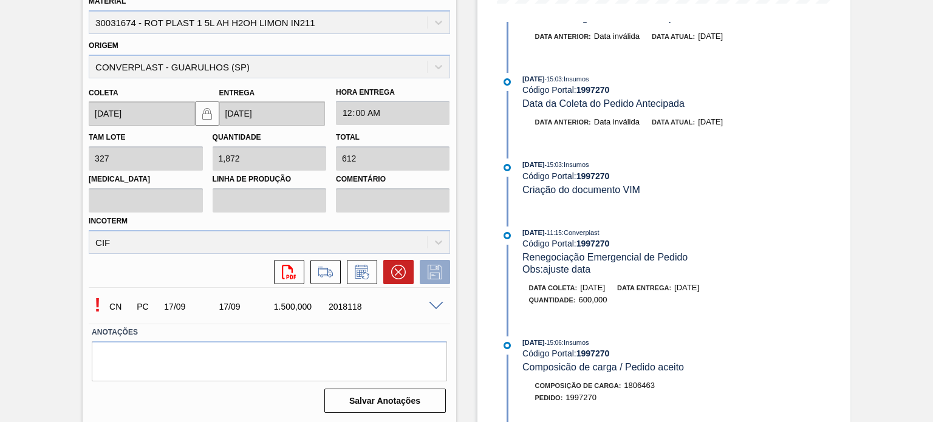
drag, startPoint x: 729, startPoint y: 295, endPoint x: 691, endPoint y: 292, distance: 38.3
click at [692, 293] on div "Data coleta: [DATE] Data entrega: [DATE]" at bounding box center [673, 288] width 288 height 12
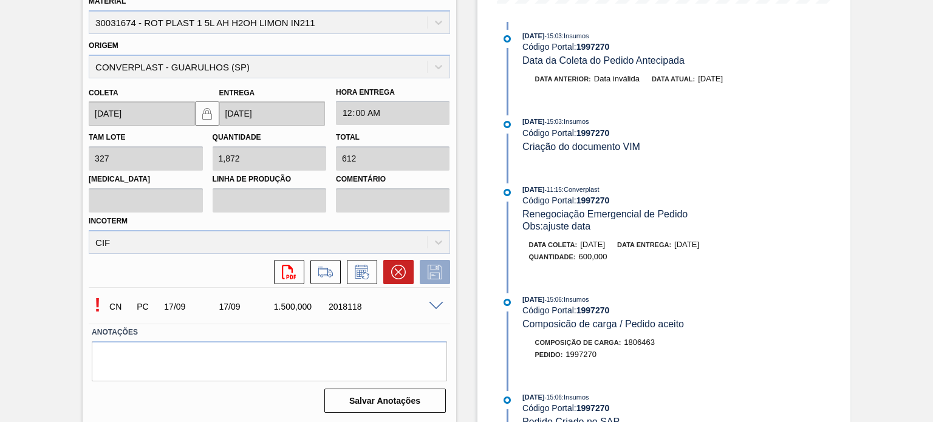
scroll to position [182, 0]
click at [833, 256] on div "Estoque De [DATE] Até [DATE] Filtro [DATE] 15:03 : Insumos Código Portal: 19972…" at bounding box center [663, 66] width 373 height 714
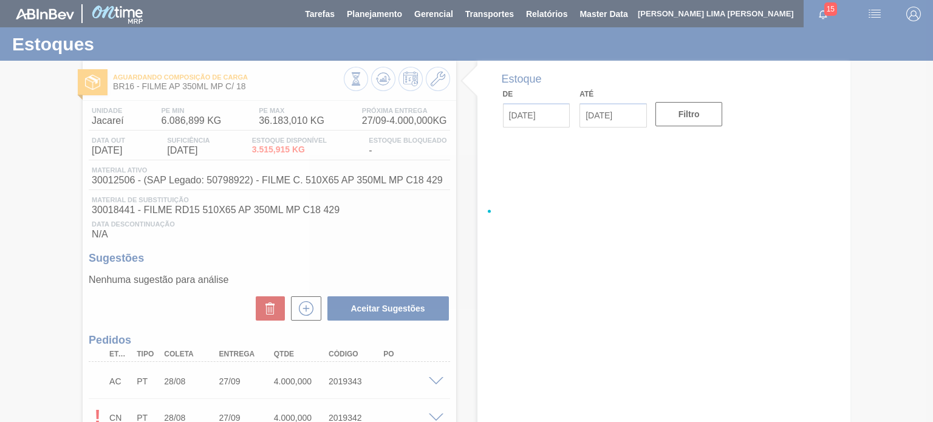
click at [383, 85] on div at bounding box center [466, 211] width 933 height 422
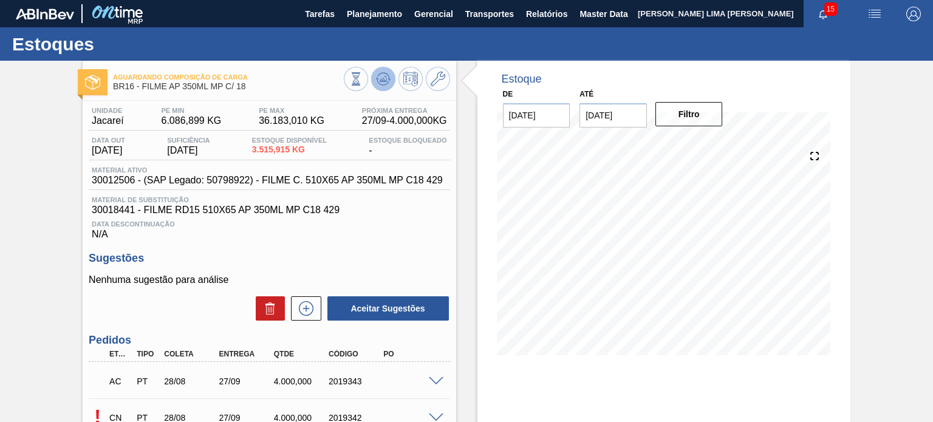
click at [377, 76] on icon at bounding box center [383, 76] width 12 height 7
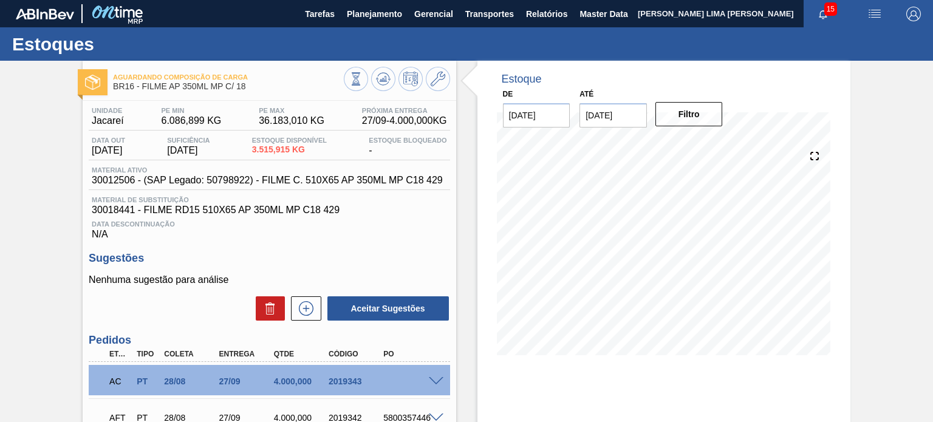
click at [383, 77] on icon at bounding box center [383, 79] width 15 height 15
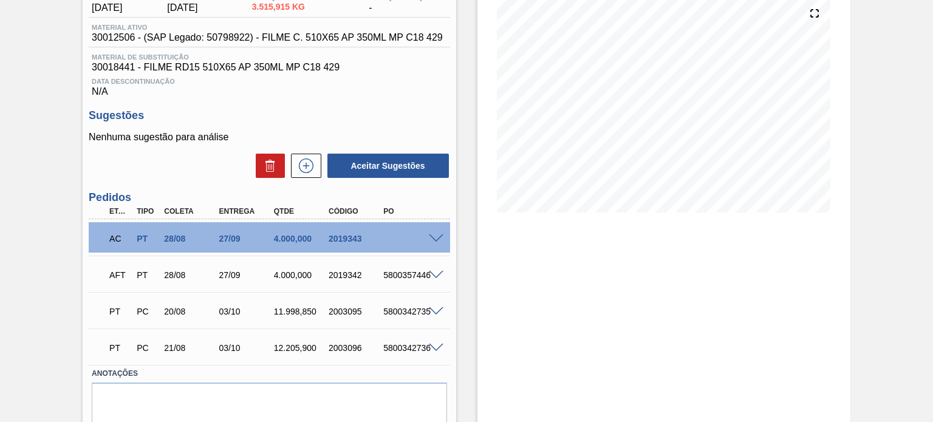
scroll to position [185, 0]
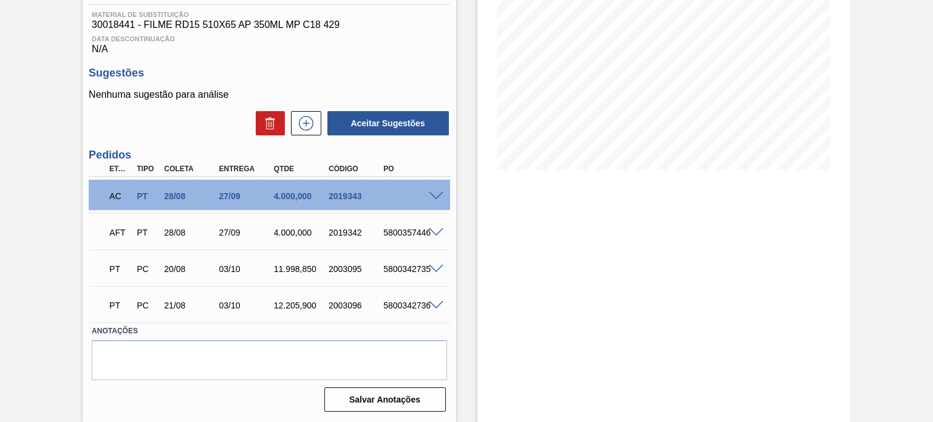
click at [420, 205] on div "AC PT 28/08 27/09 4.000,000 2019343" at bounding box center [265, 195] width 329 height 24
click at [431, 196] on span at bounding box center [436, 196] width 15 height 9
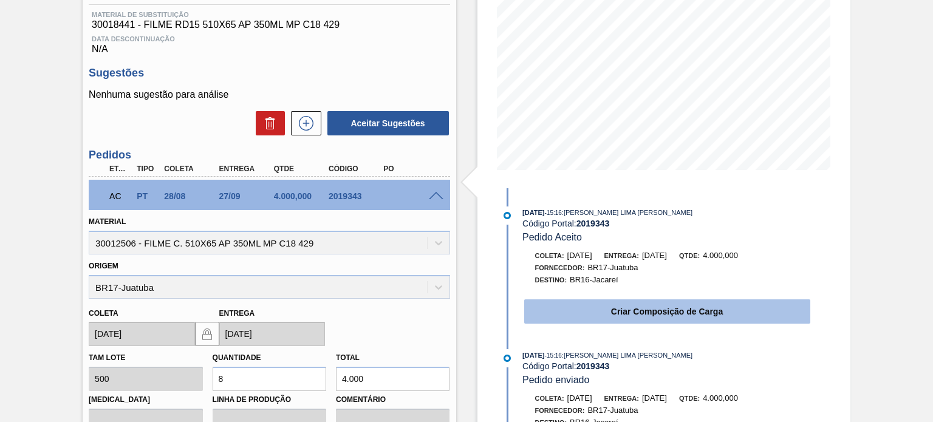
click at [599, 322] on button "Criar Composição de Carga" at bounding box center [667, 311] width 286 height 24
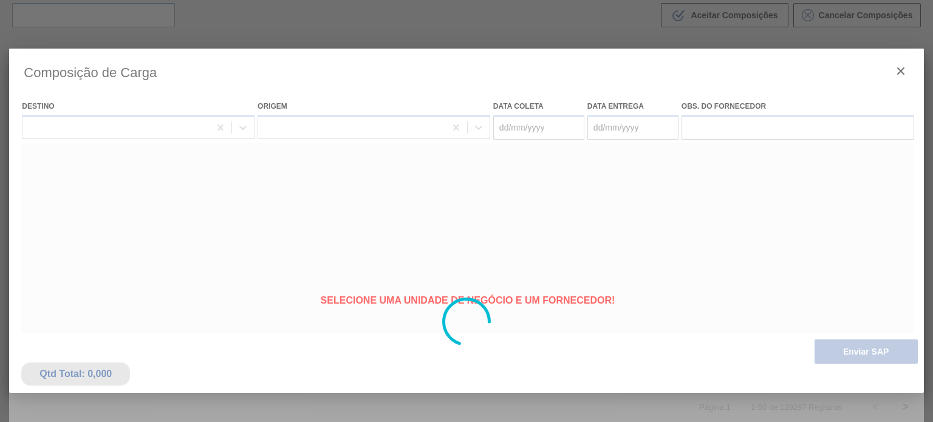
type coleta "[DATE]"
type entrega "[DATE]"
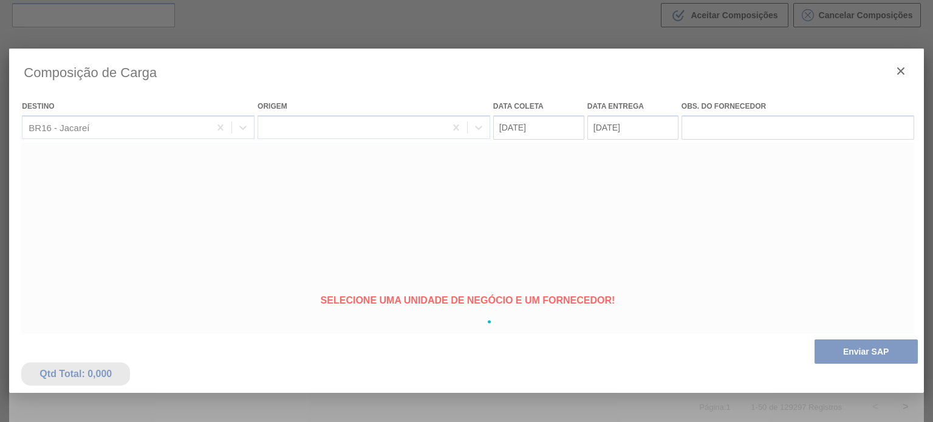
click at [836, 351] on div at bounding box center [466, 322] width 914 height 547
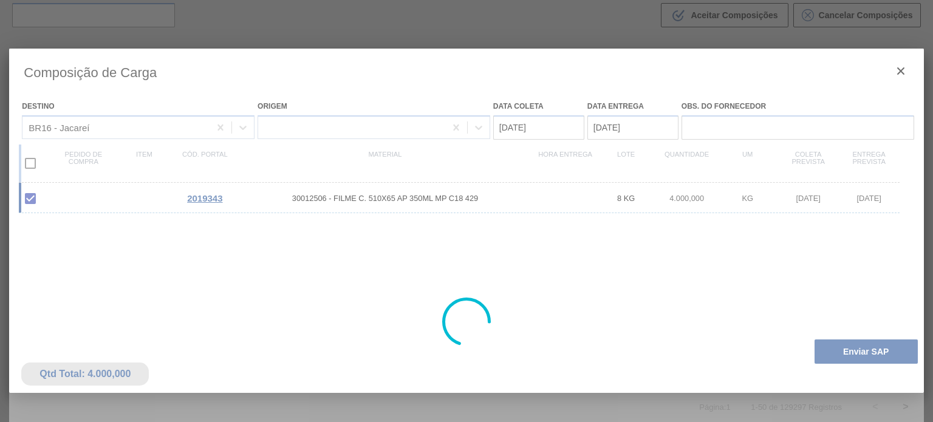
click at [842, 353] on div at bounding box center [466, 322] width 914 height 547
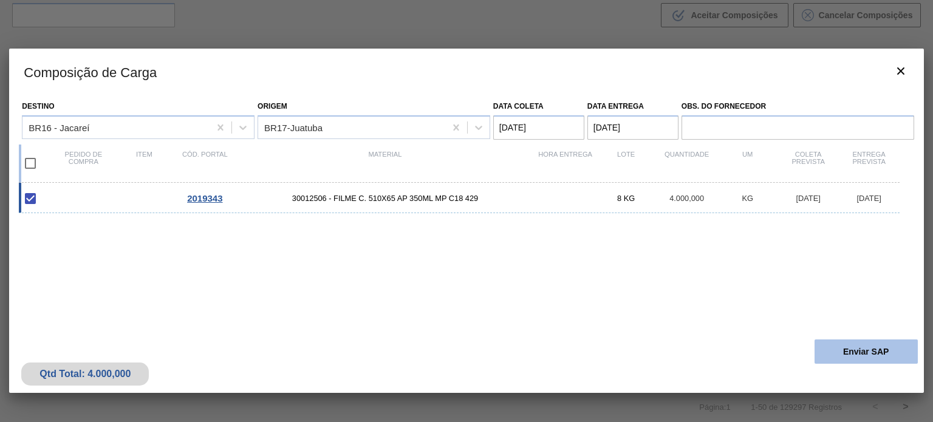
click at [837, 353] on button "Enviar SAP" at bounding box center [865, 351] width 103 height 24
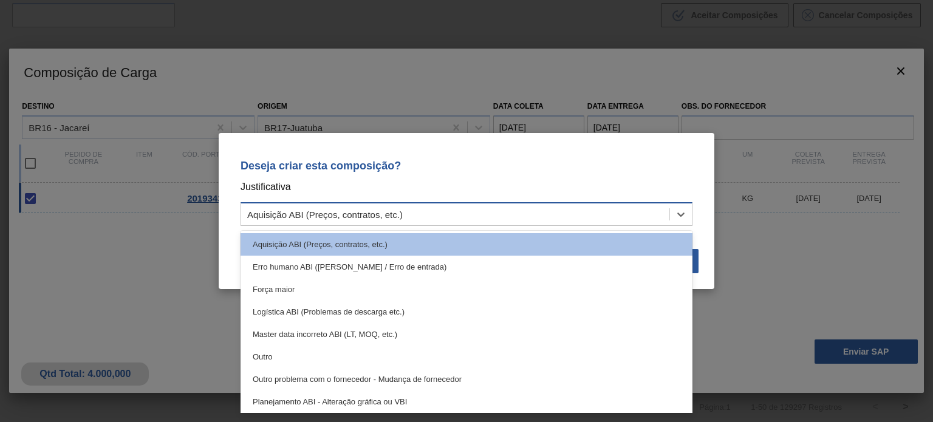
click at [567, 220] on div "Aquisição ABI (Preços, contratos, etc.)" at bounding box center [455, 215] width 428 height 18
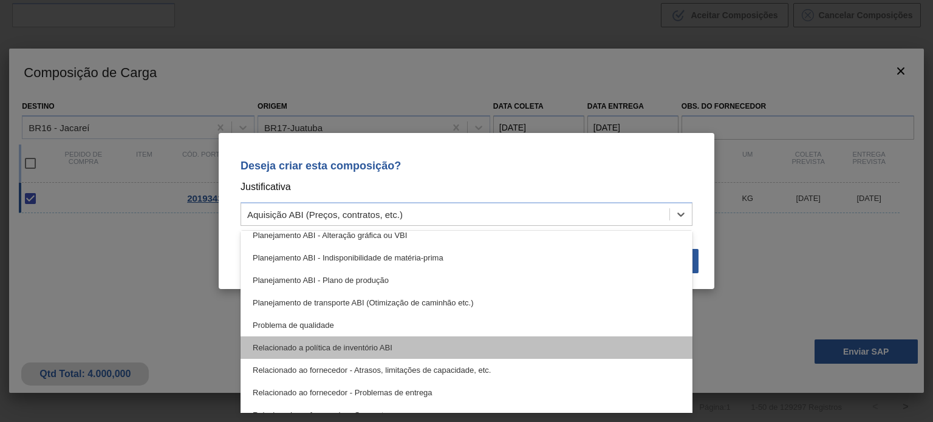
scroll to position [106, 0]
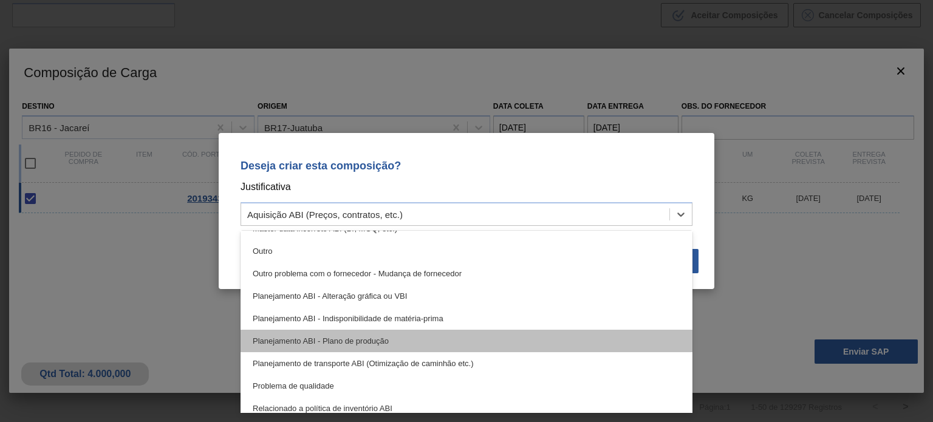
click at [394, 338] on div "Planejamento ABI - Plano de produção" at bounding box center [467, 341] width 452 height 22
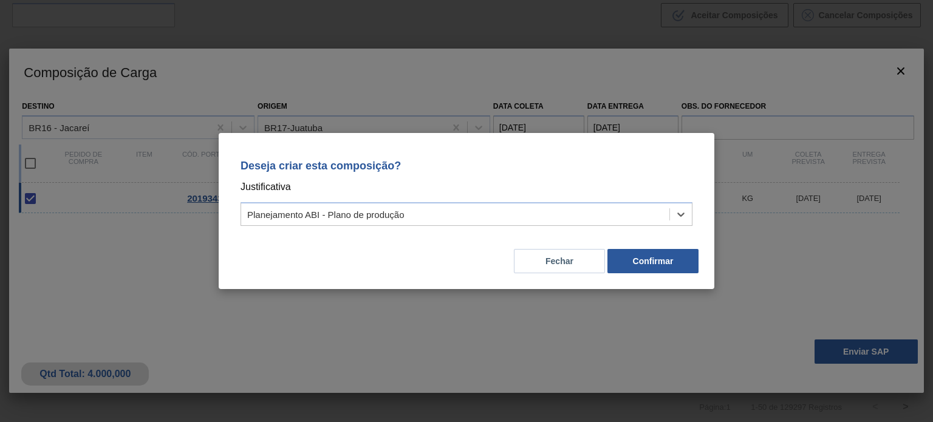
click at [655, 273] on div "Fechar Confirmar" at bounding box center [466, 253] width 466 height 41
click at [653, 264] on button "Confirmar" at bounding box center [652, 261] width 91 height 24
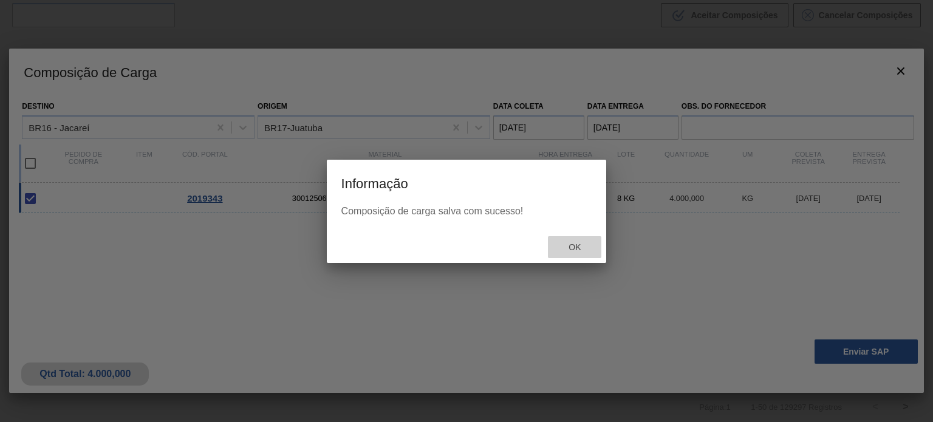
click at [584, 241] on div "Ok" at bounding box center [574, 247] width 53 height 22
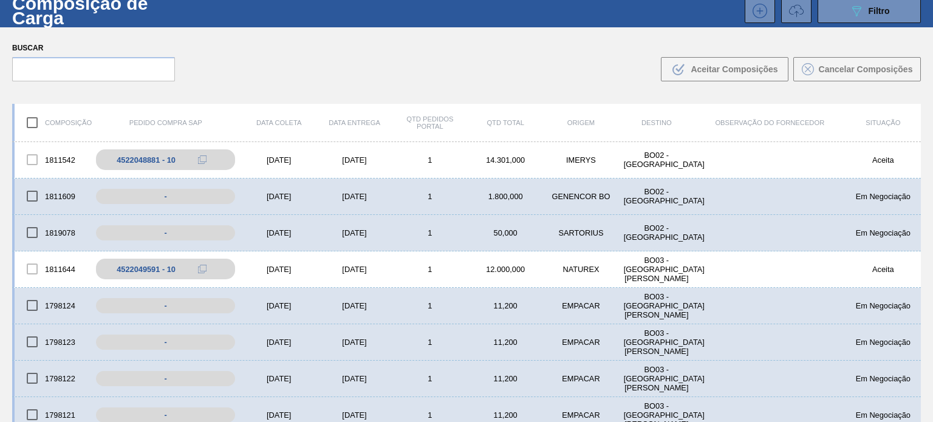
scroll to position [0, 0]
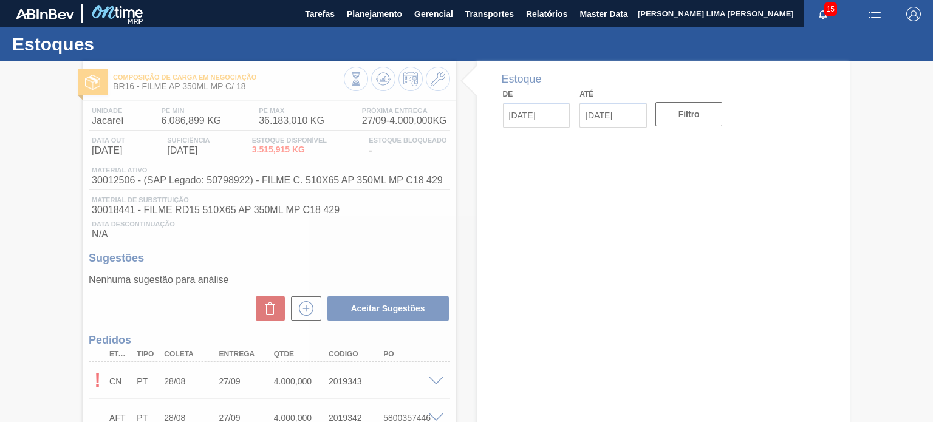
click at [374, 80] on div at bounding box center [466, 241] width 933 height 361
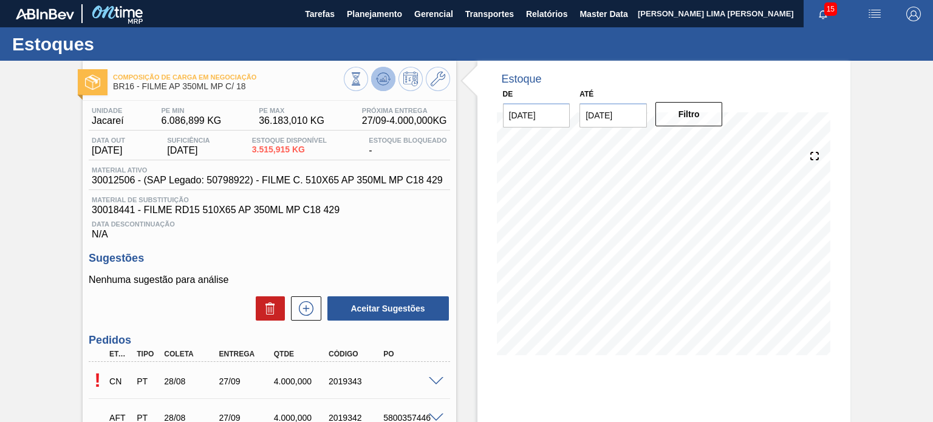
click at [377, 80] on icon at bounding box center [383, 79] width 15 height 15
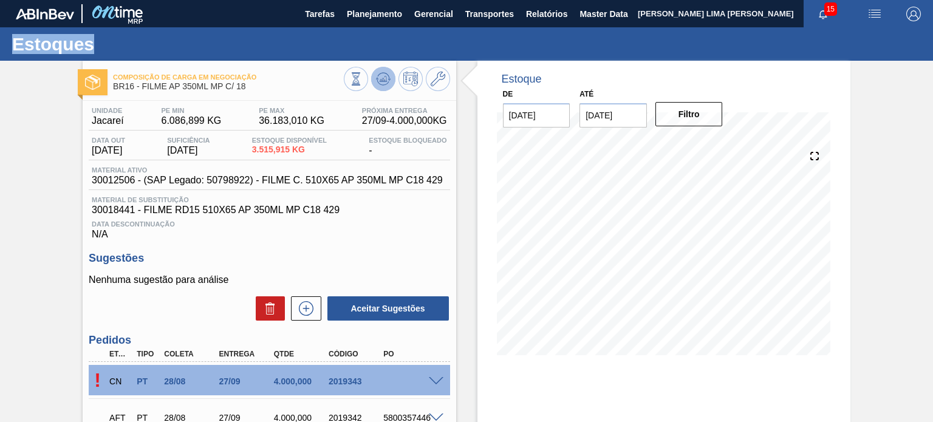
click at [386, 83] on icon at bounding box center [383, 79] width 15 height 15
click at [372, 84] on button at bounding box center [383, 79] width 24 height 24
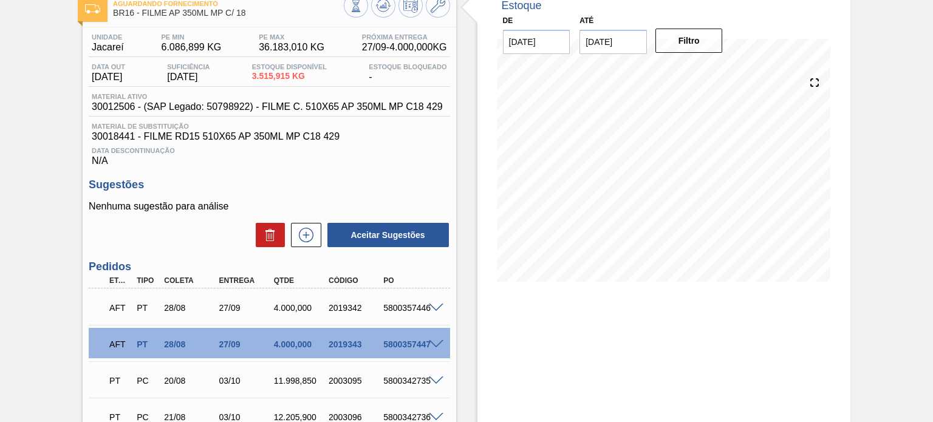
scroll to position [121, 0]
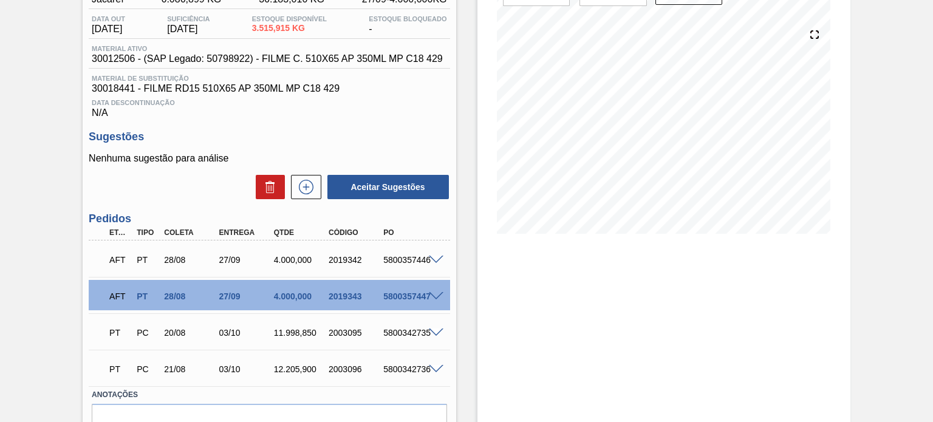
click at [403, 259] on div "5800357446" at bounding box center [410, 260] width 60 height 10
copy div "5800357446"
click at [396, 296] on div "5800357447" at bounding box center [410, 297] width 60 height 10
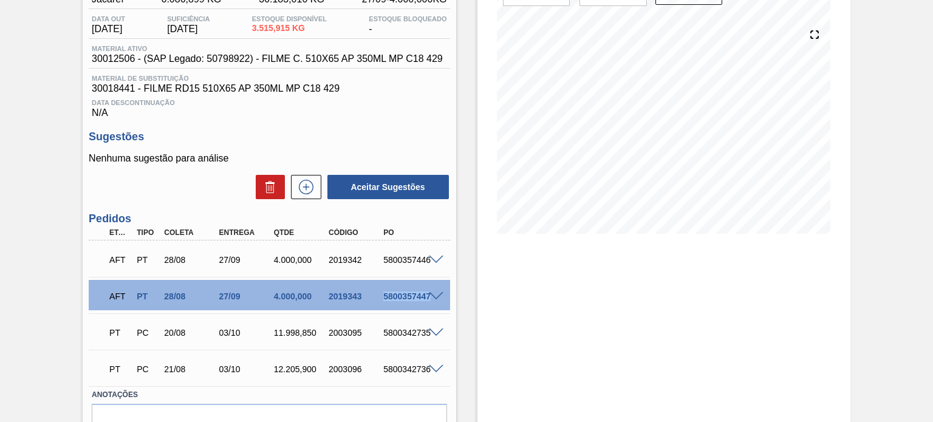
click at [396, 296] on div "5800357447" at bounding box center [410, 297] width 60 height 10
copy div "5800357447"
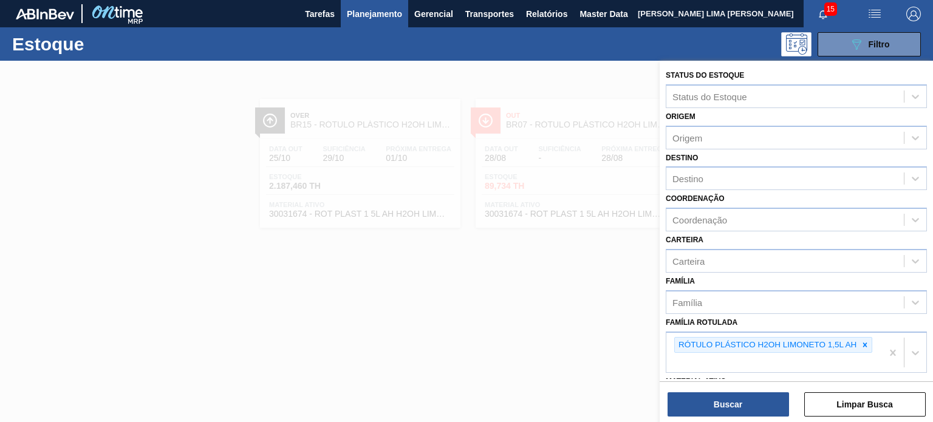
scroll to position [155, 0]
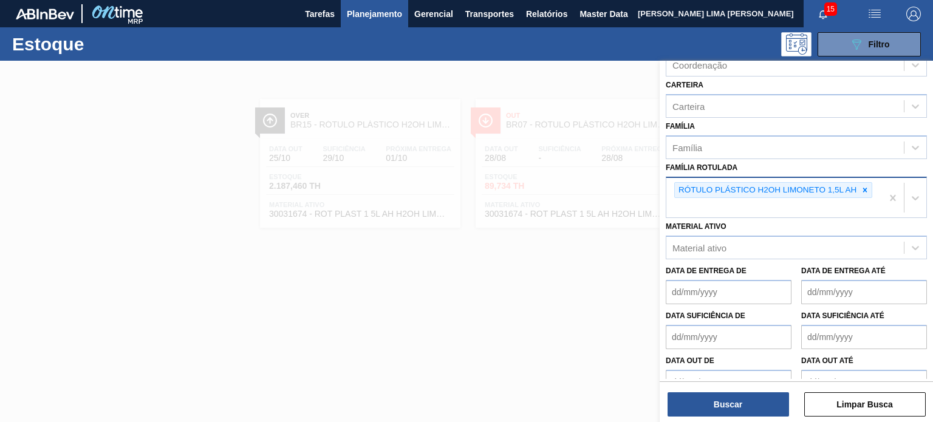
drag, startPoint x: 870, startPoint y: 182, endPoint x: 859, endPoint y: 190, distance: 13.8
click at [870, 183] on div at bounding box center [864, 190] width 13 height 15
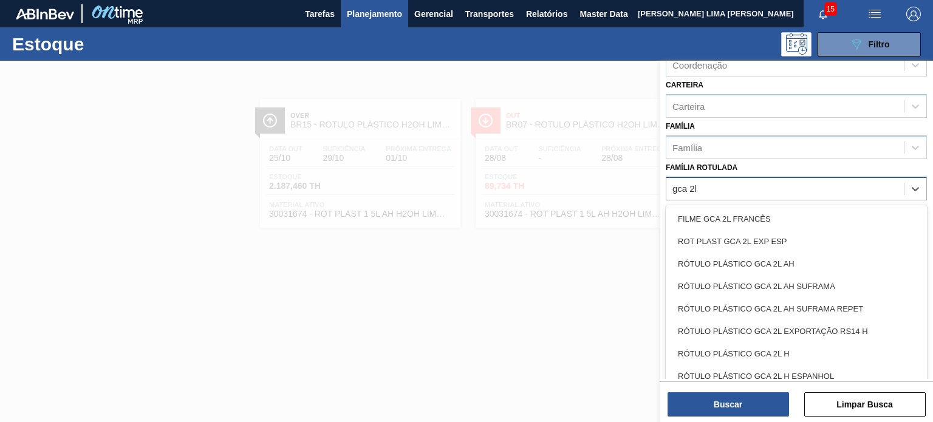
type Rotulada "gca 2l h"
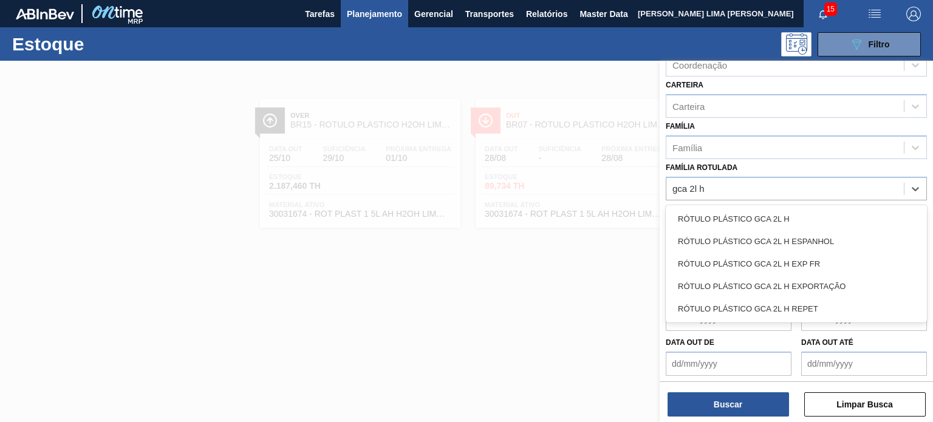
click at [853, 205] on div "RÓTULO PLÁSTICO GCA 2L H RÓTULO PLÁSTICO GCA 2L H ESPANHOL RÓTULO PLÁSTICO GCA …" at bounding box center [796, 263] width 261 height 117
click at [808, 205] on div "RÓTULO PLÁSTICO GCA 2L H RÓTULO PLÁSTICO GCA 2L H ESPANHOL RÓTULO PLÁSTICO GCA …" at bounding box center [796, 263] width 261 height 117
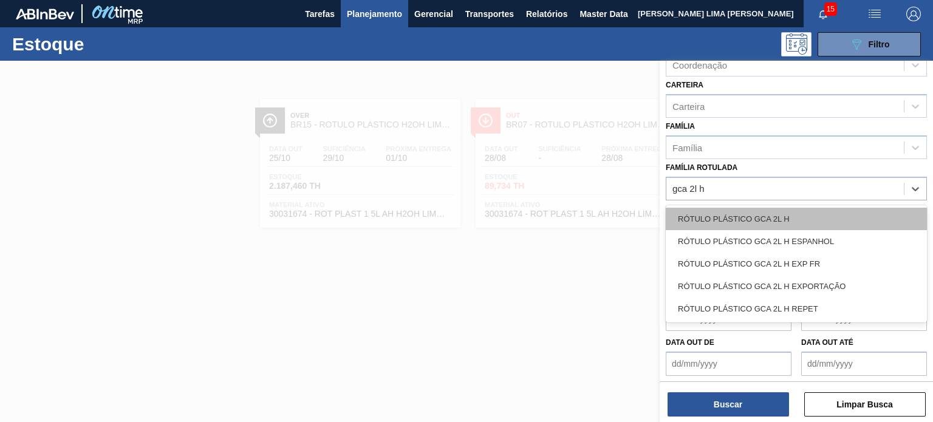
click at [807, 216] on div "RÓTULO PLÁSTICO GCA 2L H" at bounding box center [796, 219] width 261 height 22
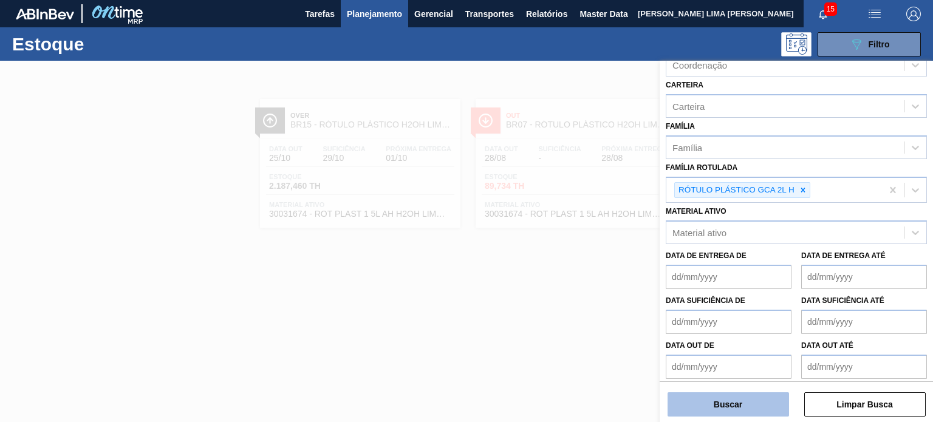
click at [762, 406] on button "Buscar" at bounding box center [727, 404] width 121 height 24
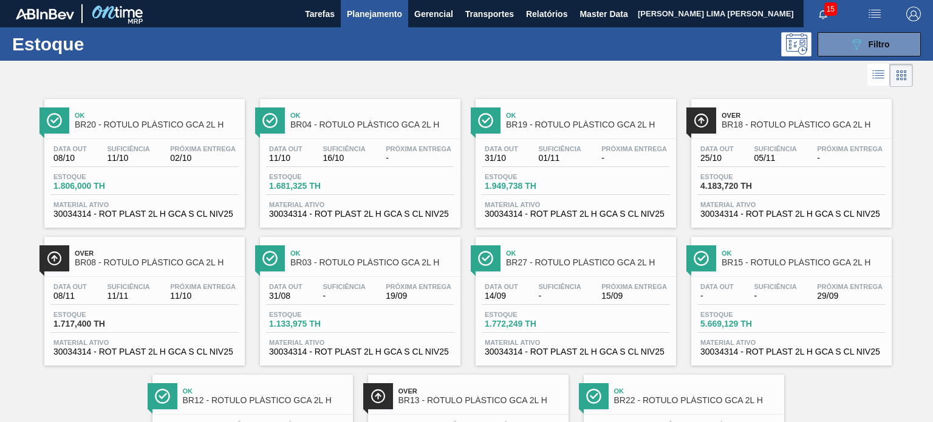
scroll to position [61, 0]
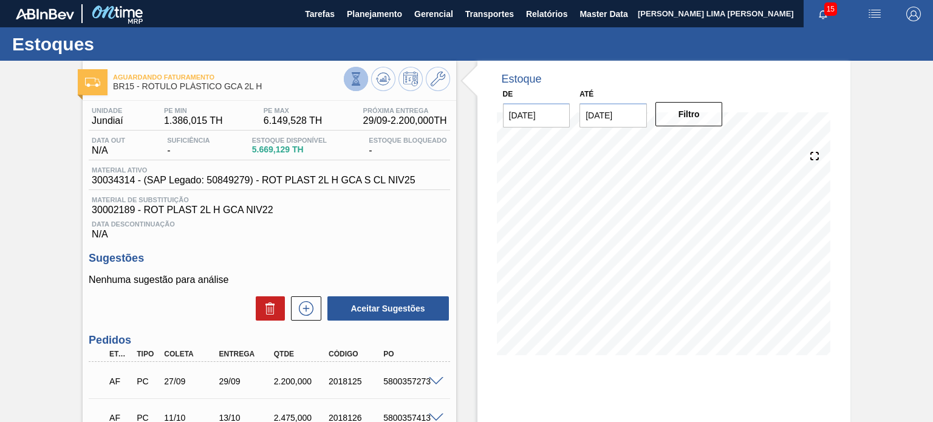
click at [360, 81] on icon at bounding box center [355, 78] width 13 height 13
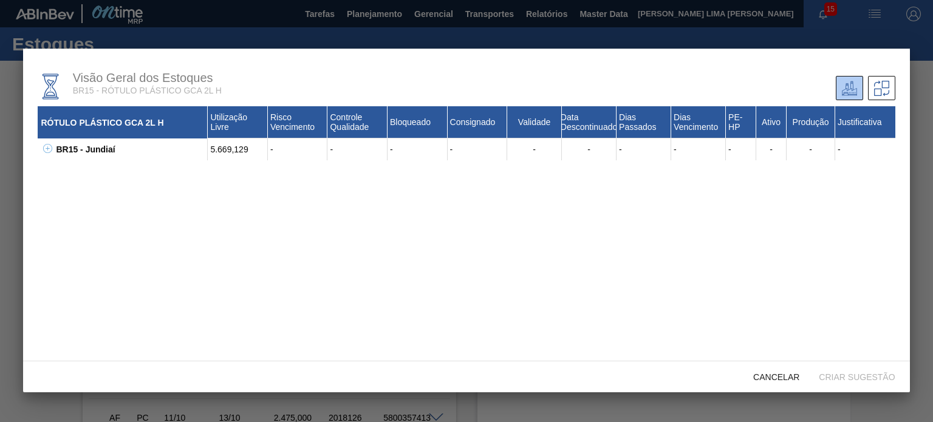
click at [47, 150] on icon at bounding box center [47, 148] width 9 height 9
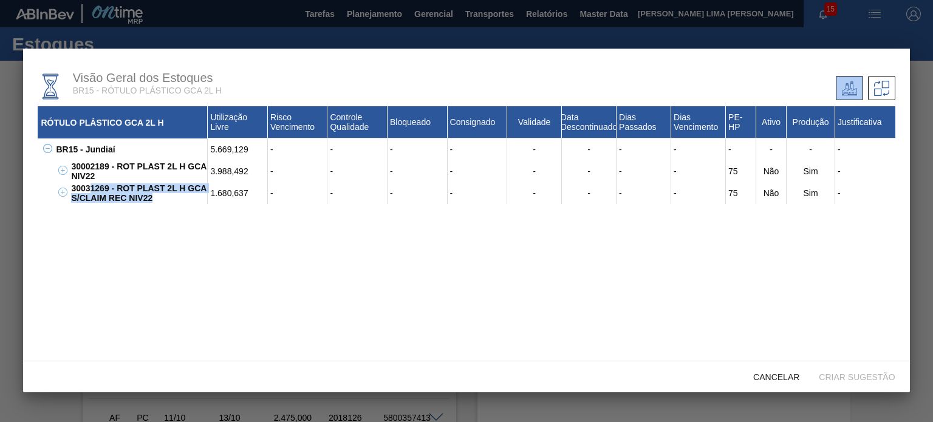
drag, startPoint x: 155, startPoint y: 203, endPoint x: 87, endPoint y: 191, distance: 68.5
click at [87, 191] on div "30031269 - ROT PLAST 2L H GCA S/CLAIM REC NIV22" at bounding box center [138, 193] width 140 height 22
click at [126, 199] on div "30031269 - ROT PLAST 2L H GCA S/CLAIM REC NIV22" at bounding box center [138, 193] width 140 height 22
click at [159, 204] on div "30031269 - ROT PLAST 2L H GCA S/CLAIM REC NIV22" at bounding box center [138, 193] width 140 height 22
click at [155, 203] on div "30031269 - ROT PLAST 2L H GCA S/CLAIM REC NIV22" at bounding box center [138, 193] width 140 height 22
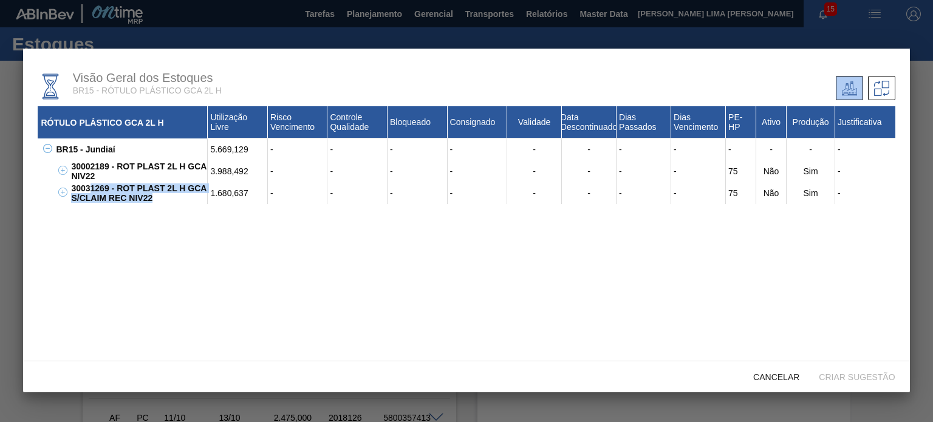
drag, startPoint x: 154, startPoint y: 201, endPoint x: 106, endPoint y: 185, distance: 51.1
click at [89, 186] on div "30031269 - ROT PLAST 2L H GCA S/CLAIM REC NIV22" at bounding box center [138, 193] width 140 height 22
click at [221, 194] on div "1.680,637" at bounding box center [238, 193] width 60 height 22
